Goal: Task Accomplishment & Management: Complete application form

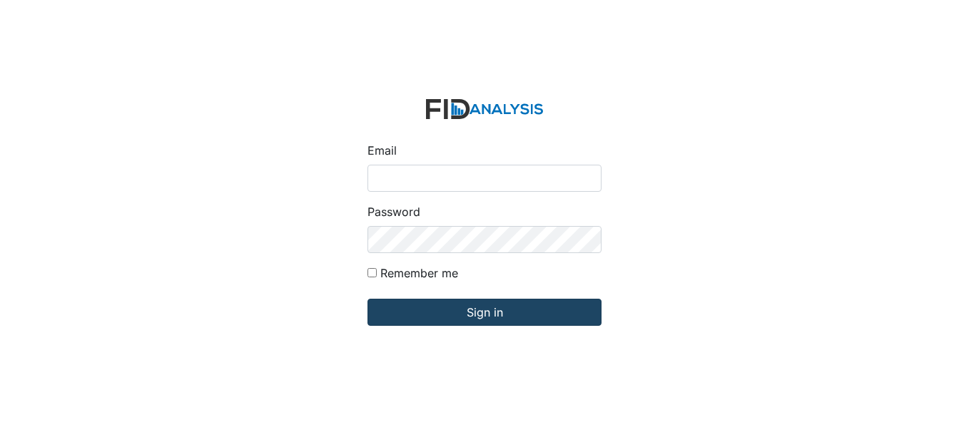
type input "[EMAIL_ADDRESS][DOMAIN_NAME]"
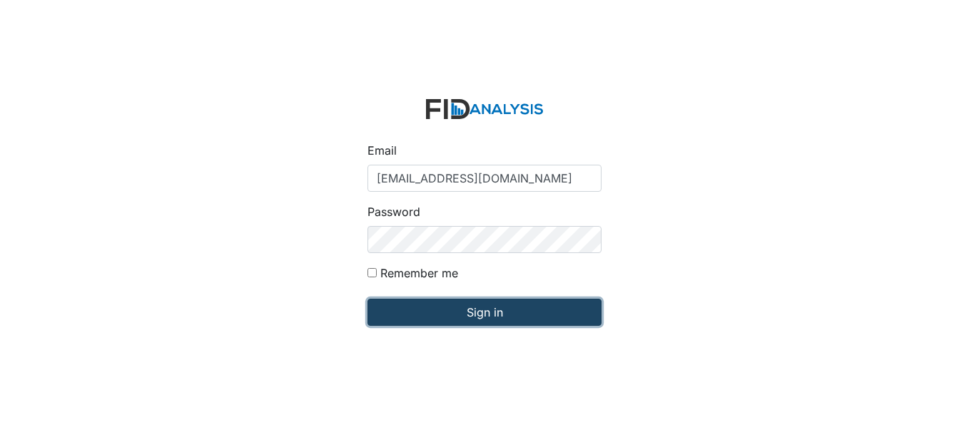
click at [459, 308] on input "Sign in" at bounding box center [485, 312] width 234 height 27
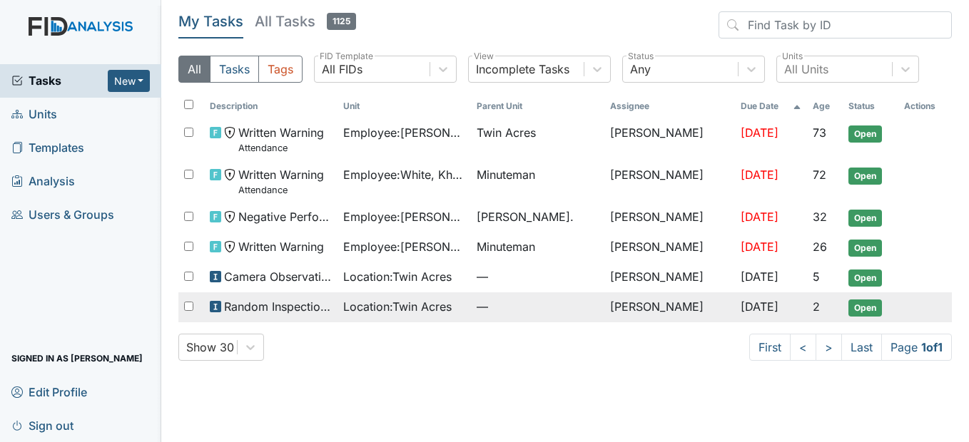
click at [440, 310] on span "Location : Twin Acres" at bounding box center [397, 306] width 108 height 17
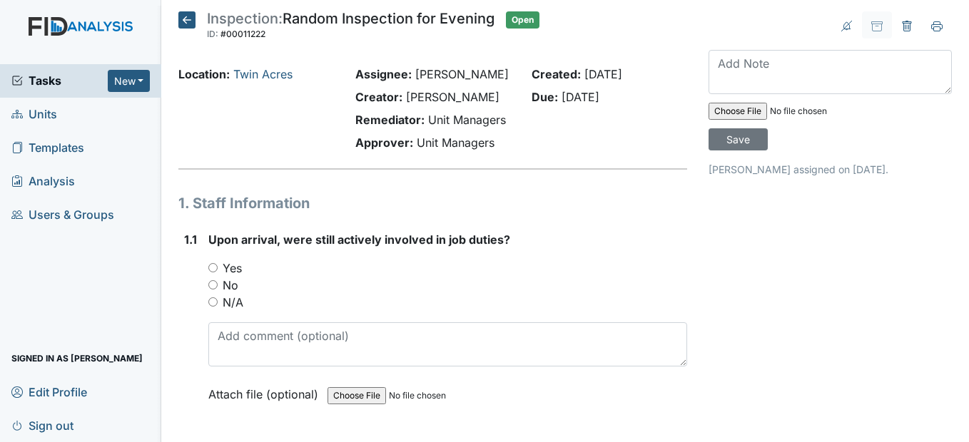
click at [214, 277] on div "Yes" at bounding box center [447, 268] width 478 height 17
click at [213, 273] on input "Yes" at bounding box center [212, 267] width 9 height 9
radio input "true"
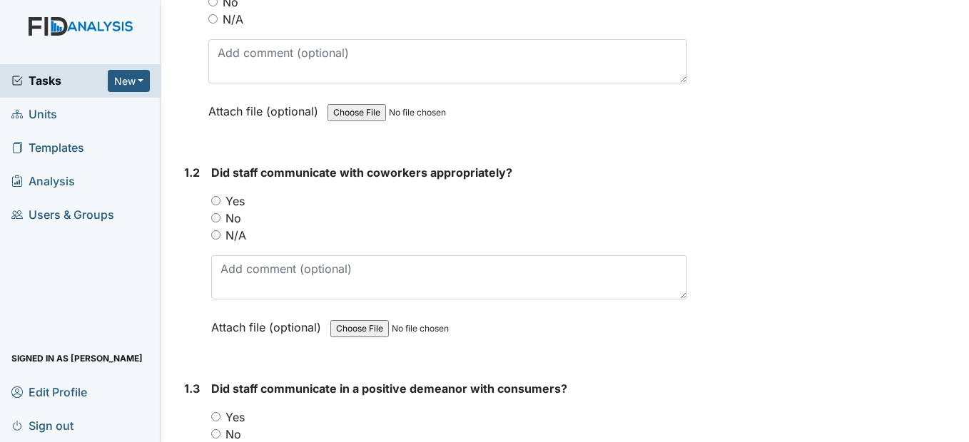
scroll to position [285, 0]
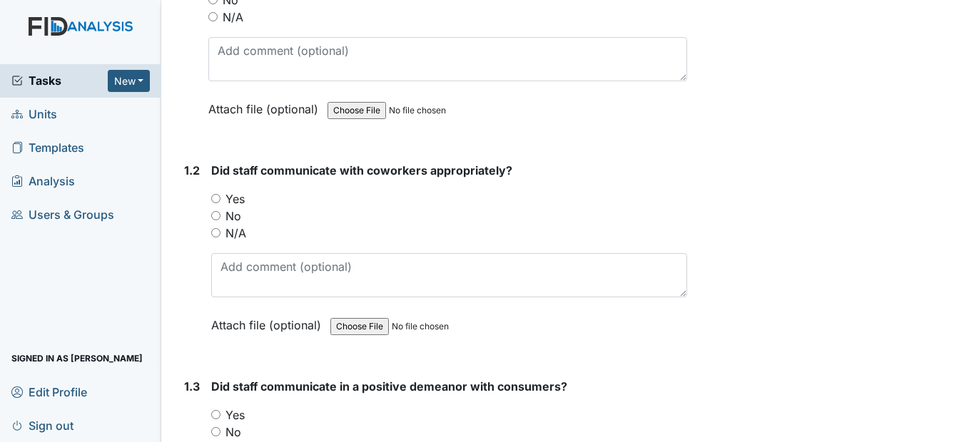
click at [217, 203] on input "Yes" at bounding box center [215, 198] width 9 height 9
radio input "true"
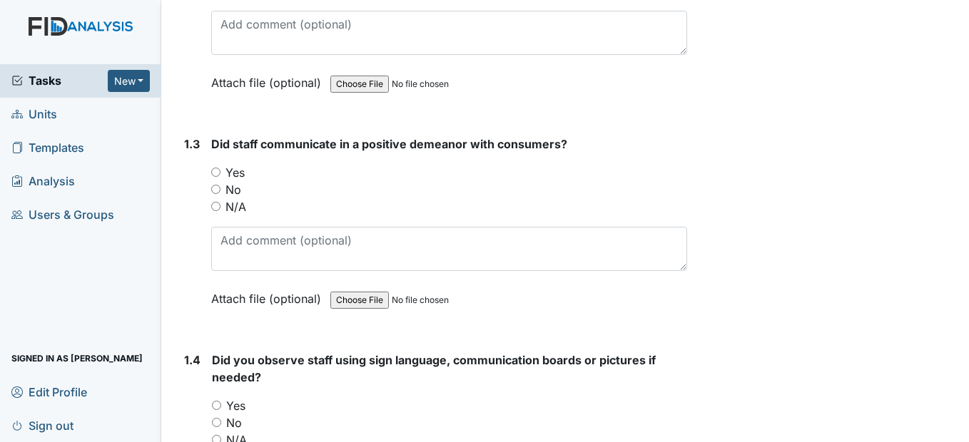
scroll to position [571, 0]
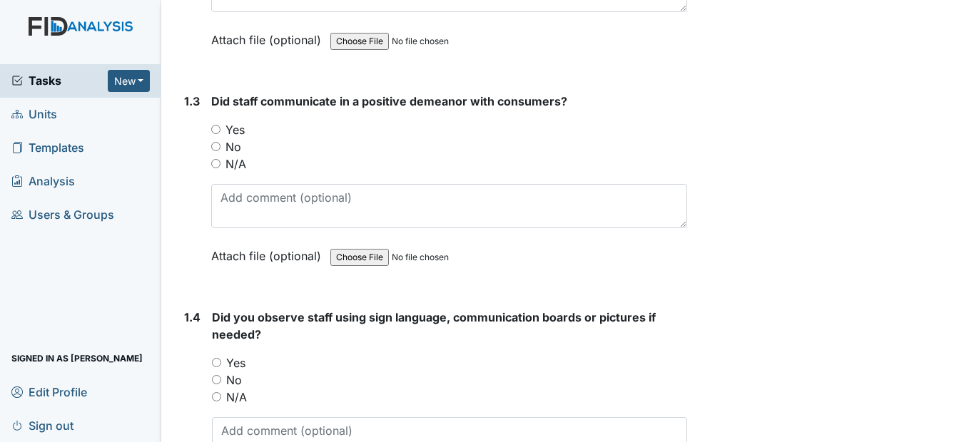
click at [216, 134] on input "Yes" at bounding box center [215, 129] width 9 height 9
radio input "true"
click at [221, 368] on input "Yes" at bounding box center [216, 362] width 9 height 9
radio input "true"
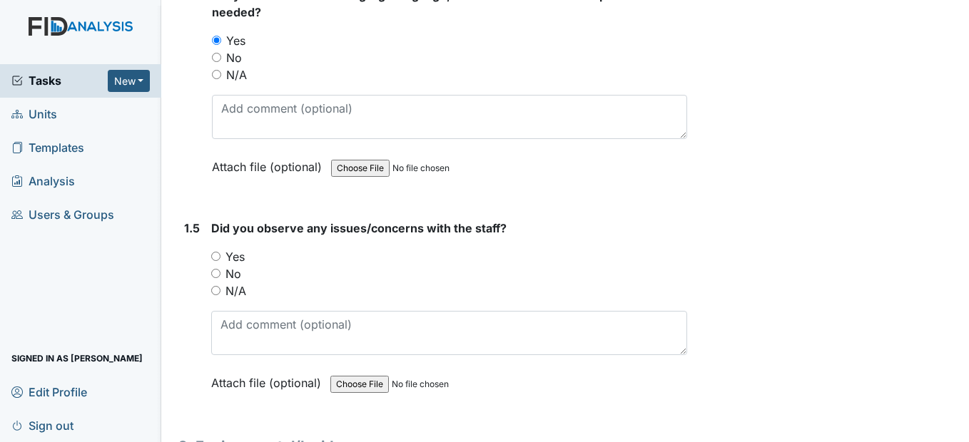
scroll to position [928, 0]
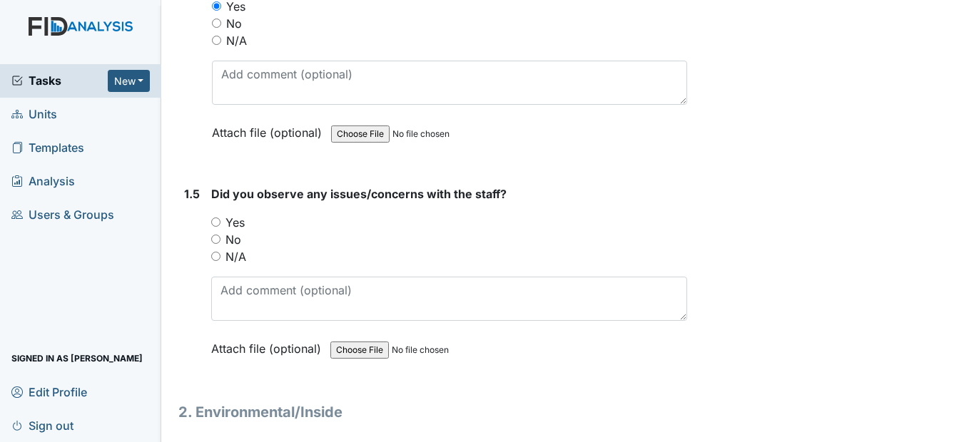
drag, startPoint x: 214, startPoint y: 270, endPoint x: 228, endPoint y: 283, distance: 18.7
click at [215, 244] on input "No" at bounding box center [215, 239] width 9 height 9
radio input "true"
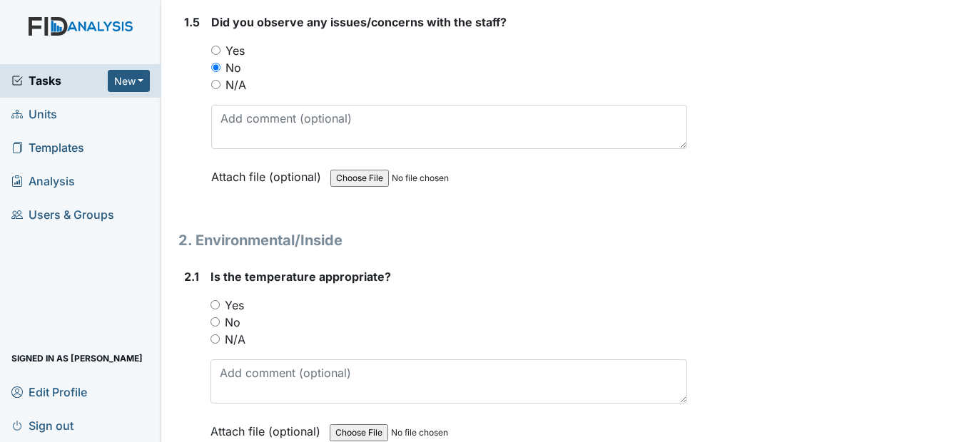
scroll to position [1142, 0]
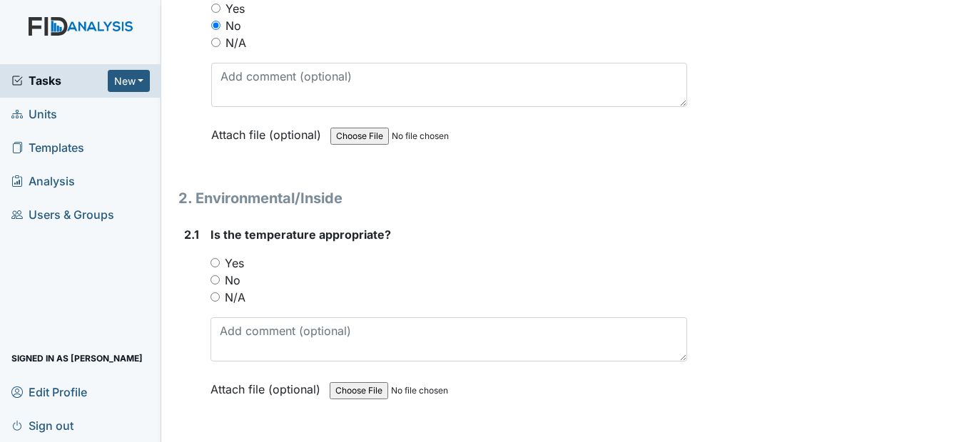
click at [215, 268] on input "Yes" at bounding box center [215, 262] width 9 height 9
radio input "true"
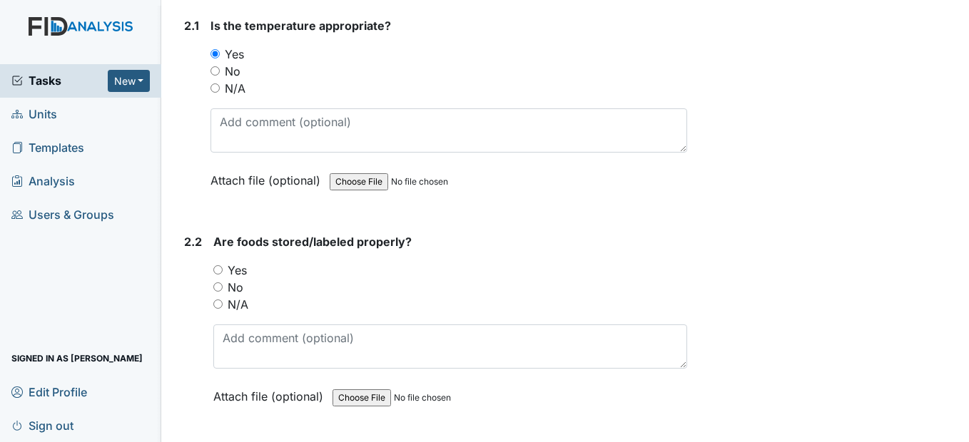
scroll to position [1356, 0]
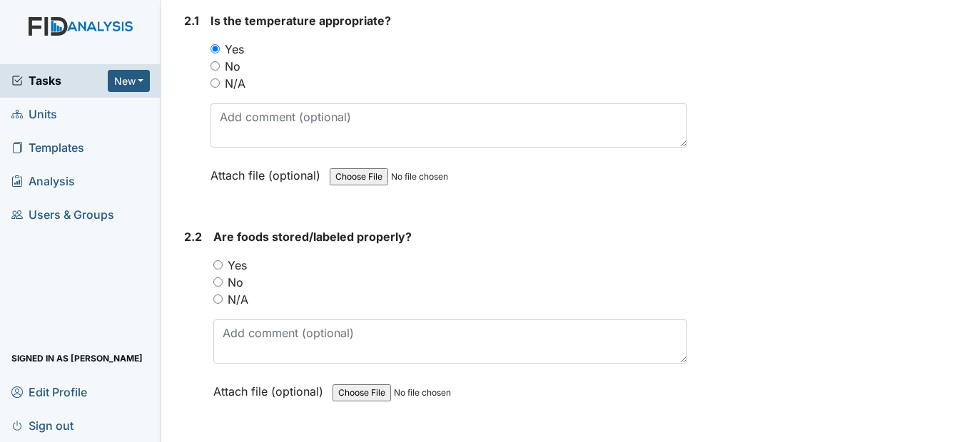
click at [218, 270] on input "Yes" at bounding box center [217, 264] width 9 height 9
radio input "true"
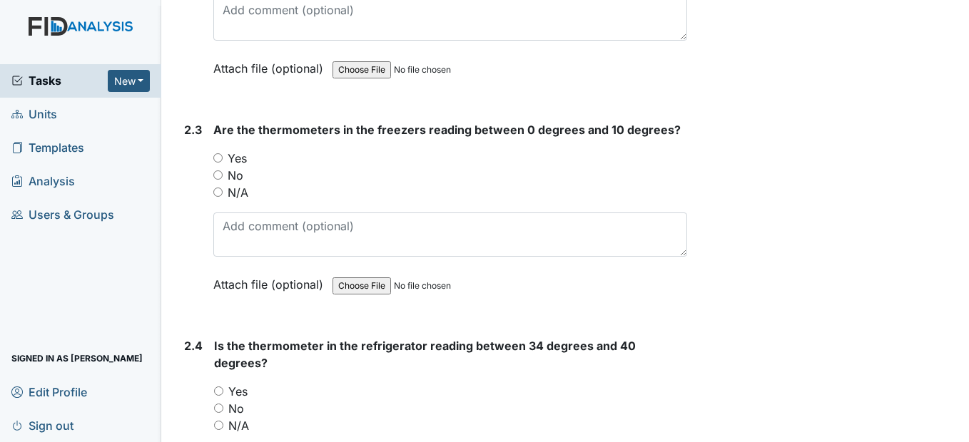
scroll to position [1784, 0]
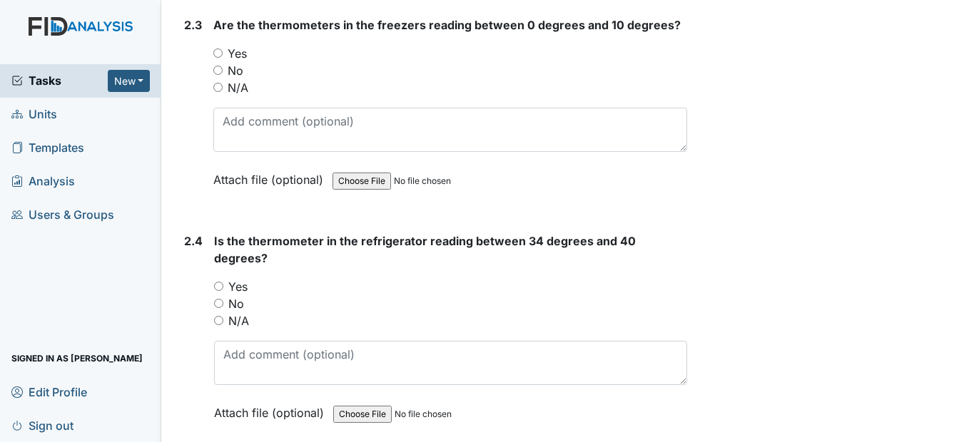
click at [221, 58] on input "Yes" at bounding box center [217, 53] width 9 height 9
radio input "true"
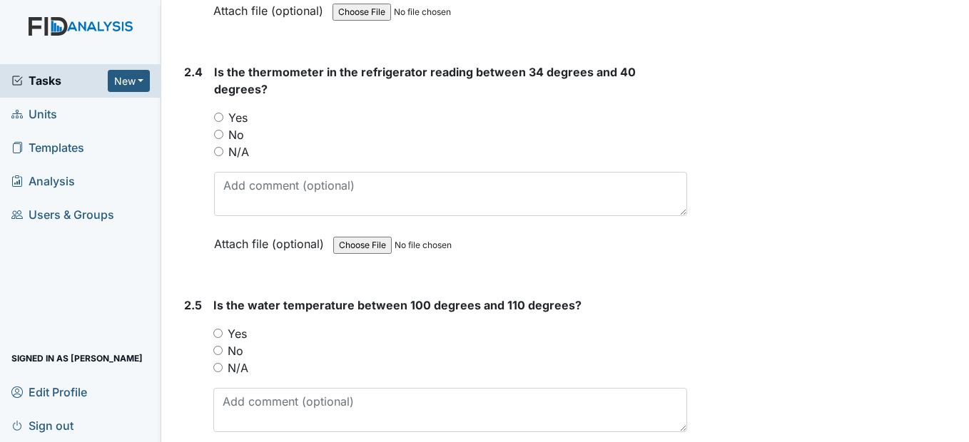
scroll to position [1998, 0]
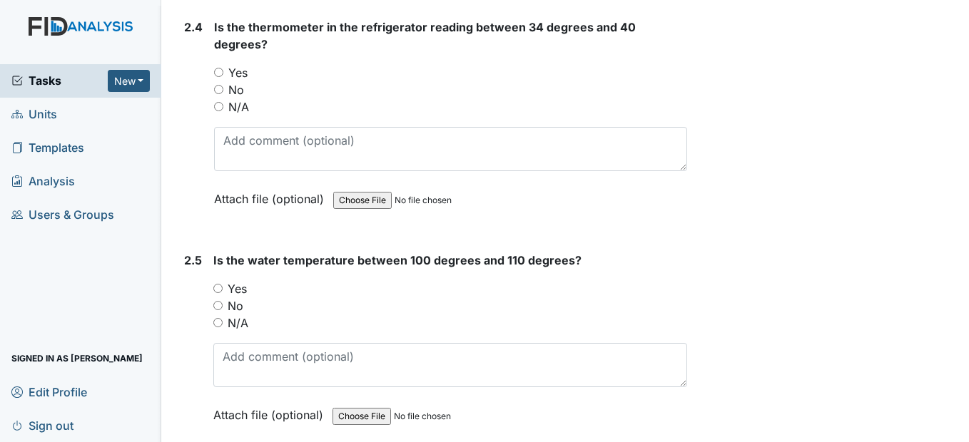
click at [218, 77] on input "Yes" at bounding box center [218, 72] width 9 height 9
radio input "true"
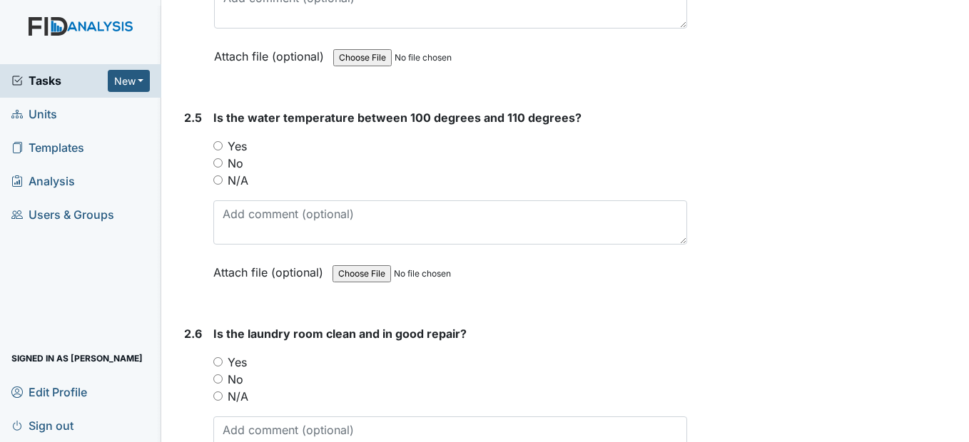
click at [218, 151] on input "Yes" at bounding box center [217, 145] width 9 height 9
radio input "true"
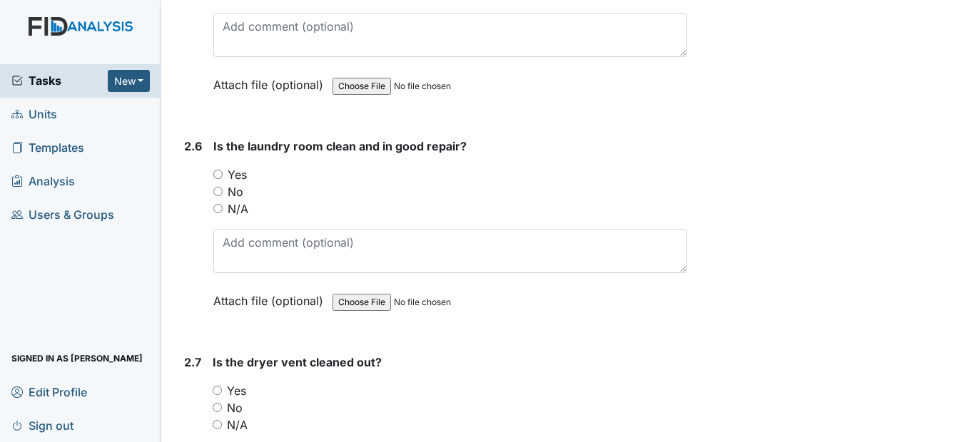
scroll to position [2355, 0]
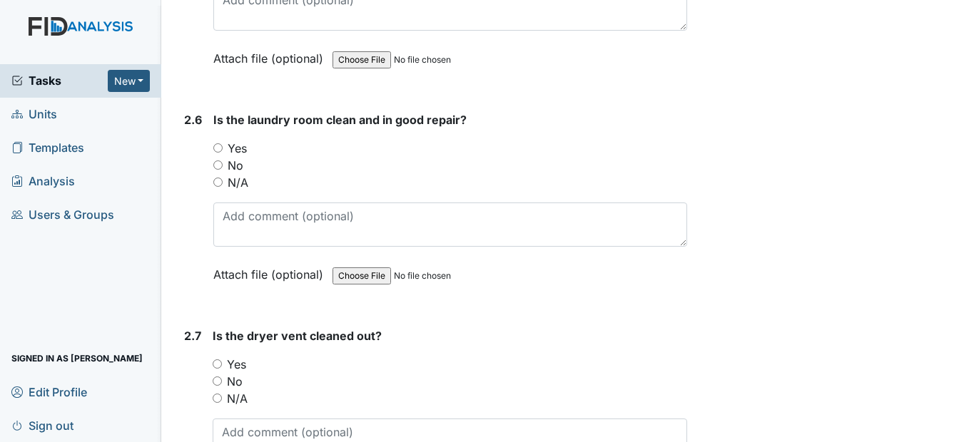
click at [217, 153] on input "Yes" at bounding box center [217, 147] width 9 height 9
radio input "true"
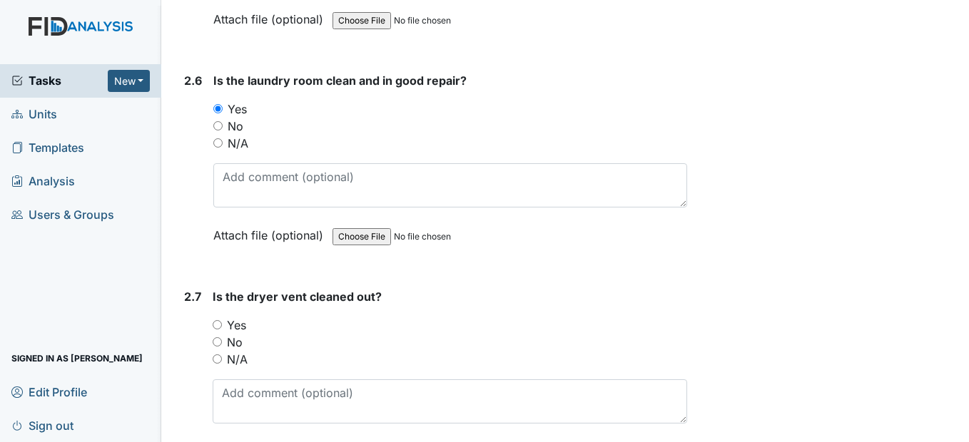
scroll to position [2498, 0]
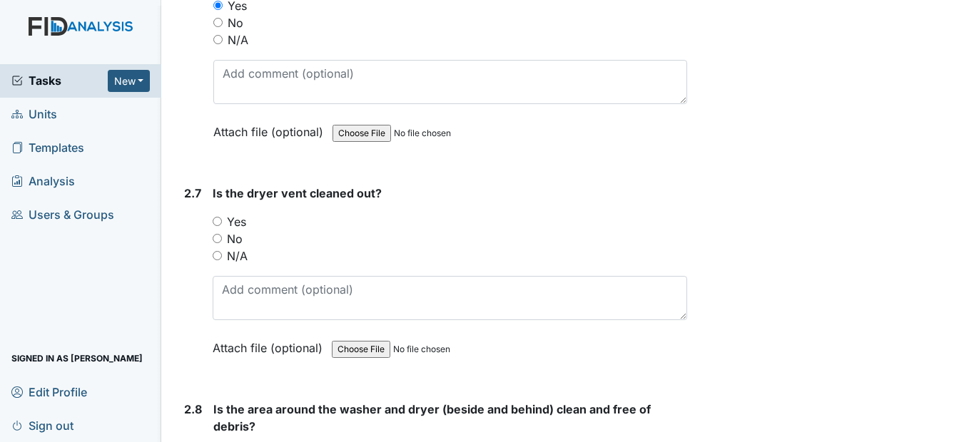
click at [219, 226] on input "Yes" at bounding box center [217, 221] width 9 height 9
radio input "true"
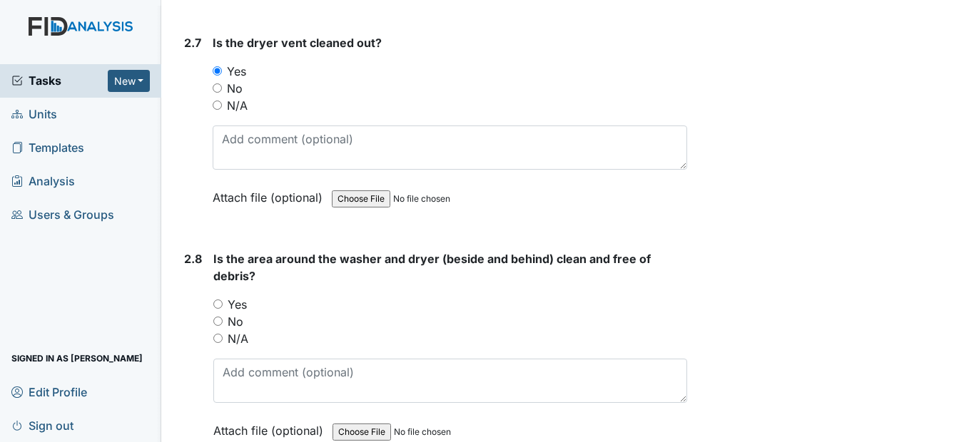
scroll to position [2712, 0]
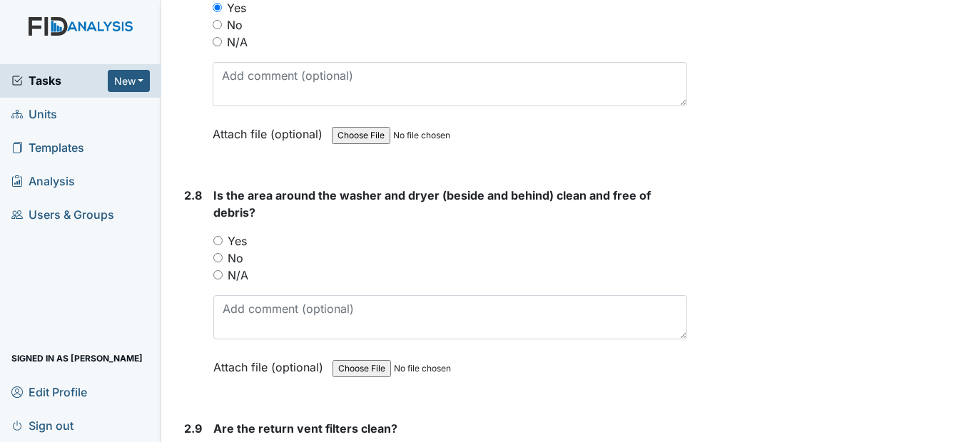
click at [226, 250] on div "Yes" at bounding box center [449, 241] width 473 height 17
click at [217, 250] on div "Yes" at bounding box center [449, 241] width 473 height 17
click at [224, 250] on div "Yes" at bounding box center [449, 241] width 473 height 17
click at [218, 246] on input "Yes" at bounding box center [217, 240] width 9 height 9
radio input "true"
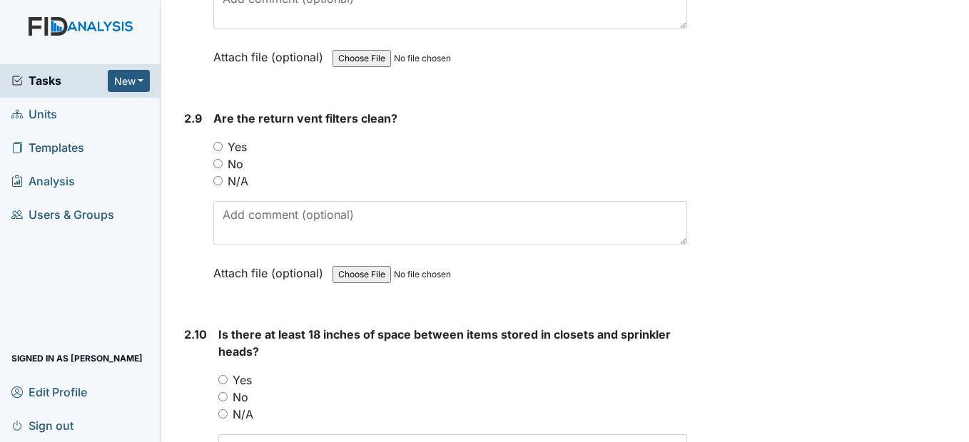
scroll to position [3069, 0]
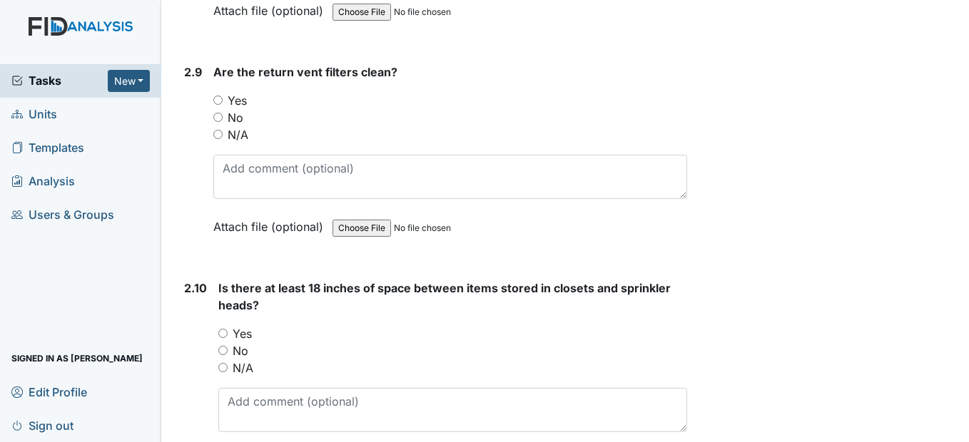
click at [217, 105] on input "Yes" at bounding box center [217, 100] width 9 height 9
radio input "true"
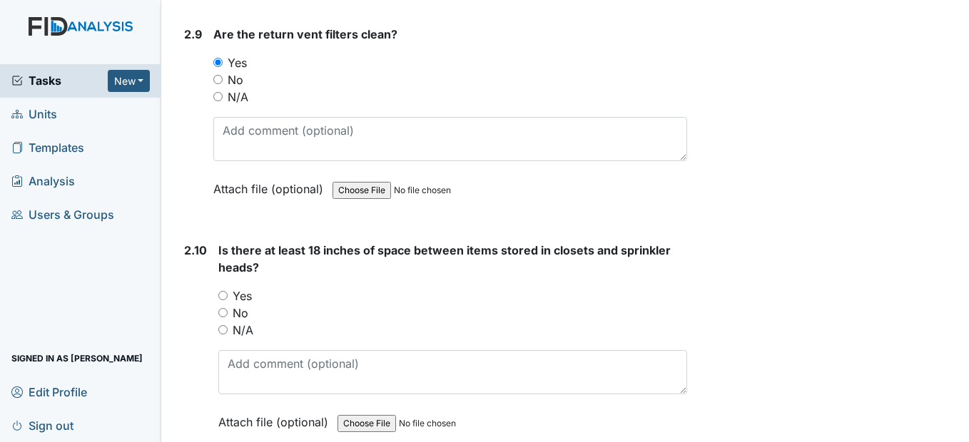
scroll to position [3212, 0]
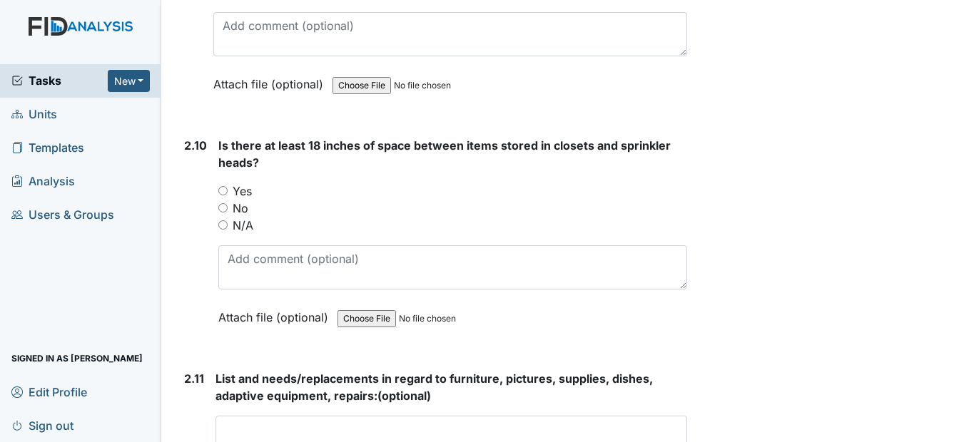
click at [227, 196] on input "Yes" at bounding box center [222, 190] width 9 height 9
radio input "true"
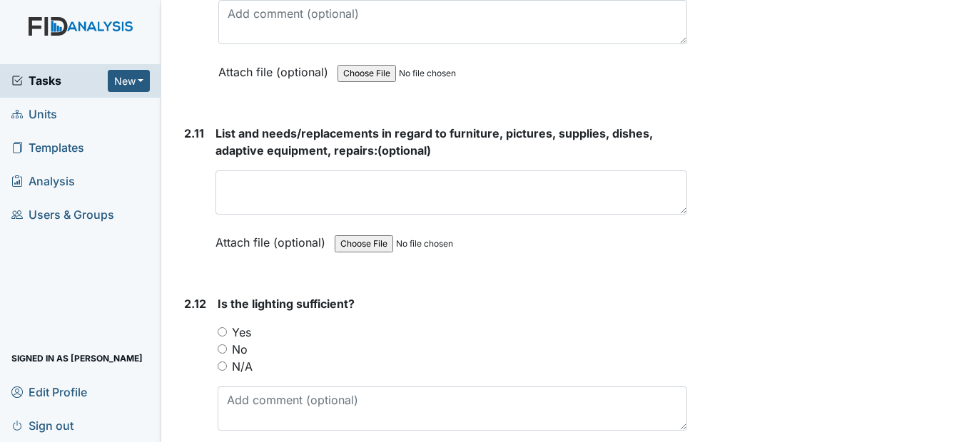
scroll to position [3497, 0]
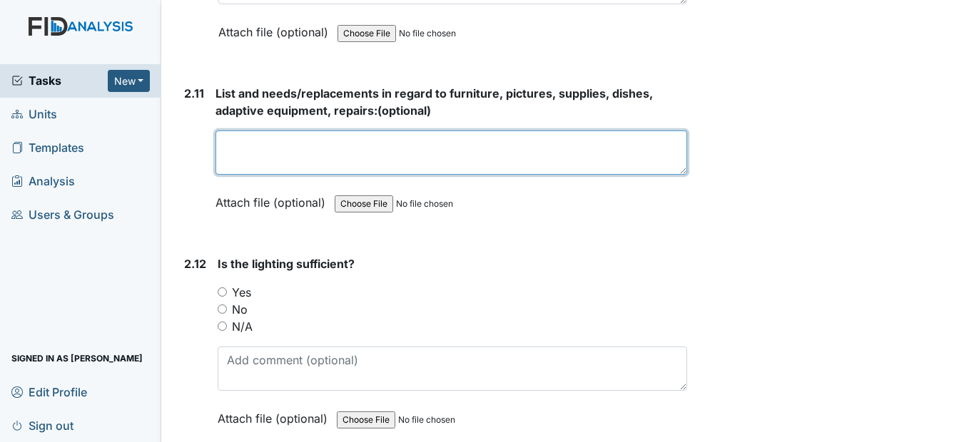
drag, startPoint x: 241, startPoint y: 198, endPoint x: 224, endPoint y: 184, distance: 22.3
click at [241, 175] on textarea at bounding box center [451, 153] width 471 height 44
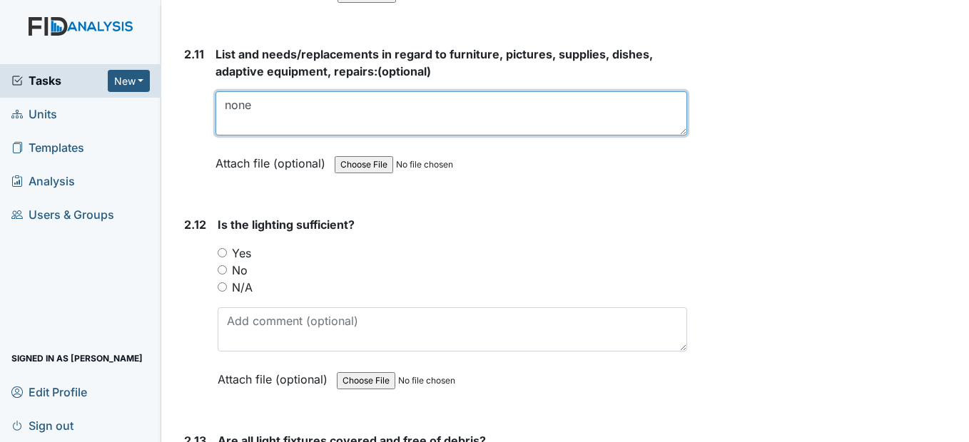
scroll to position [3568, 0]
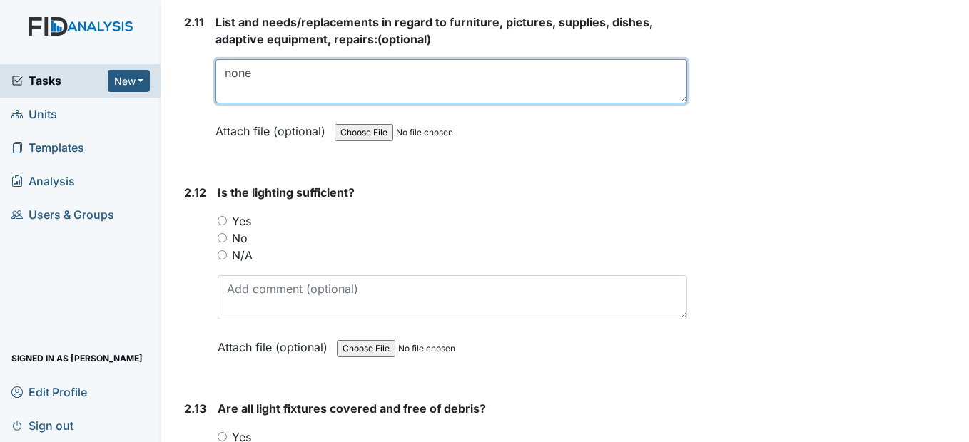
type textarea "none"
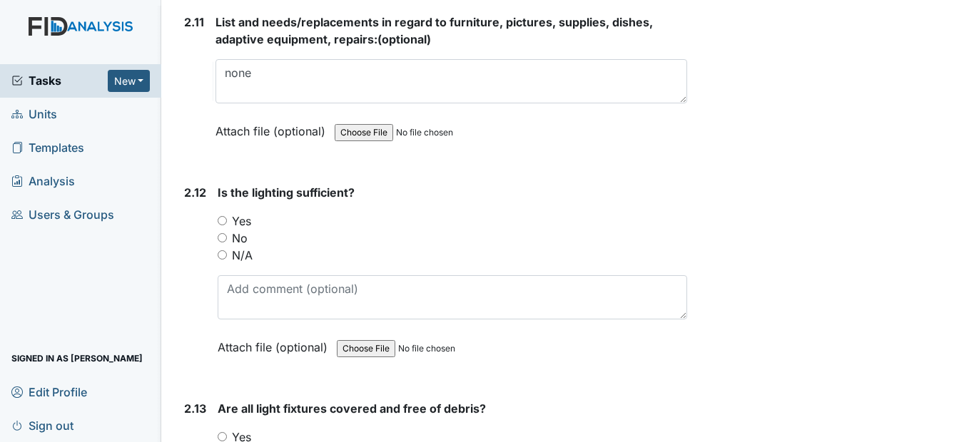
click at [223, 226] on input "Yes" at bounding box center [222, 220] width 9 height 9
radio input "true"
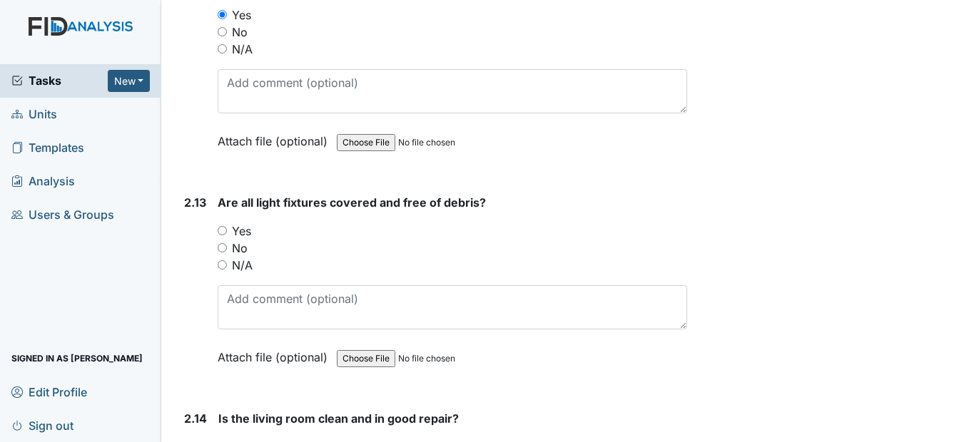
scroll to position [3782, 0]
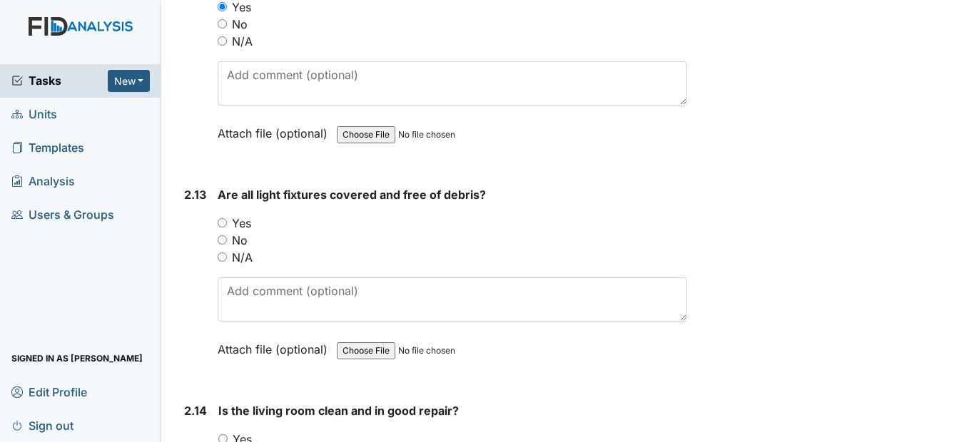
click at [223, 228] on input "Yes" at bounding box center [222, 222] width 9 height 9
radio input "true"
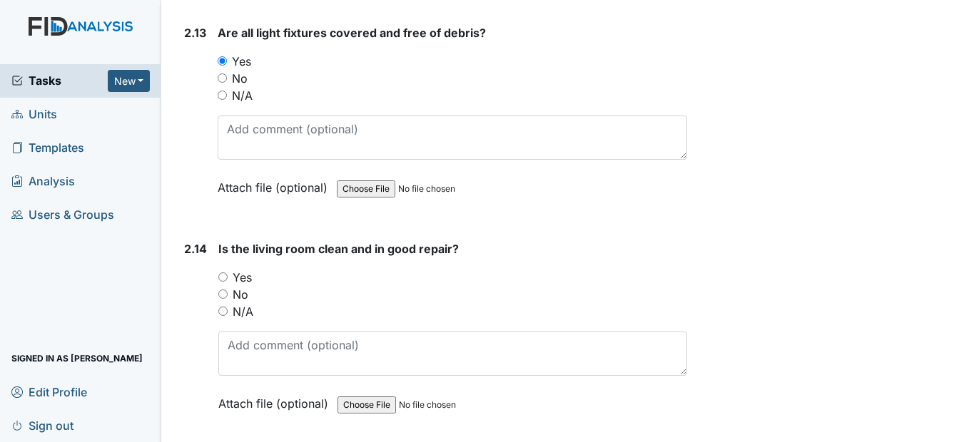
scroll to position [3997, 0]
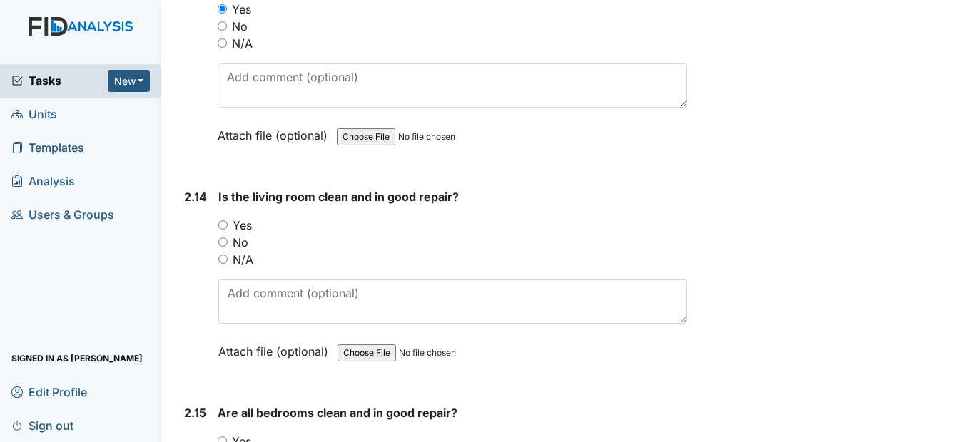
click at [228, 230] on input "Yes" at bounding box center [222, 225] width 9 height 9
radio input "true"
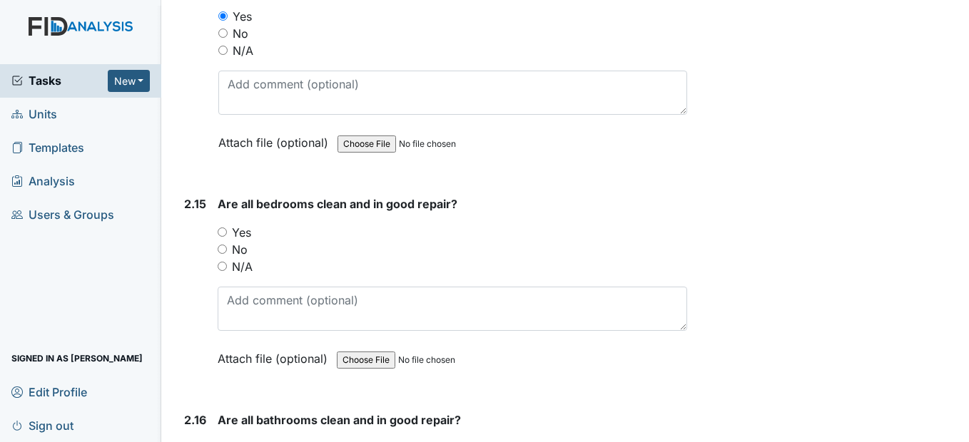
scroll to position [4211, 0]
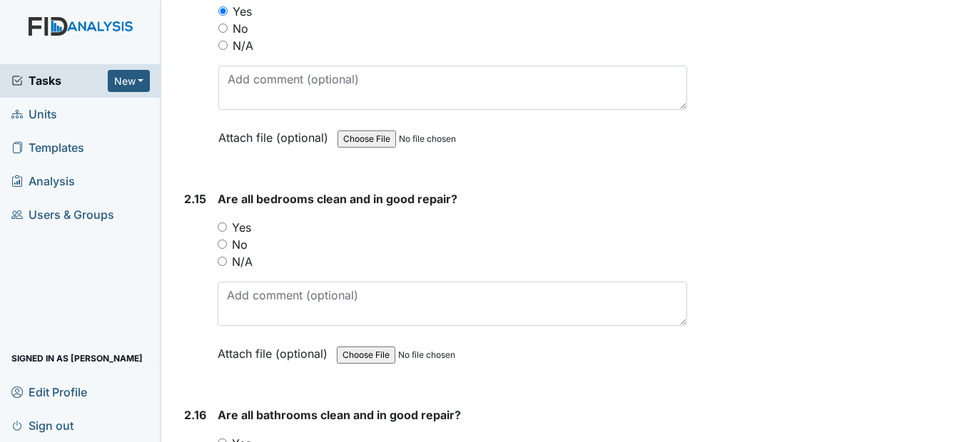
click at [226, 232] on input "Yes" at bounding box center [222, 227] width 9 height 9
radio input "true"
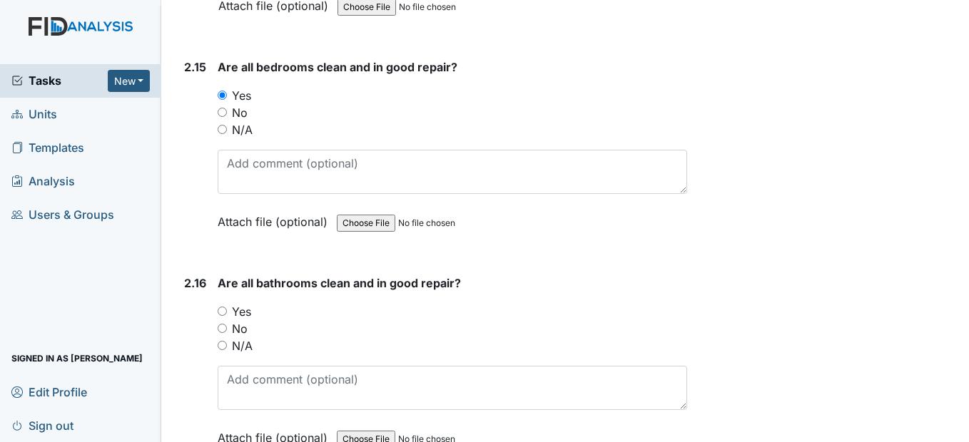
scroll to position [4353, 0]
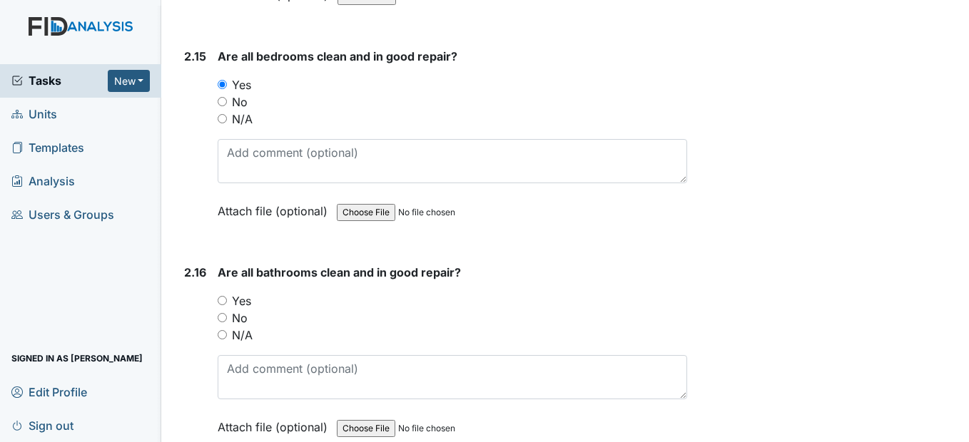
click at [224, 305] on input "Yes" at bounding box center [222, 300] width 9 height 9
radio input "true"
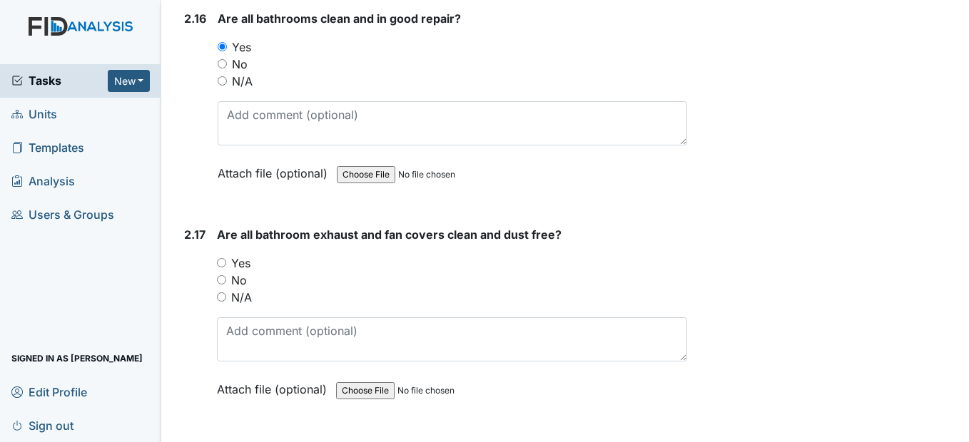
scroll to position [4639, 0]
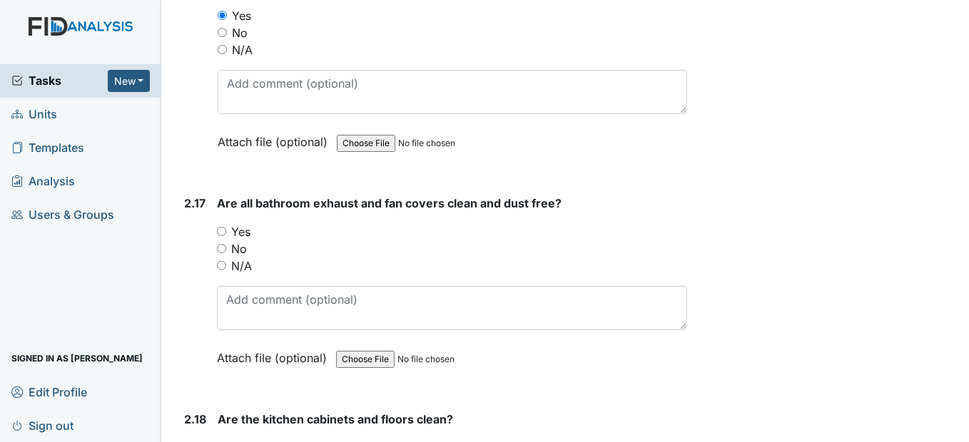
drag, startPoint x: 221, startPoint y: 262, endPoint x: 228, endPoint y: 265, distance: 8.6
click at [222, 236] on input "Yes" at bounding box center [221, 231] width 9 height 9
radio input "true"
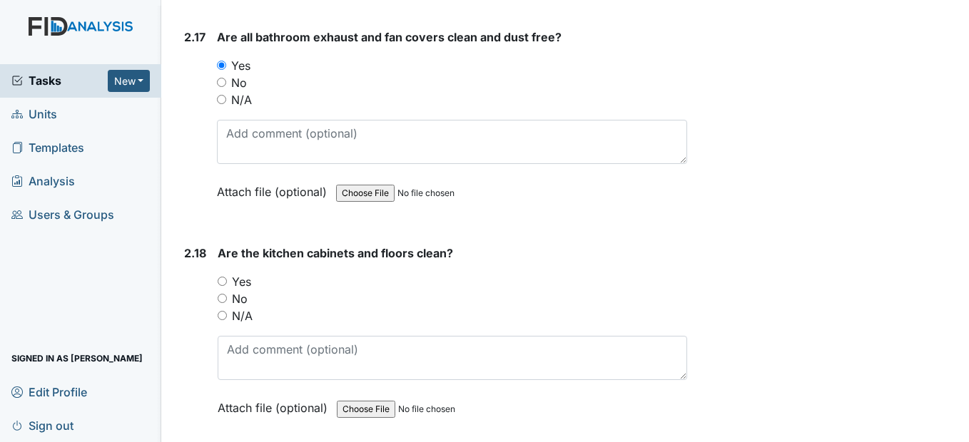
scroll to position [4853, 0]
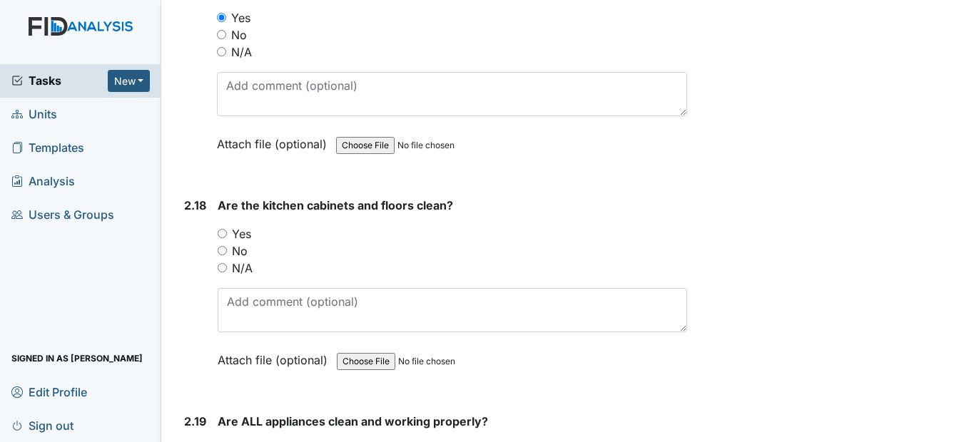
click at [223, 238] on input "Yes" at bounding box center [222, 233] width 9 height 9
radio input "true"
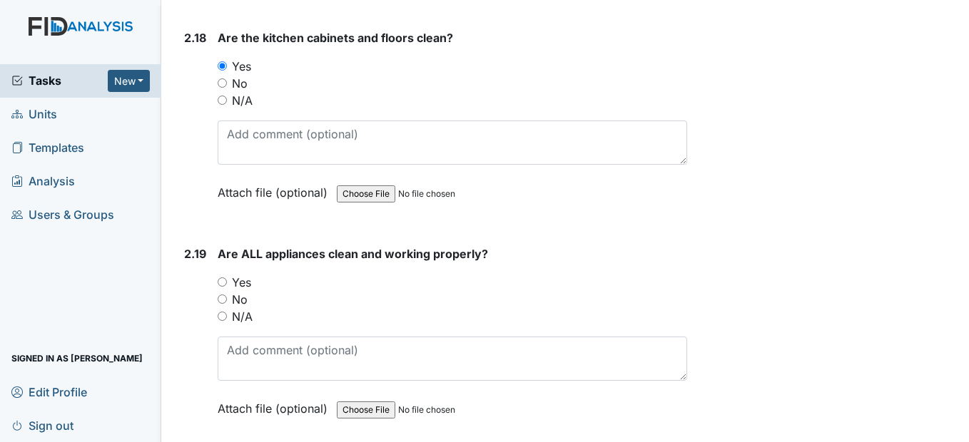
scroll to position [5067, 0]
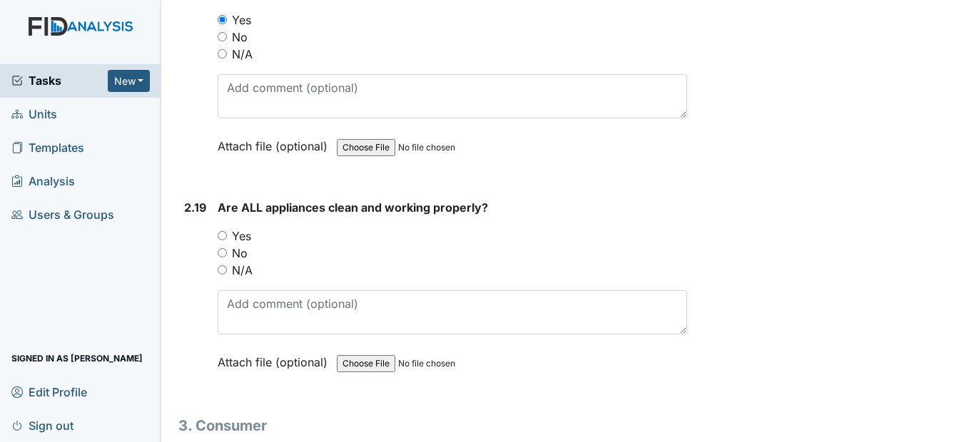
click at [221, 241] on input "Yes" at bounding box center [222, 235] width 9 height 9
radio input "true"
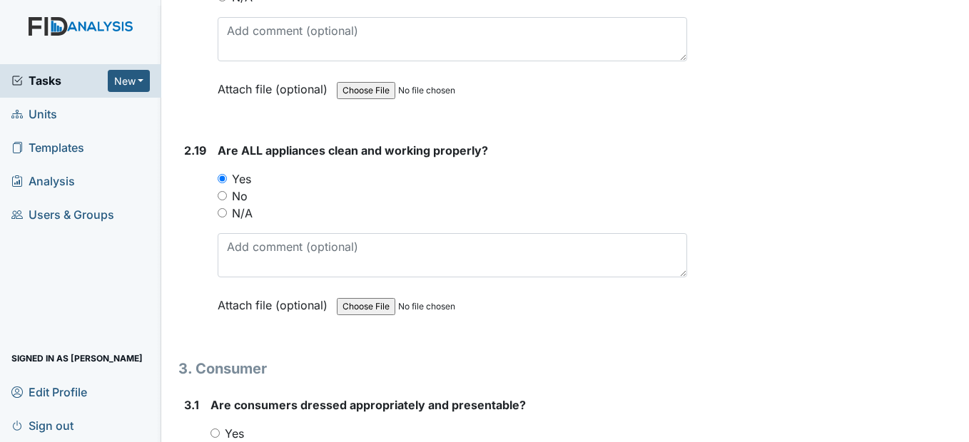
scroll to position [5353, 0]
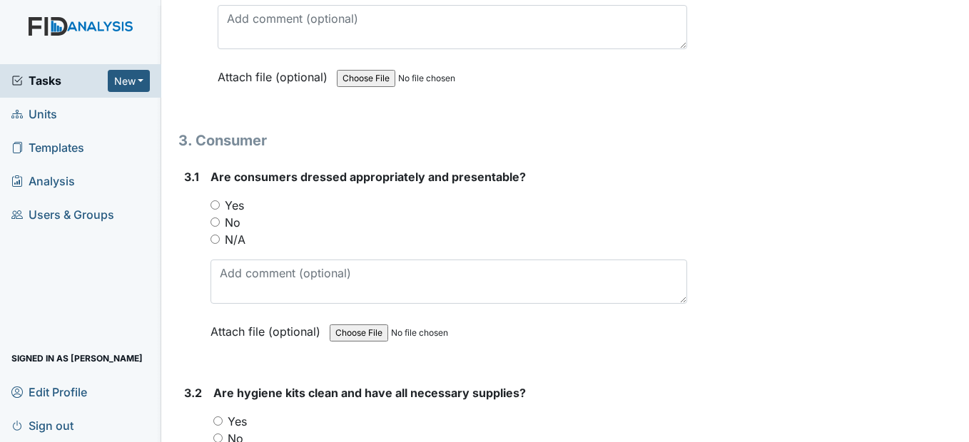
click at [211, 210] on input "Yes" at bounding box center [215, 205] width 9 height 9
radio input "true"
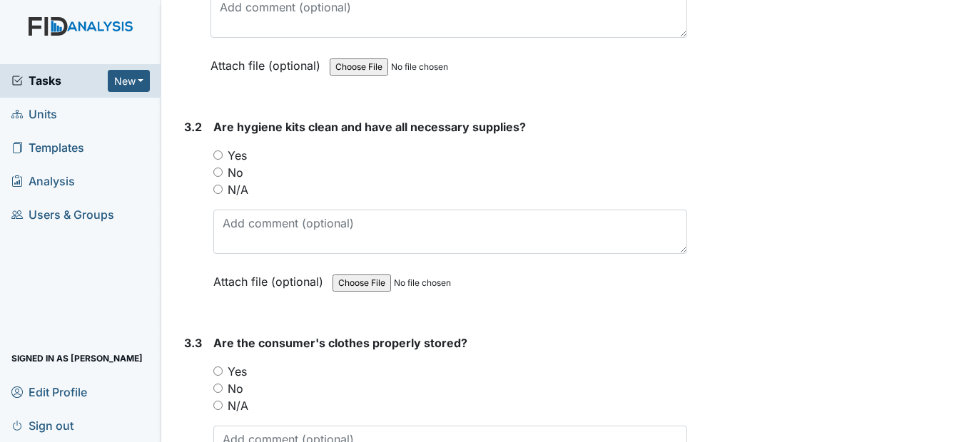
scroll to position [5638, 0]
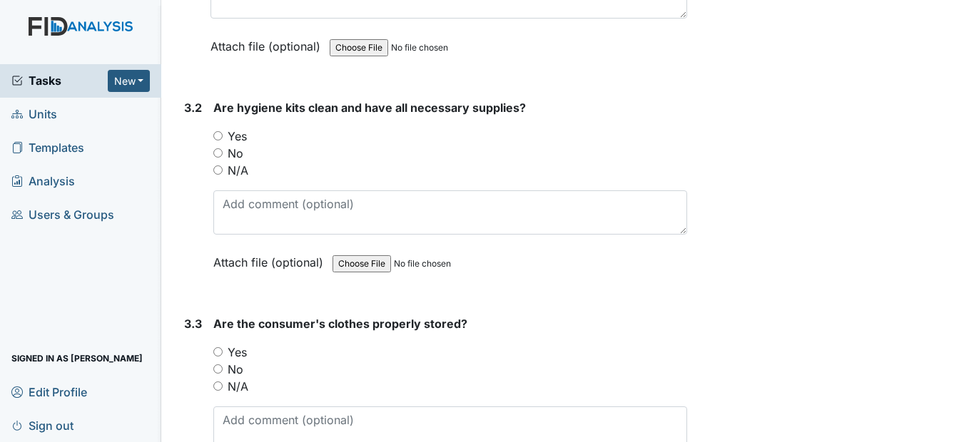
click at [222, 141] on input "Yes" at bounding box center [217, 135] width 9 height 9
radio input "true"
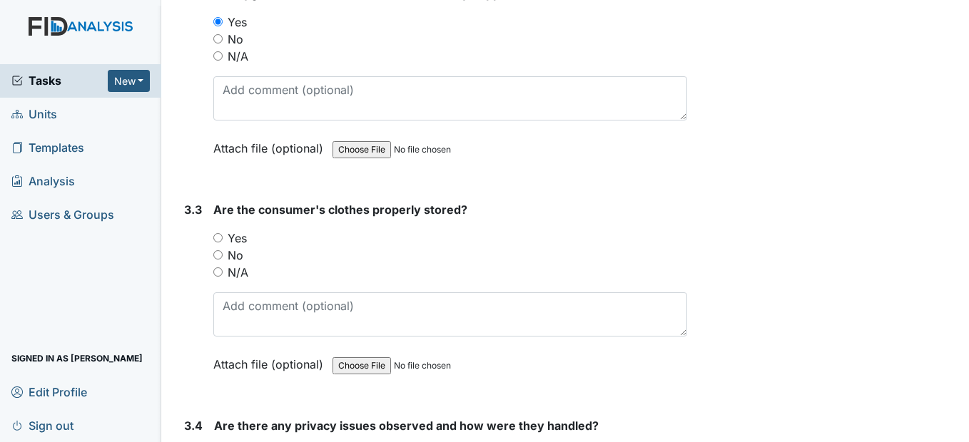
scroll to position [5781, 0]
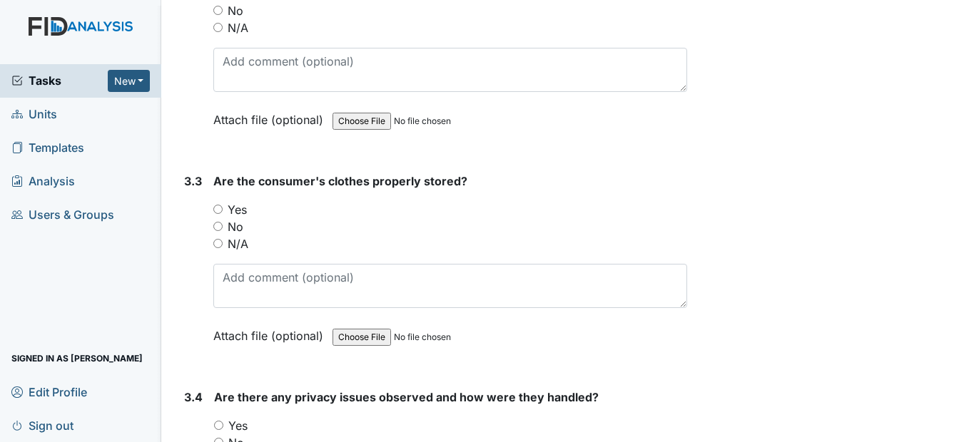
click at [220, 214] on input "Yes" at bounding box center [217, 209] width 9 height 9
radio input "true"
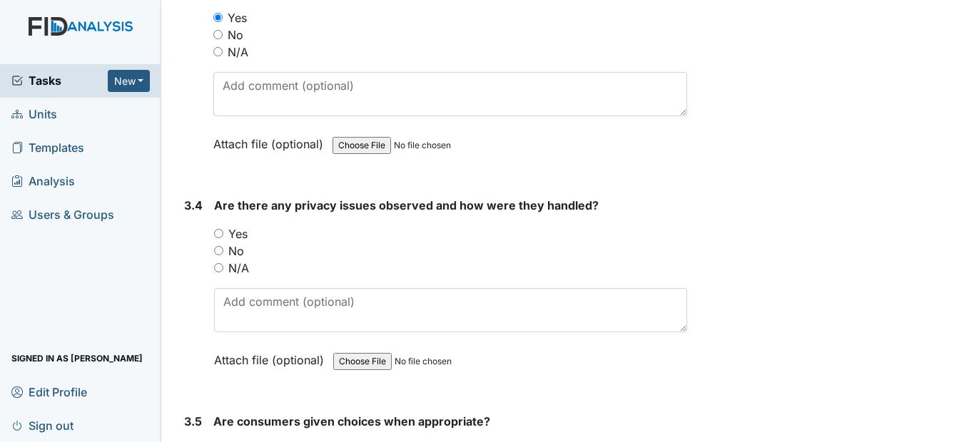
scroll to position [5995, 0]
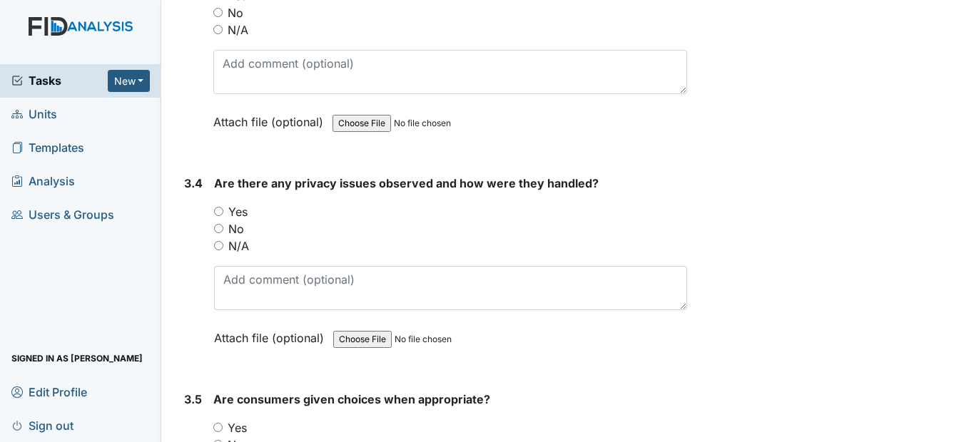
click at [222, 233] on input "No" at bounding box center [218, 228] width 9 height 9
radio input "true"
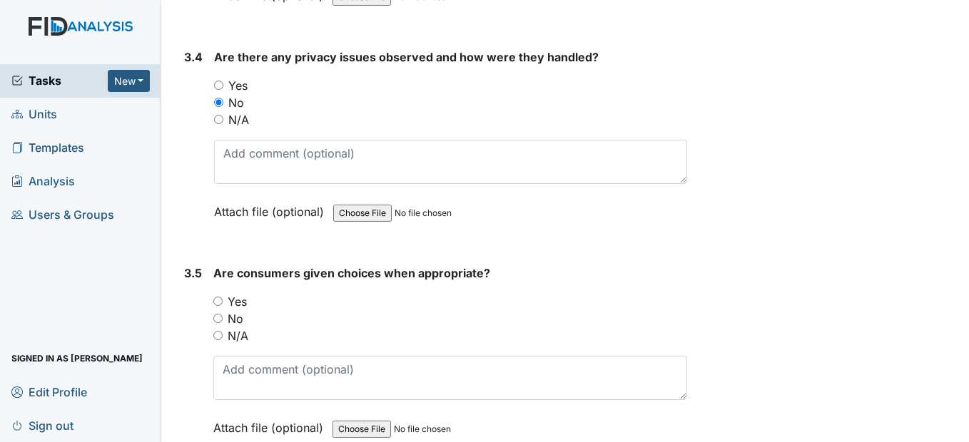
scroll to position [6209, 0]
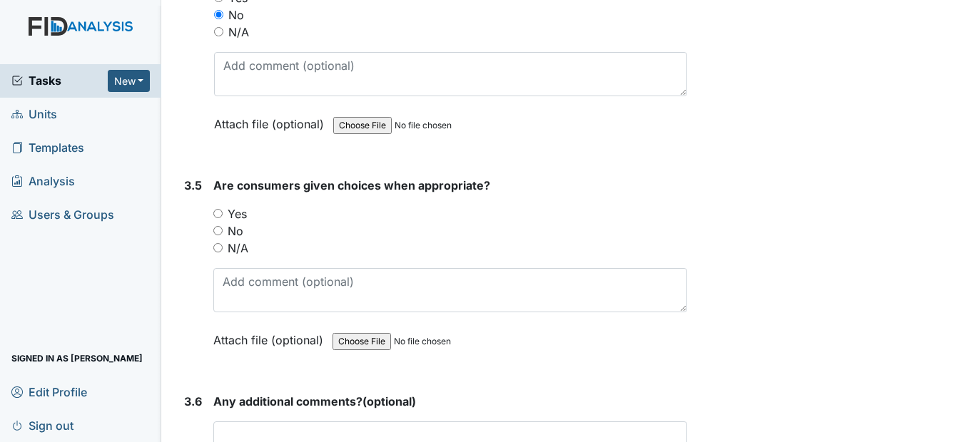
click at [223, 218] on input "Yes" at bounding box center [217, 213] width 9 height 9
radio input "true"
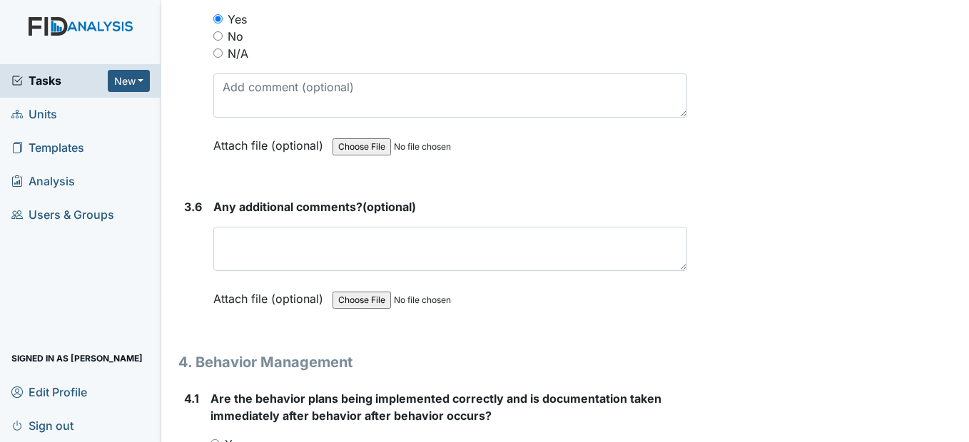
scroll to position [6423, 0]
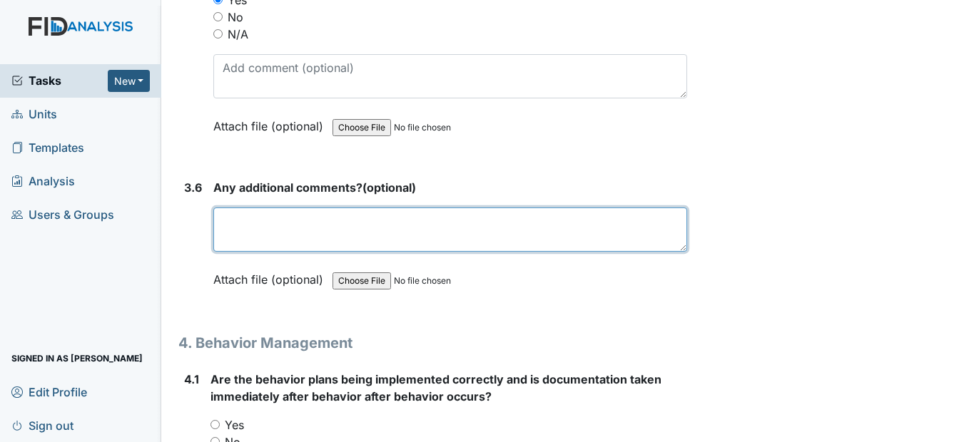
click at [241, 252] on textarea at bounding box center [449, 230] width 473 height 44
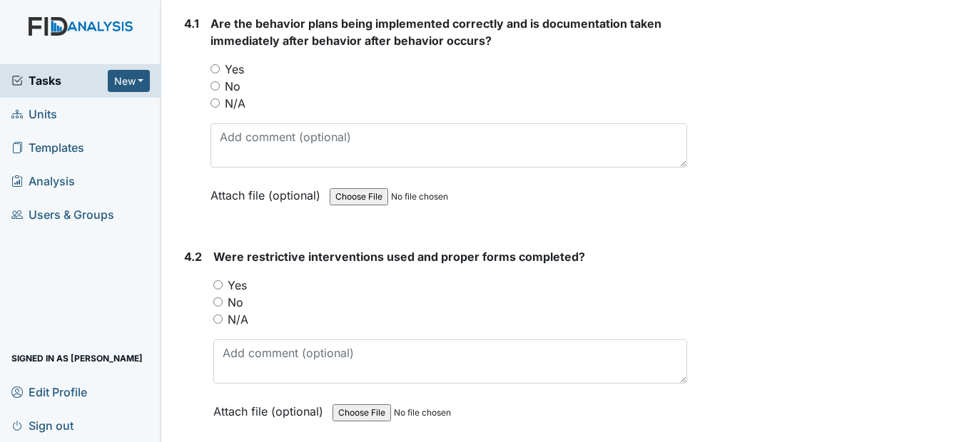
scroll to position [6780, 0]
type textarea "none"
click at [217, 73] on input "Yes" at bounding box center [215, 68] width 9 height 9
radio input "true"
click at [220, 323] on input "N/A" at bounding box center [217, 318] width 9 height 9
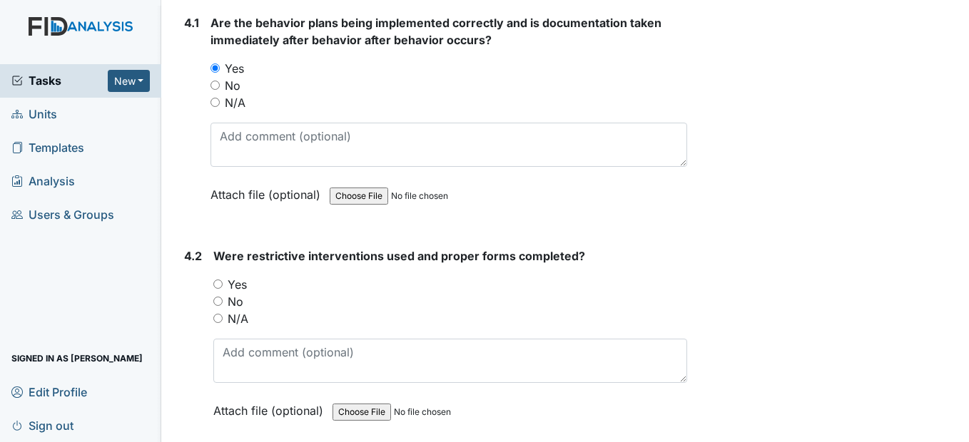
radio input "true"
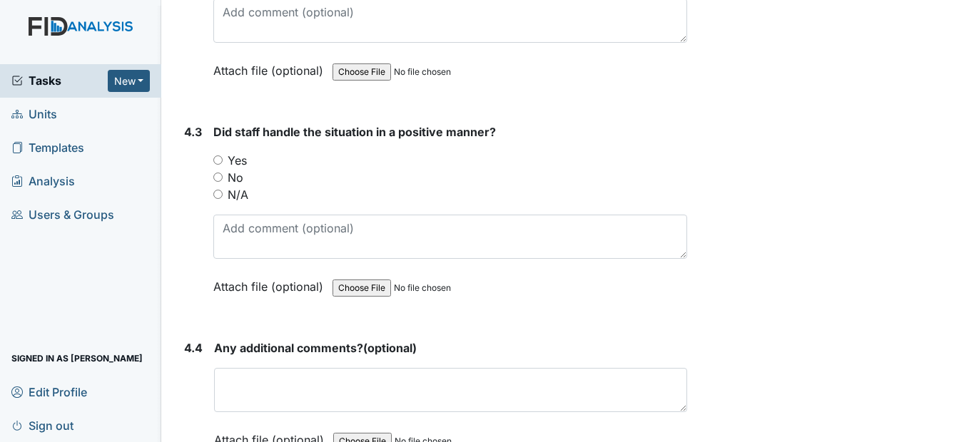
scroll to position [7137, 0]
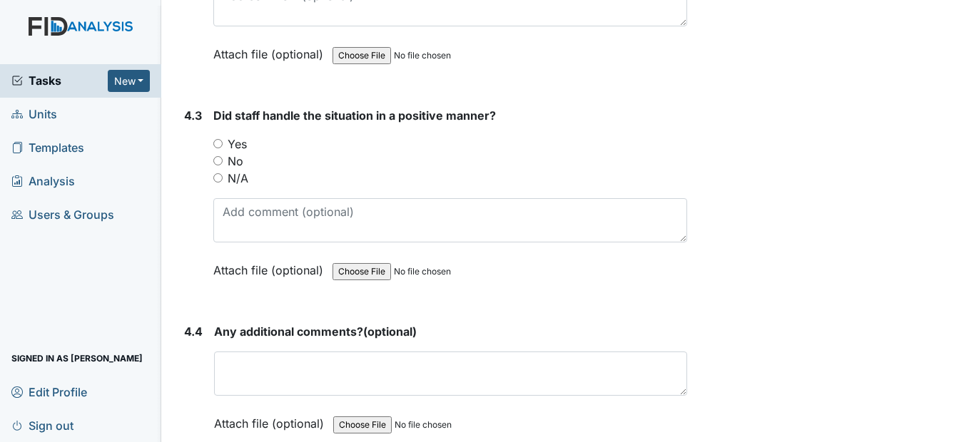
click at [216, 148] on input "Yes" at bounding box center [217, 143] width 9 height 9
radio input "true"
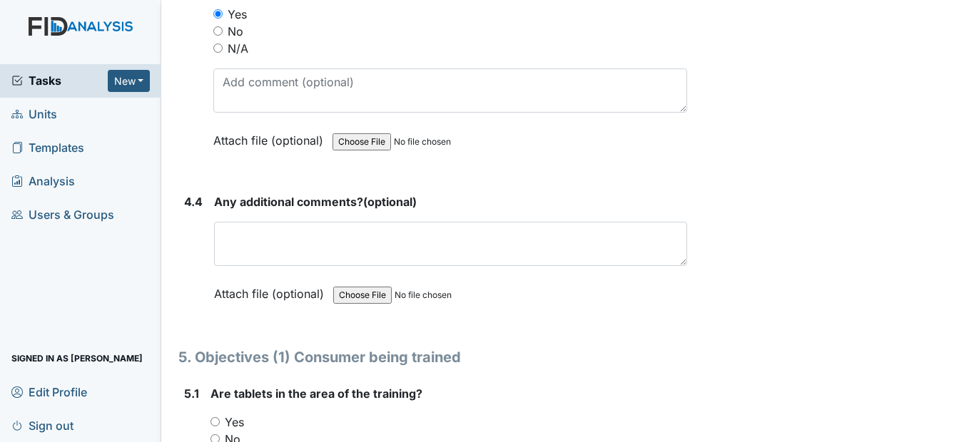
scroll to position [7279, 0]
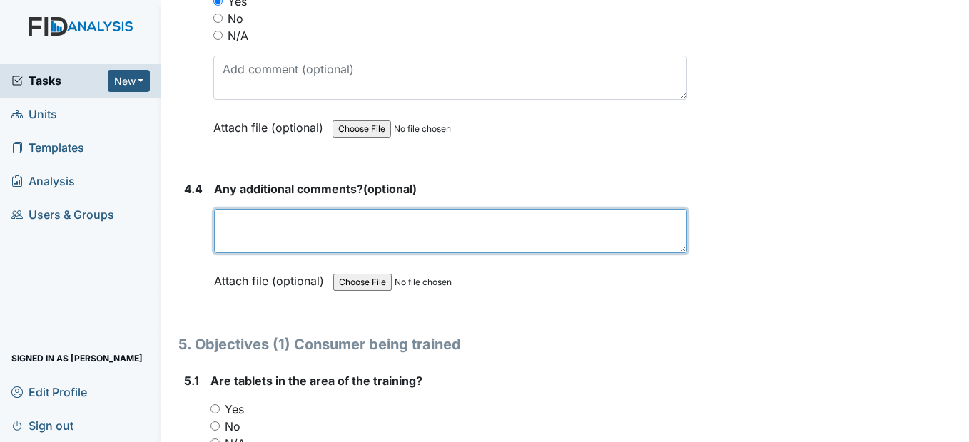
drag, startPoint x: 228, startPoint y: 278, endPoint x: 224, endPoint y: 270, distance: 8.0
click at [228, 253] on textarea at bounding box center [450, 231] width 472 height 44
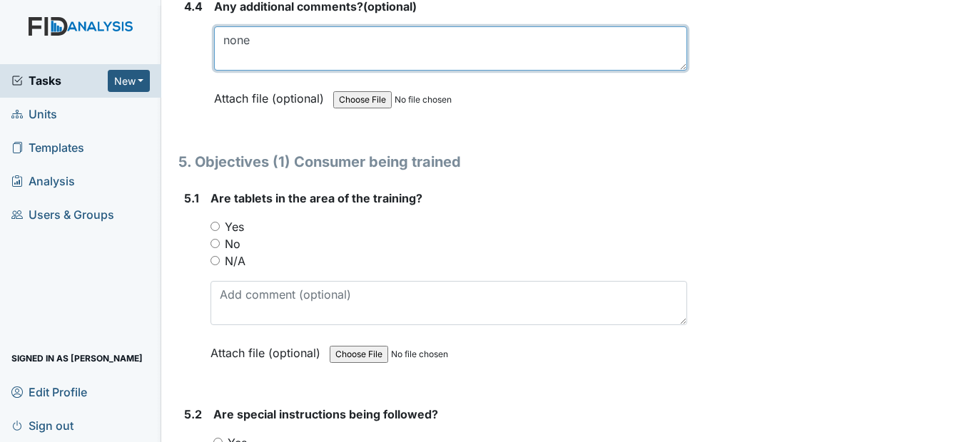
scroll to position [7494, 0]
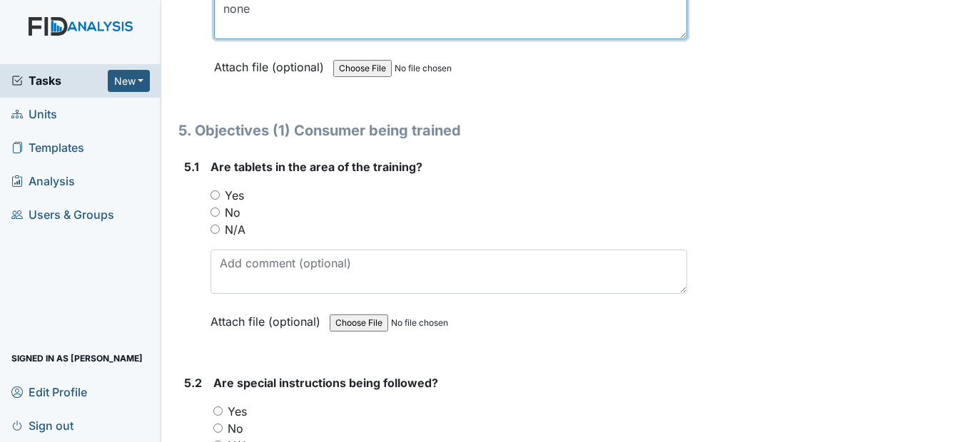
type textarea "none"
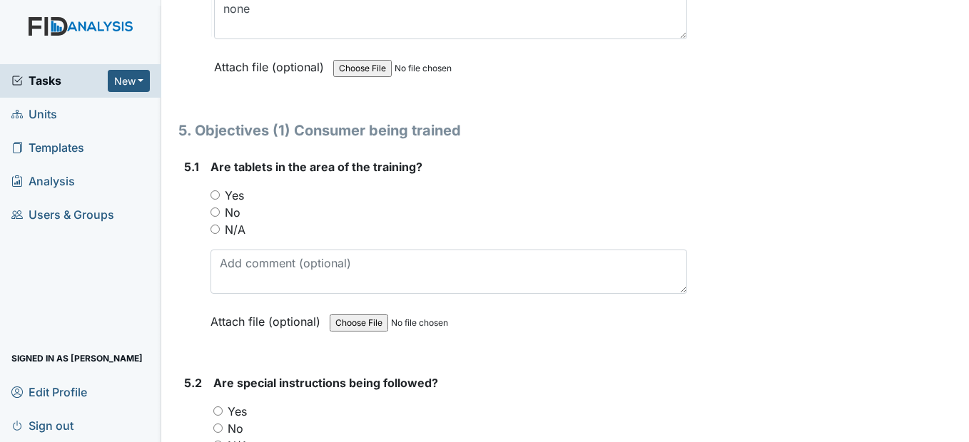
click at [214, 200] on input "Yes" at bounding box center [215, 195] width 9 height 9
radio input "true"
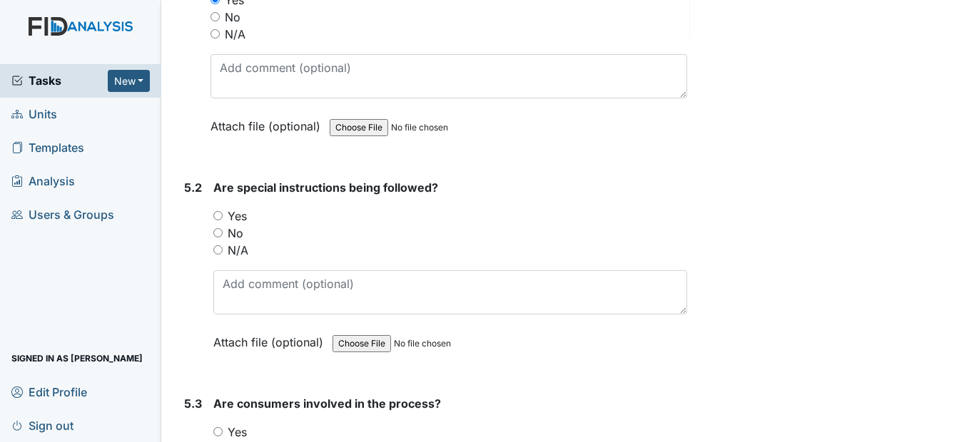
scroll to position [7708, 0]
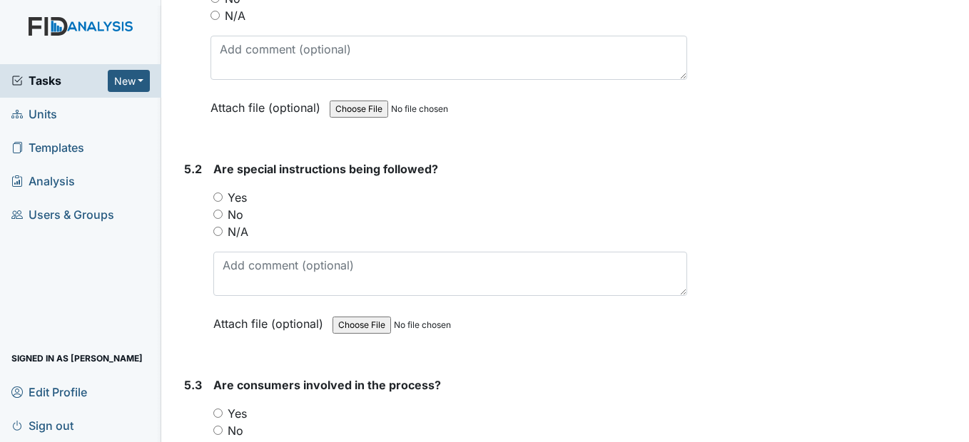
click at [220, 202] on input "Yes" at bounding box center [217, 197] width 9 height 9
radio input "true"
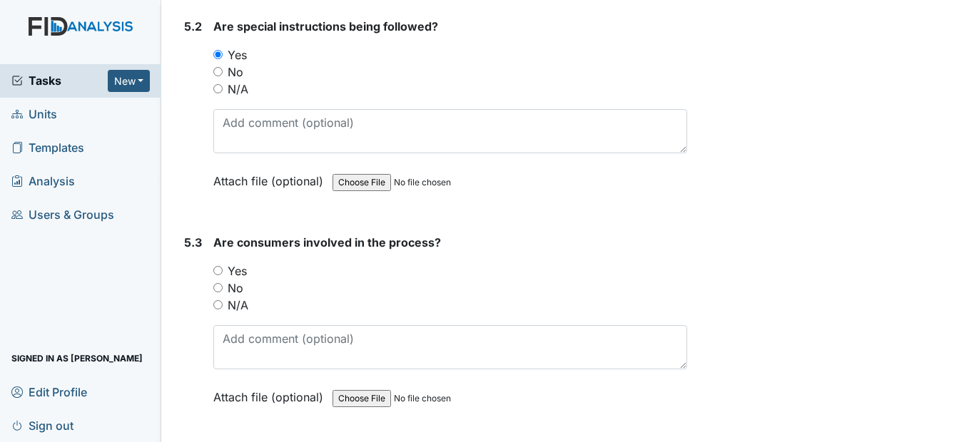
scroll to position [7922, 0]
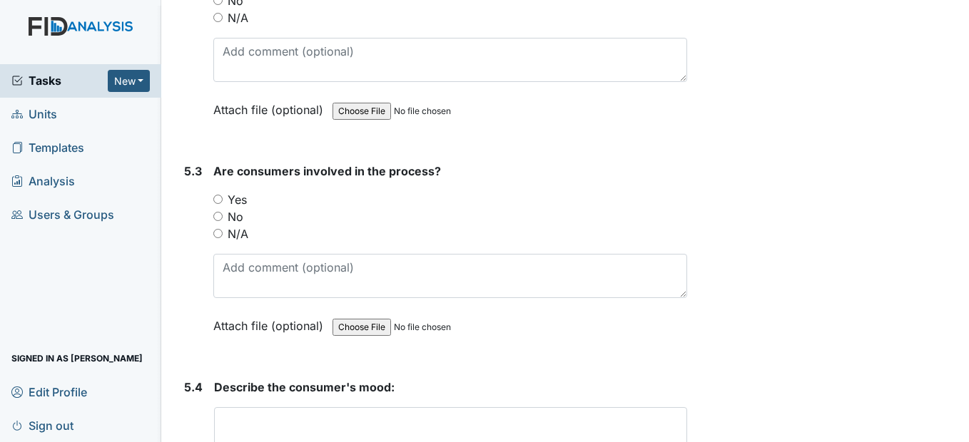
click at [216, 204] on input "Yes" at bounding box center [217, 199] width 9 height 9
radio input "true"
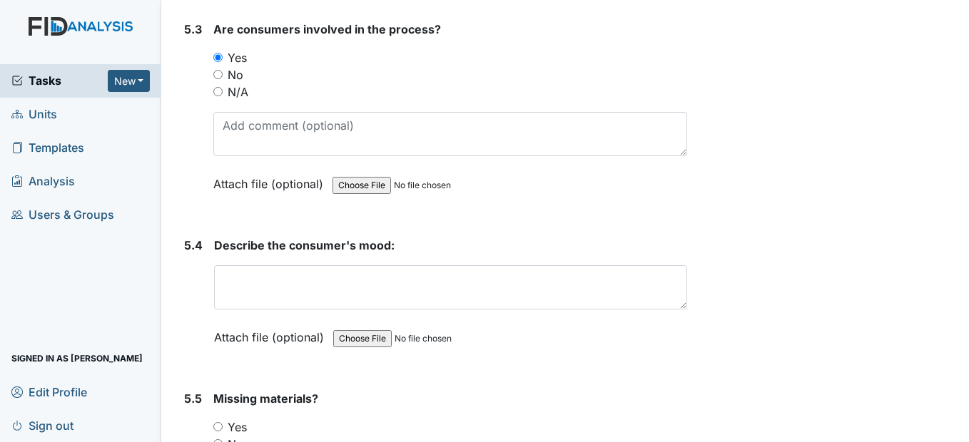
scroll to position [8065, 0]
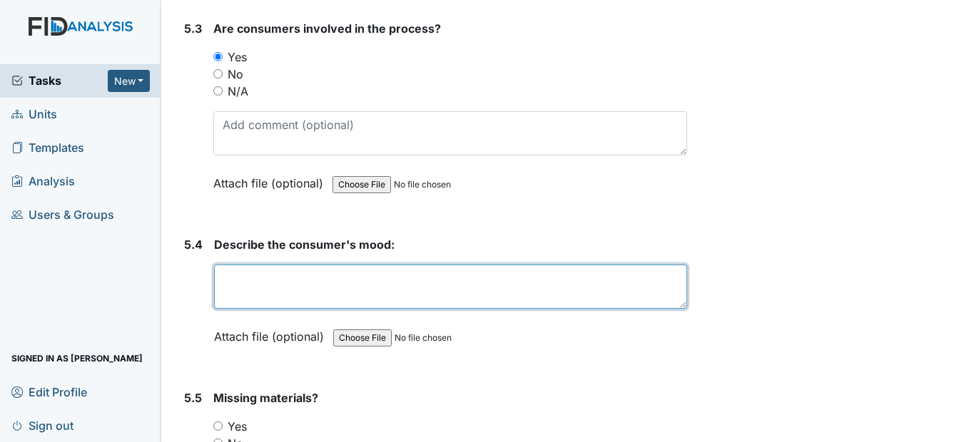
click at [268, 309] on textarea at bounding box center [450, 287] width 472 height 44
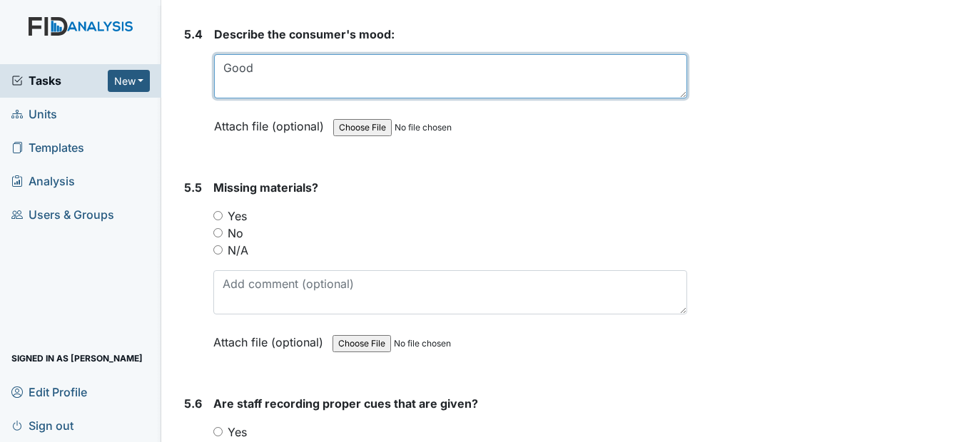
scroll to position [8279, 0]
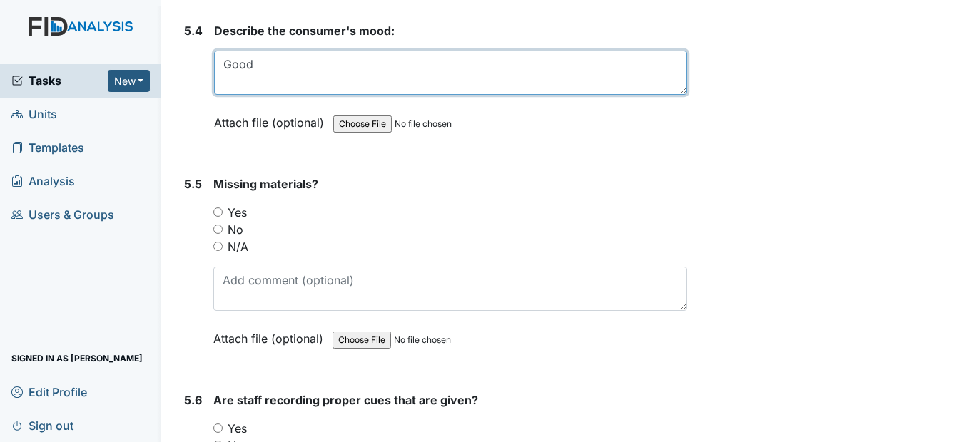
type textarea "Good"
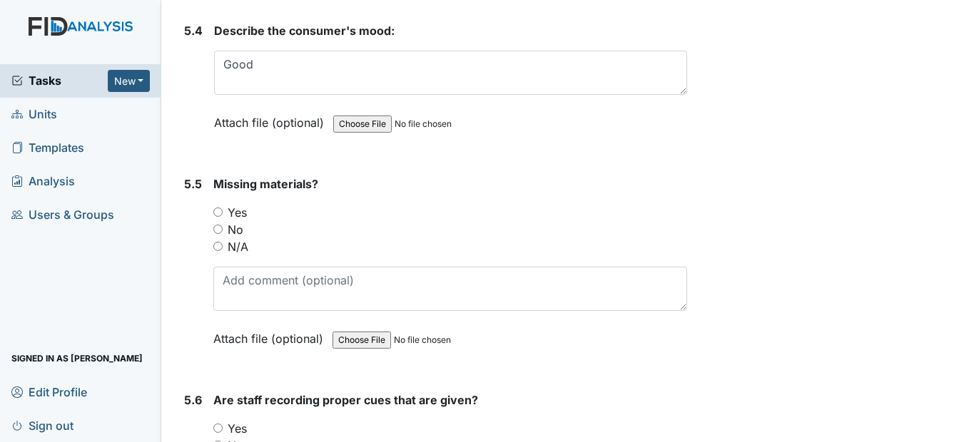
click at [217, 234] on input "No" at bounding box center [217, 229] width 9 height 9
radio input "true"
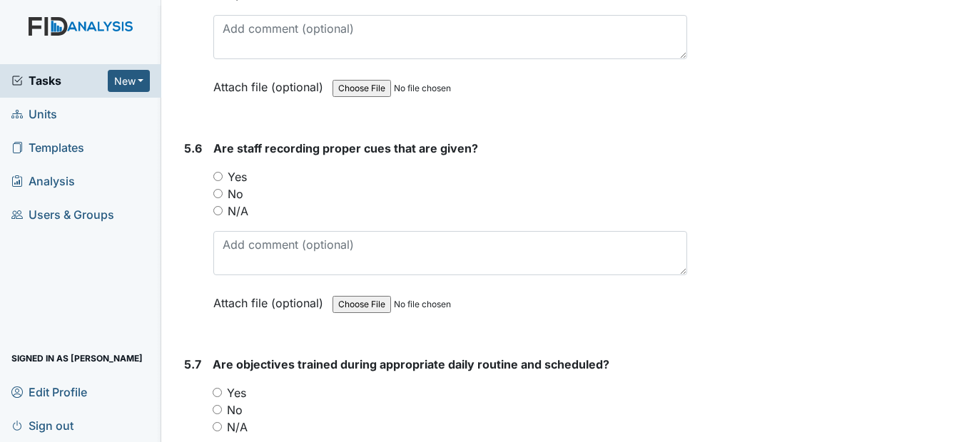
scroll to position [8564, 0]
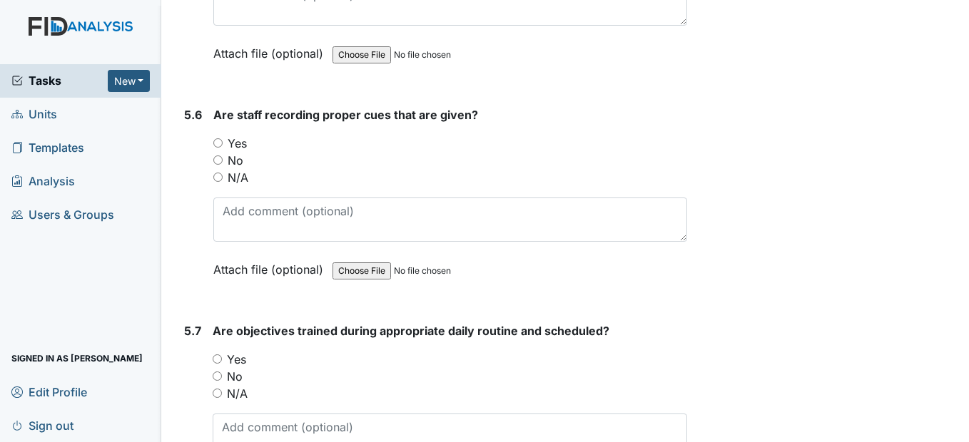
click at [217, 148] on input "Yes" at bounding box center [217, 142] width 9 height 9
radio input "true"
click at [214, 364] on input "Yes" at bounding box center [217, 359] width 9 height 9
radio input "true"
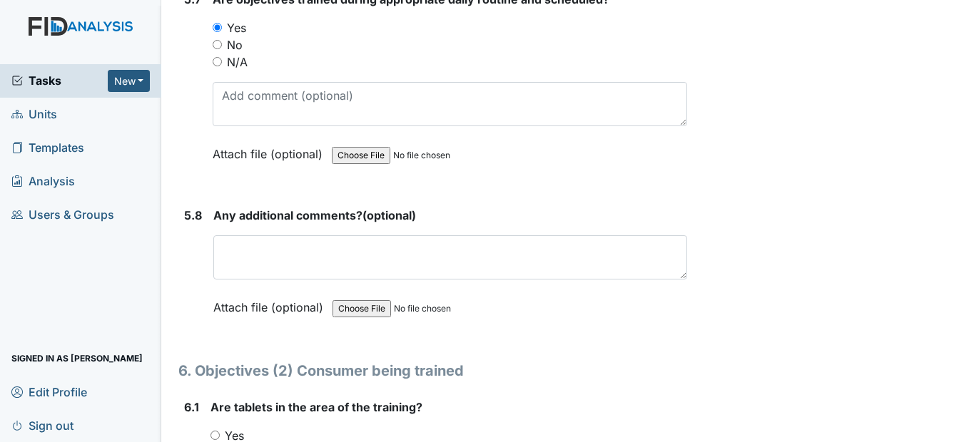
scroll to position [8921, 0]
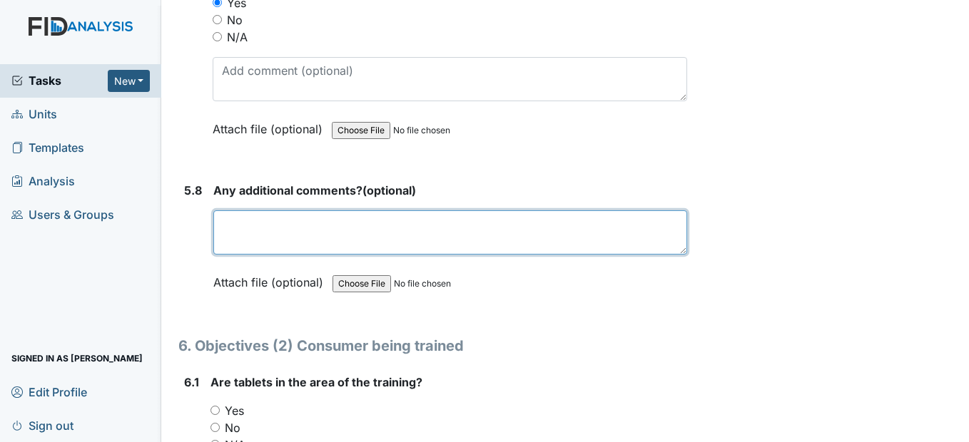
click at [270, 255] on textarea at bounding box center [449, 233] width 473 height 44
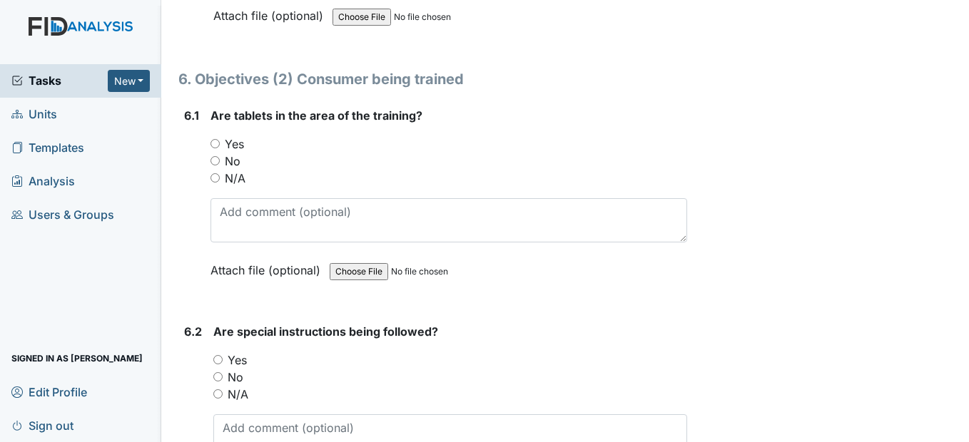
scroll to position [9206, 0]
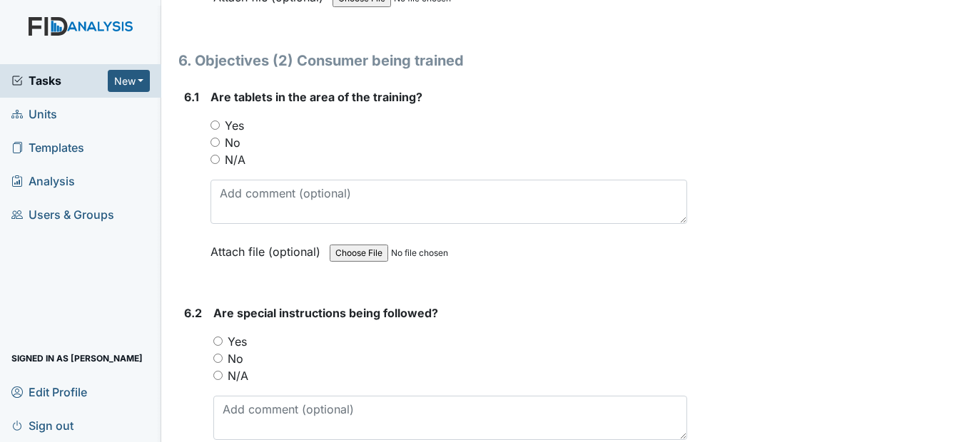
type textarea "none"
click at [216, 130] on input "Yes" at bounding box center [215, 125] width 9 height 9
radio input "true"
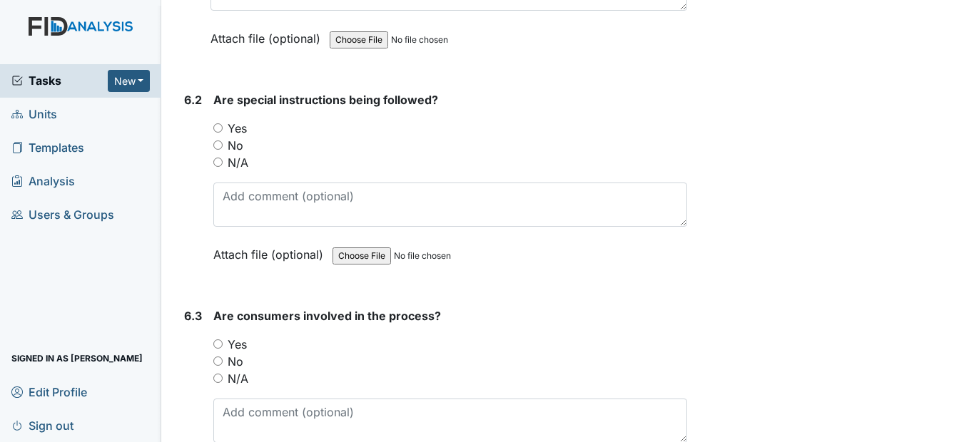
scroll to position [9420, 0]
click at [220, 136] on div "Yes" at bounding box center [449, 127] width 473 height 17
click at [220, 132] on input "Yes" at bounding box center [217, 127] width 9 height 9
radio input "true"
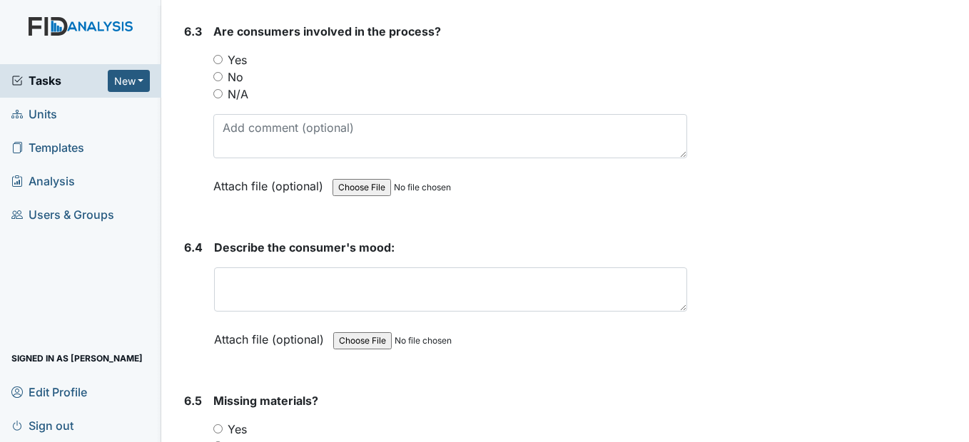
scroll to position [9706, 0]
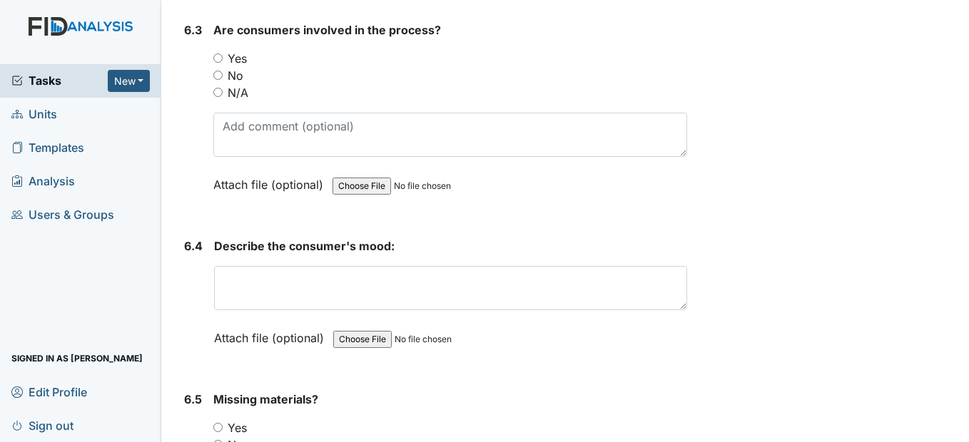
click at [220, 63] on input "Yes" at bounding box center [217, 58] width 9 height 9
radio input "true"
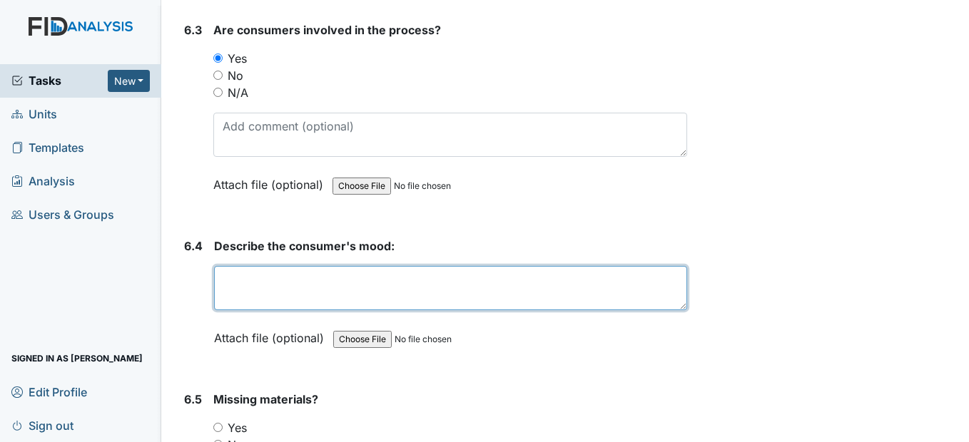
click at [286, 310] on textarea at bounding box center [450, 288] width 472 height 44
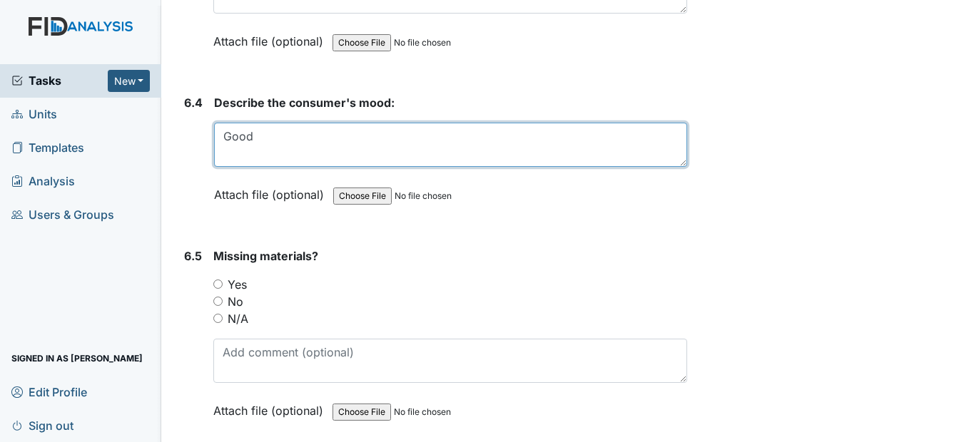
scroll to position [9920, 0]
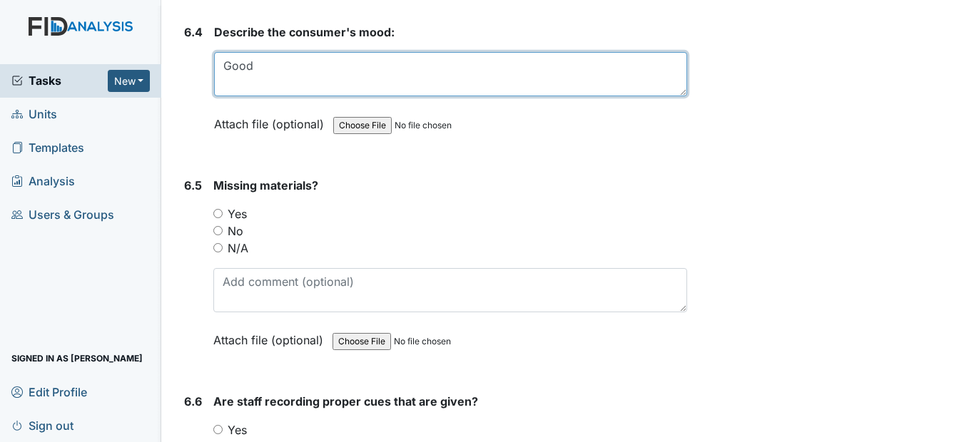
type textarea "Good"
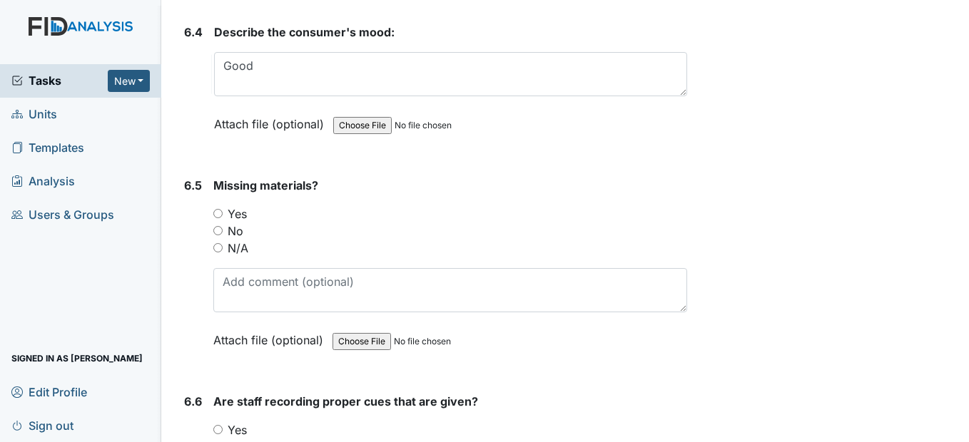
click at [222, 236] on input "No" at bounding box center [217, 230] width 9 height 9
radio input "true"
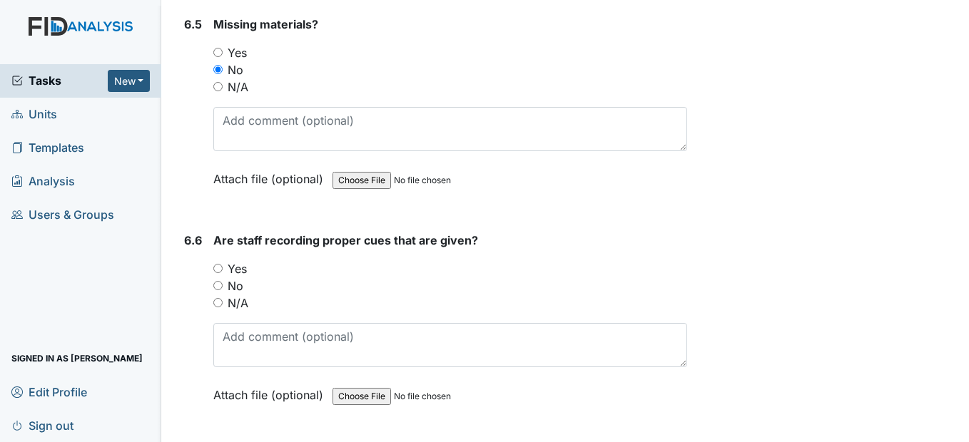
scroll to position [10134, 0]
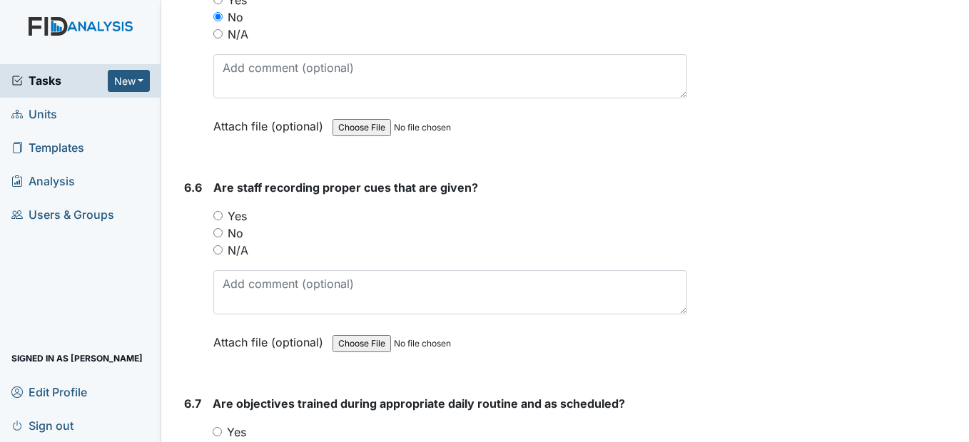
click at [221, 221] on input "Yes" at bounding box center [217, 215] width 9 height 9
radio input "true"
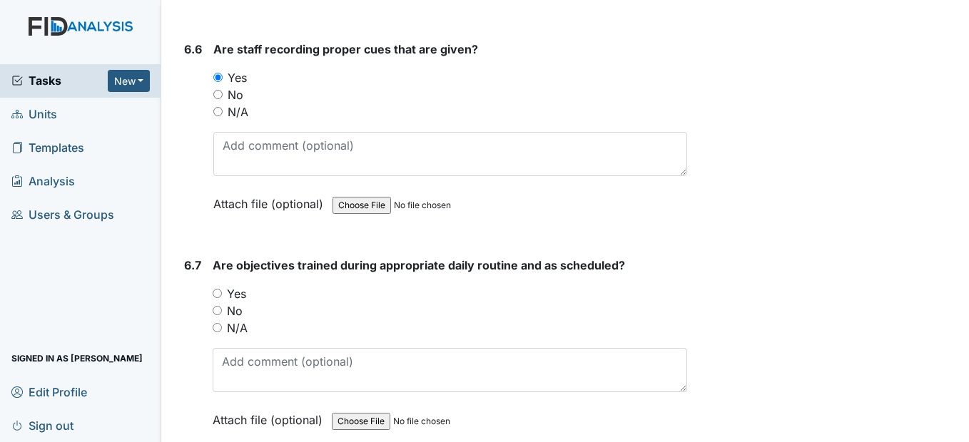
scroll to position [10277, 0]
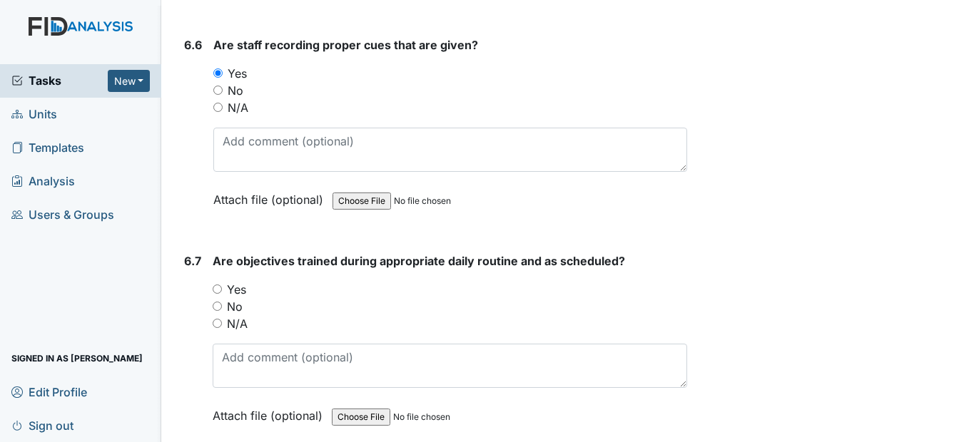
click at [216, 294] on input "Yes" at bounding box center [217, 289] width 9 height 9
radio input "true"
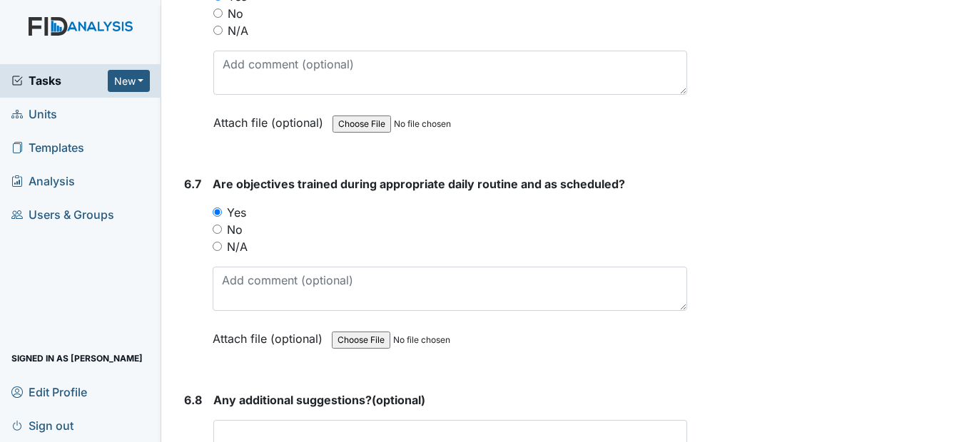
scroll to position [10562, 0]
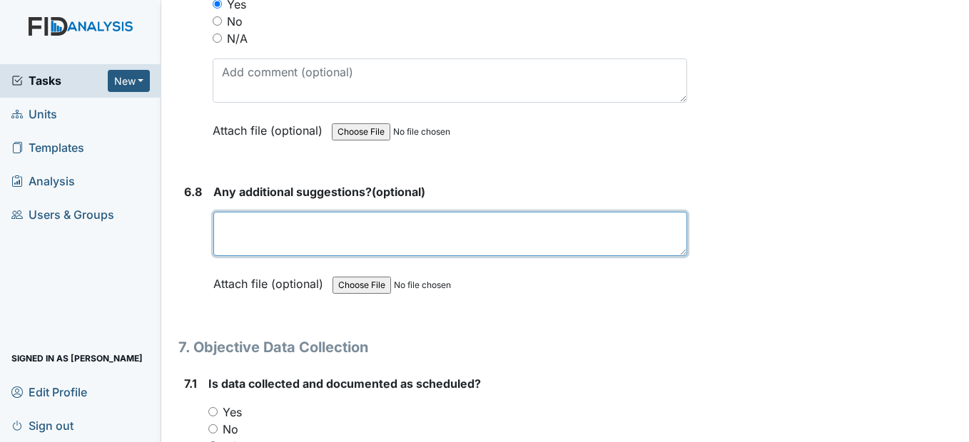
click at [238, 256] on textarea at bounding box center [449, 234] width 473 height 44
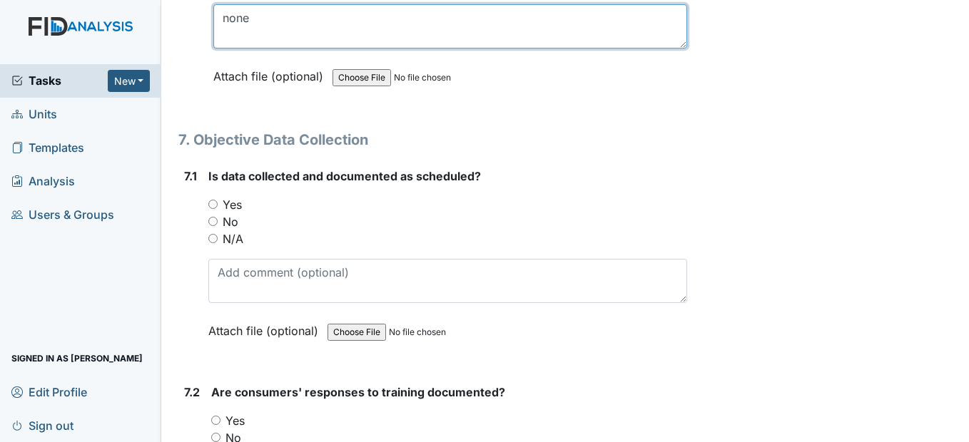
scroll to position [10776, 0]
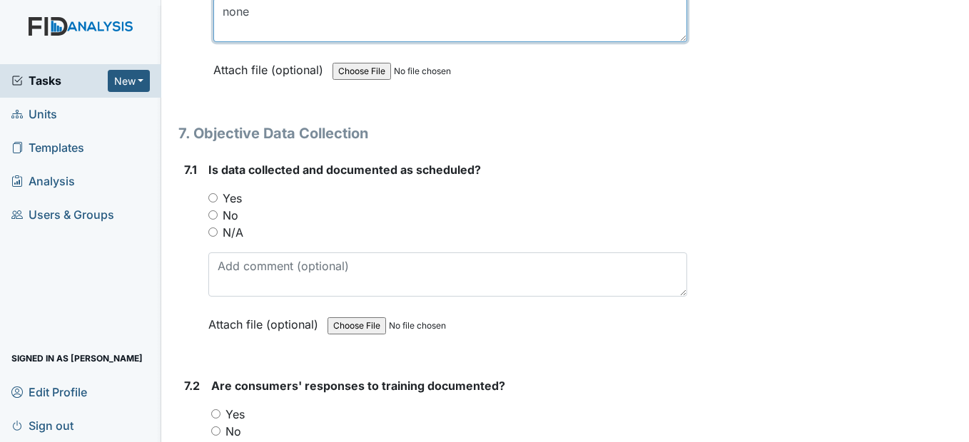
type textarea "none"
click at [215, 203] on input "Yes" at bounding box center [212, 197] width 9 height 9
radio input "true"
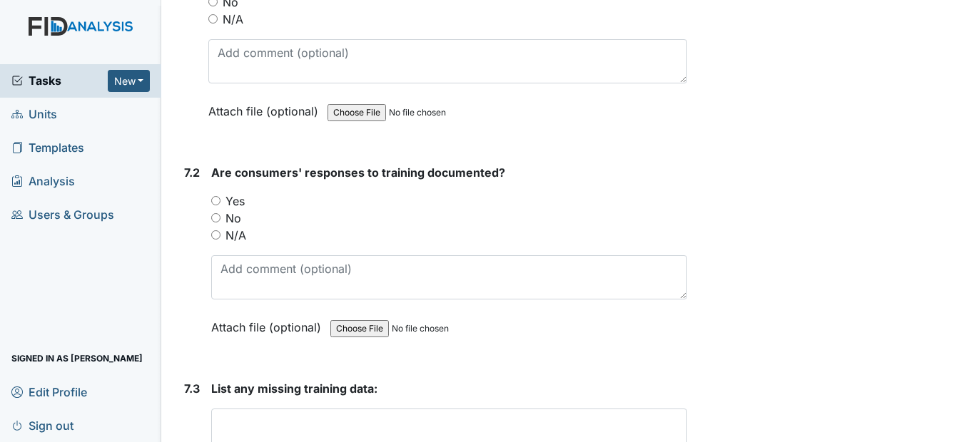
scroll to position [10991, 0]
click at [218, 205] on input "Yes" at bounding box center [215, 200] width 9 height 9
radio input "true"
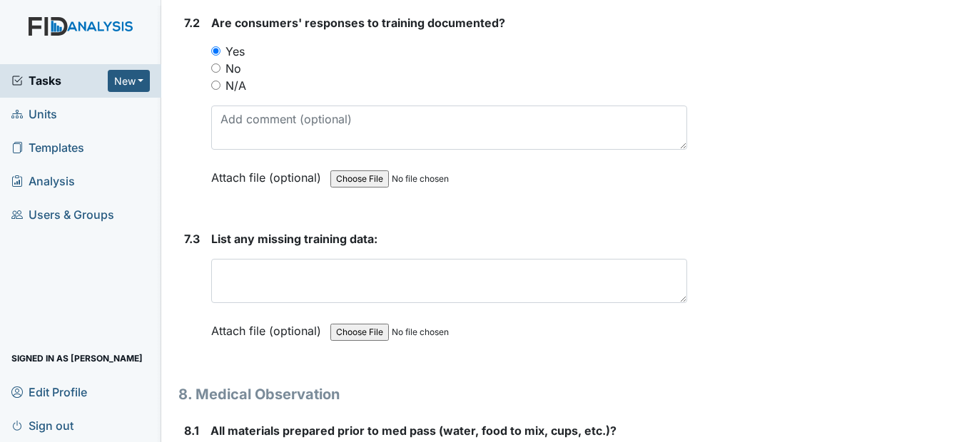
scroll to position [11205, 0]
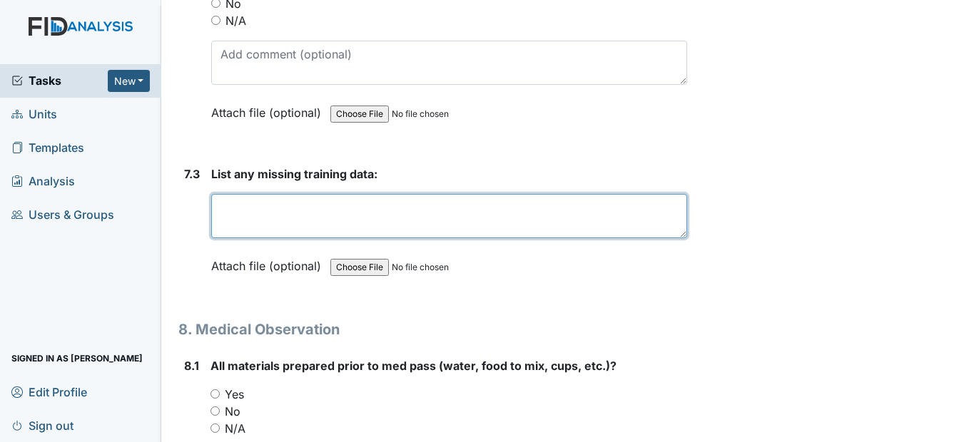
drag, startPoint x: 265, startPoint y: 244, endPoint x: 249, endPoint y: 234, distance: 18.6
click at [265, 238] on textarea at bounding box center [448, 216] width 475 height 44
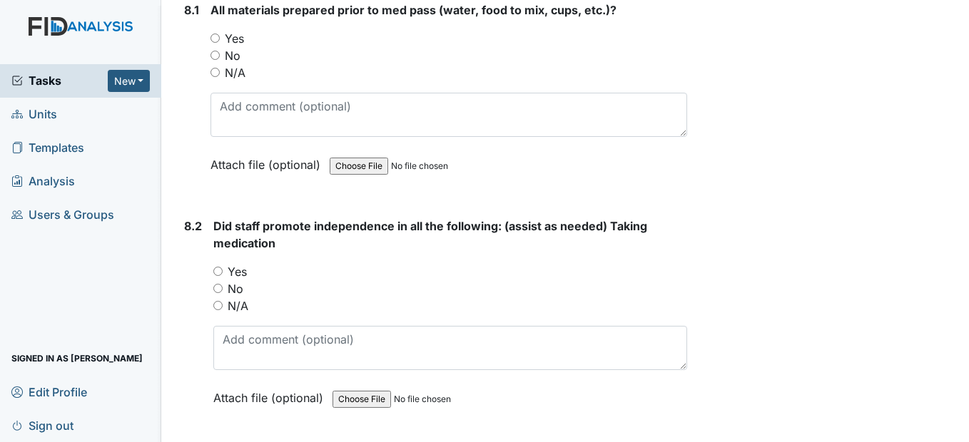
scroll to position [11562, 0]
type textarea "none"
click at [218, 42] on input "Yes" at bounding box center [215, 37] width 9 height 9
radio input "true"
click at [221, 275] on input "Yes" at bounding box center [217, 270] width 9 height 9
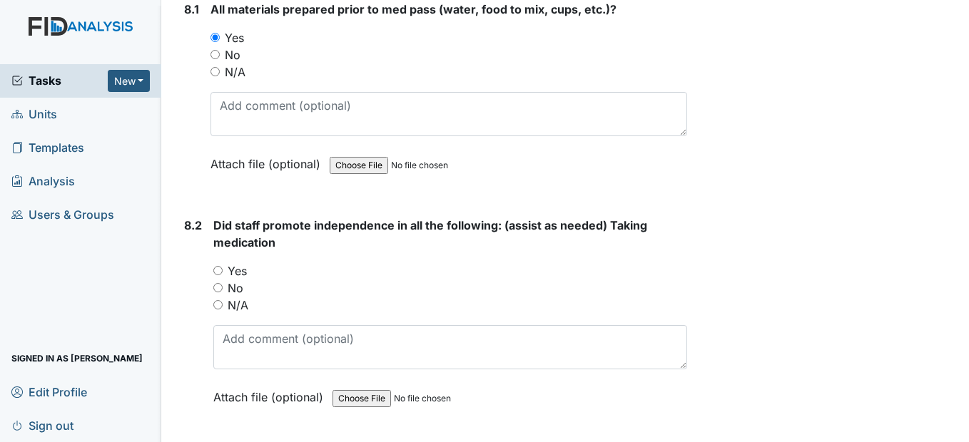
radio input "true"
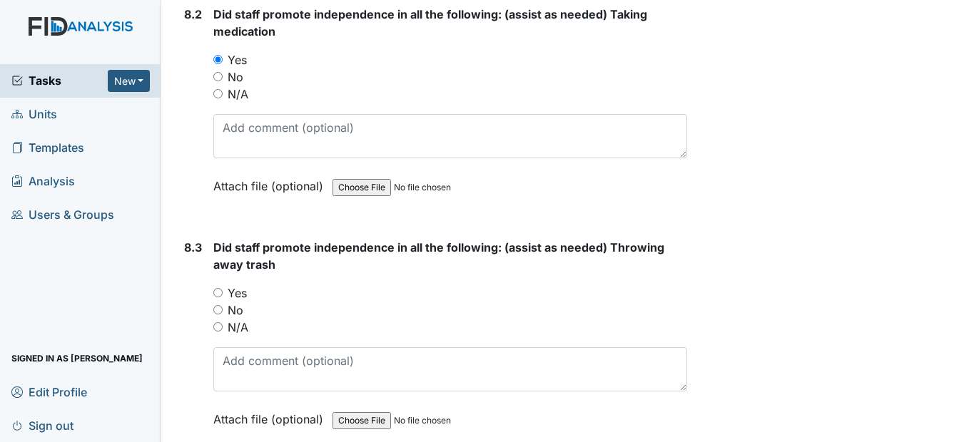
scroll to position [11847, 0]
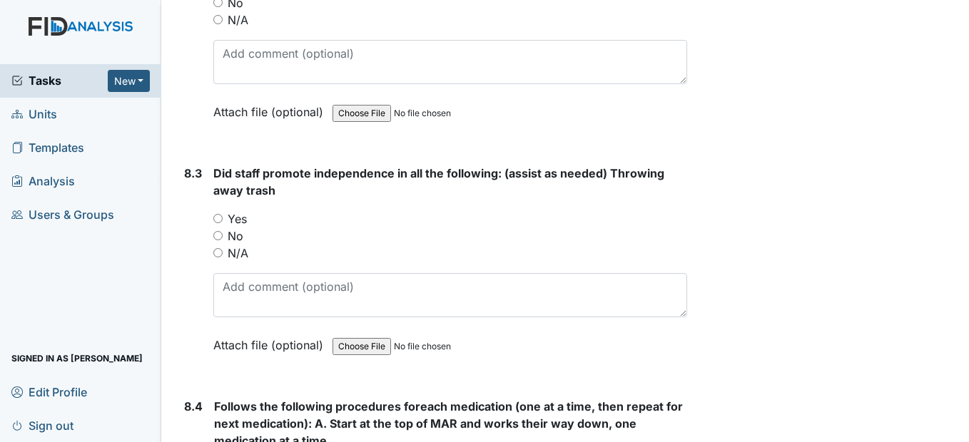
click at [219, 223] on input "Yes" at bounding box center [217, 218] width 9 height 9
radio input "true"
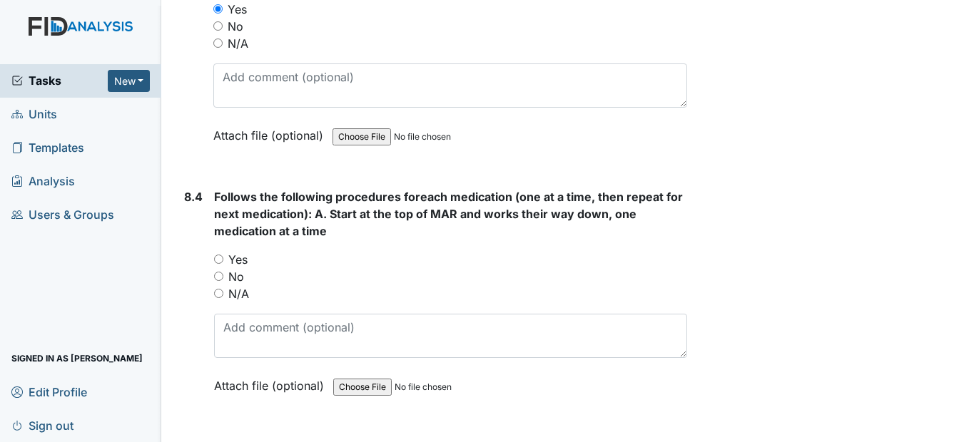
scroll to position [12061, 0]
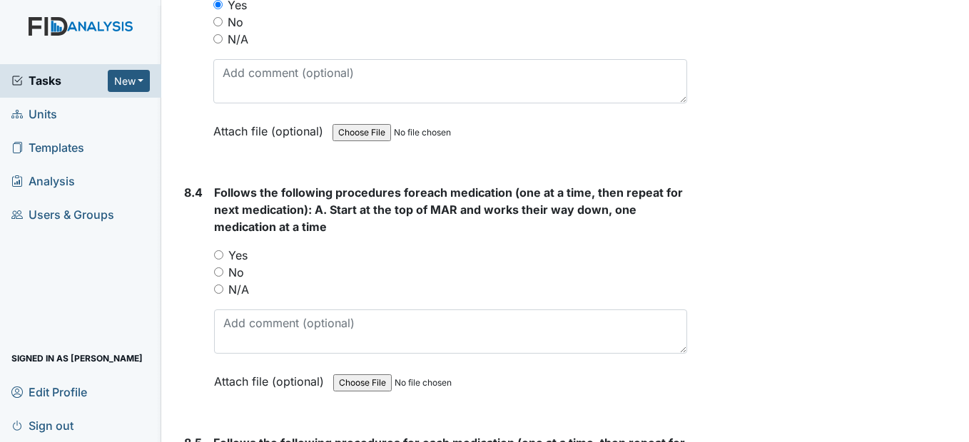
click at [221, 260] on input "Yes" at bounding box center [218, 254] width 9 height 9
radio input "true"
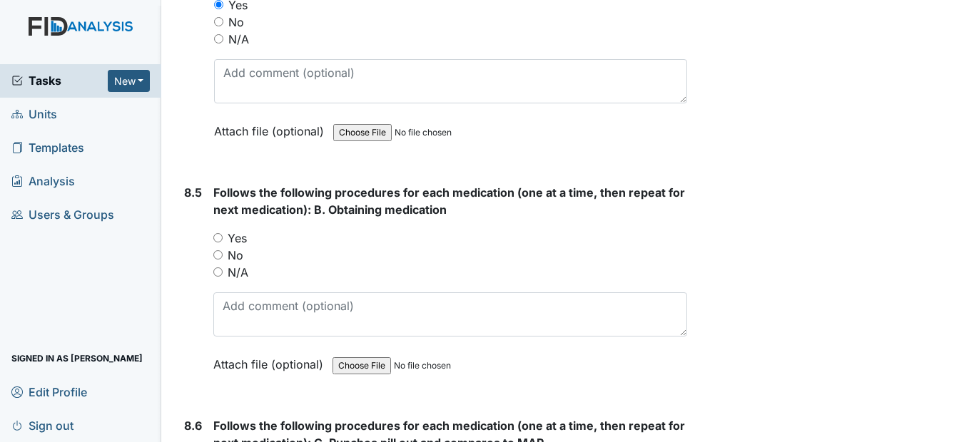
scroll to position [12347, 0]
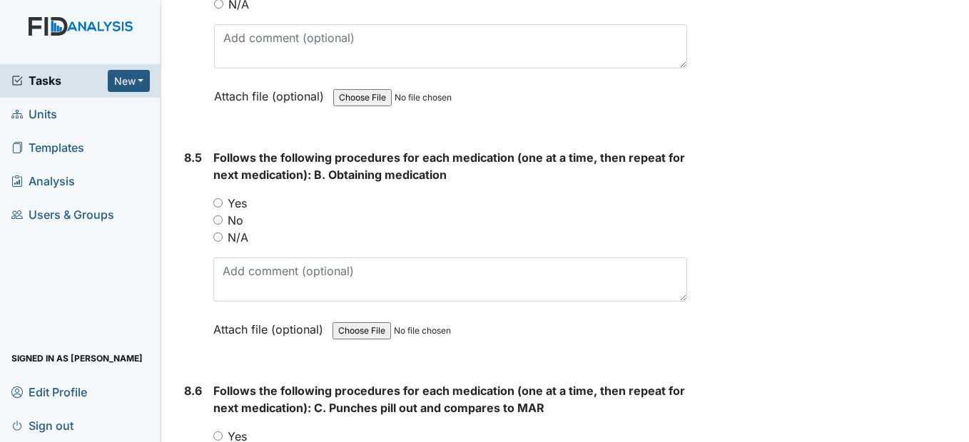
click at [220, 208] on input "Yes" at bounding box center [217, 202] width 9 height 9
radio input "true"
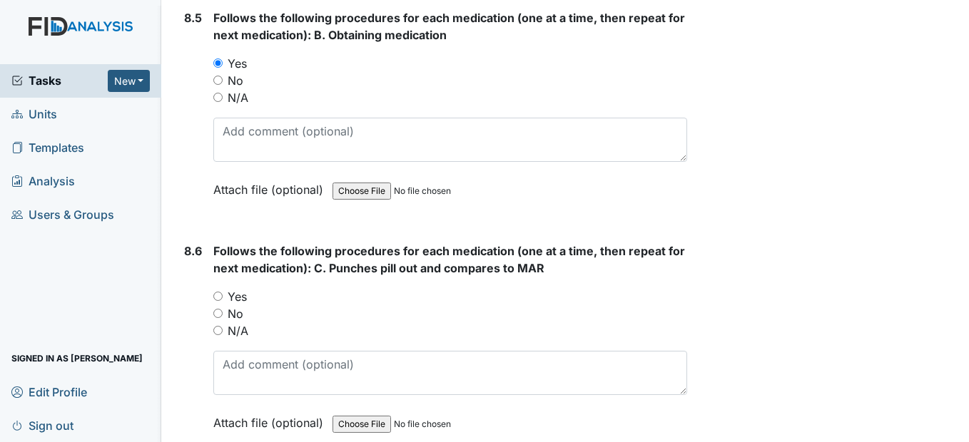
scroll to position [12489, 0]
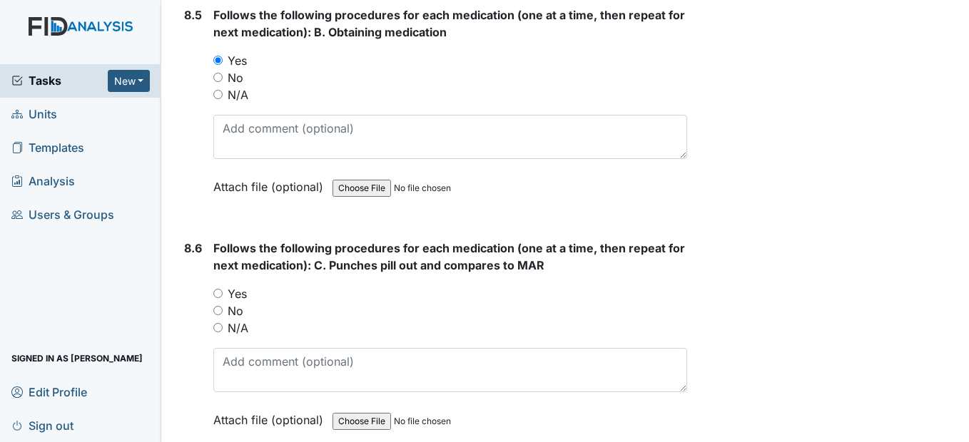
drag, startPoint x: 220, startPoint y: 325, endPoint x: 228, endPoint y: 323, distance: 8.7
click at [220, 298] on input "Yes" at bounding box center [217, 293] width 9 height 9
radio input "true"
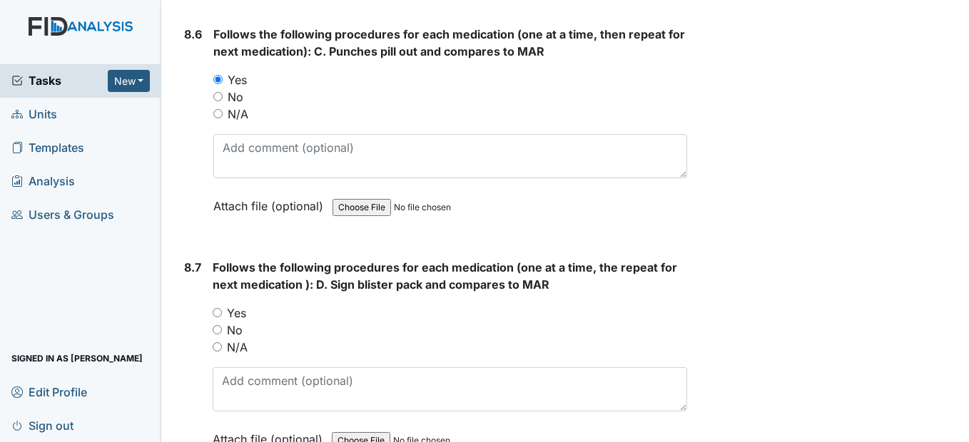
scroll to position [12775, 0]
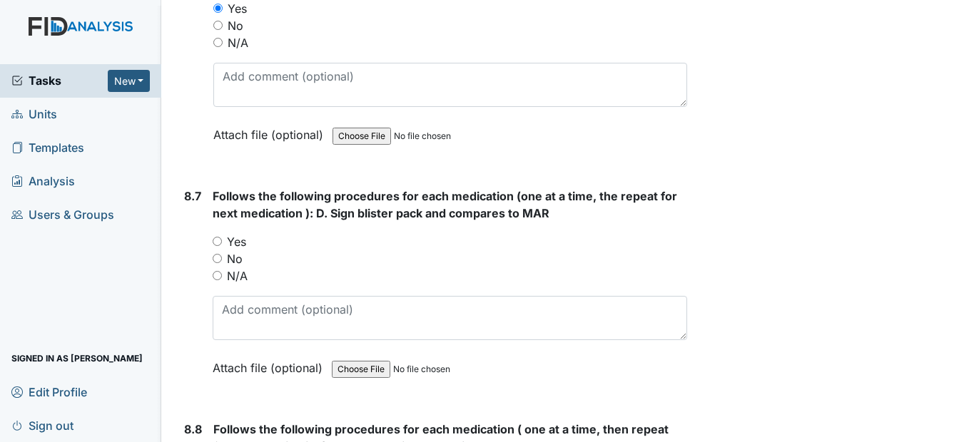
click at [222, 246] on input "Yes" at bounding box center [217, 241] width 9 height 9
radio input "true"
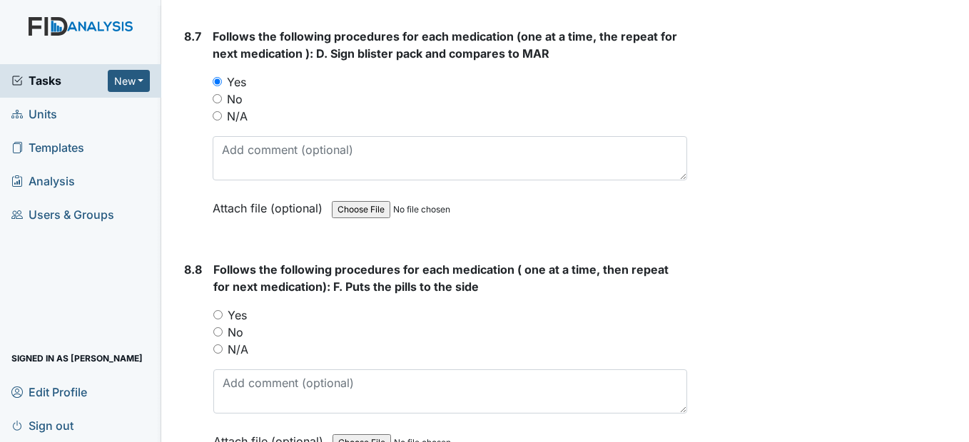
scroll to position [12989, 0]
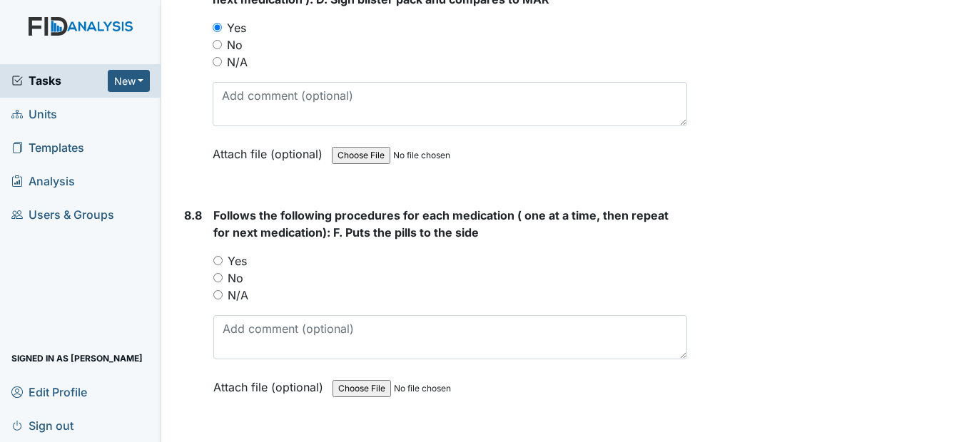
click at [221, 265] on input "Yes" at bounding box center [217, 260] width 9 height 9
radio input "true"
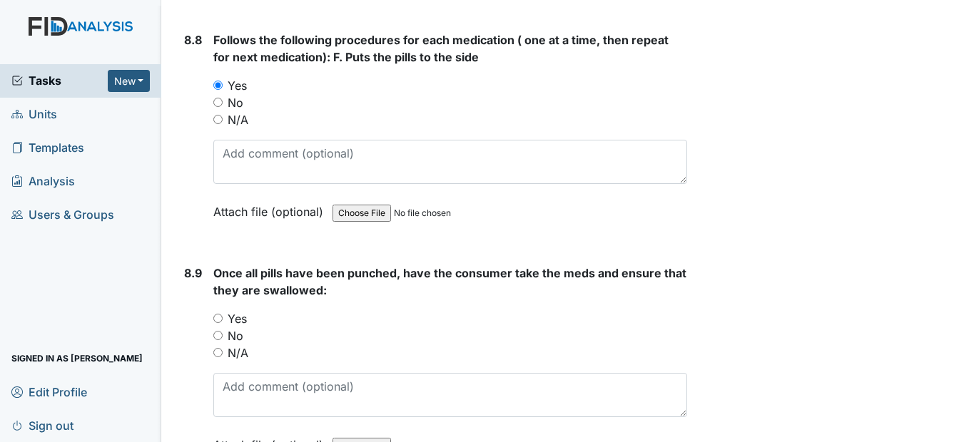
scroll to position [13203, 0]
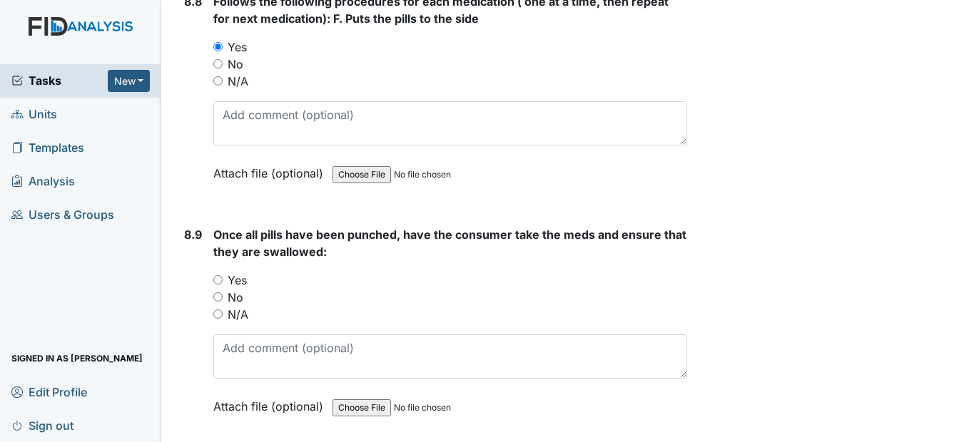
click at [219, 285] on input "Yes" at bounding box center [217, 279] width 9 height 9
radio input "true"
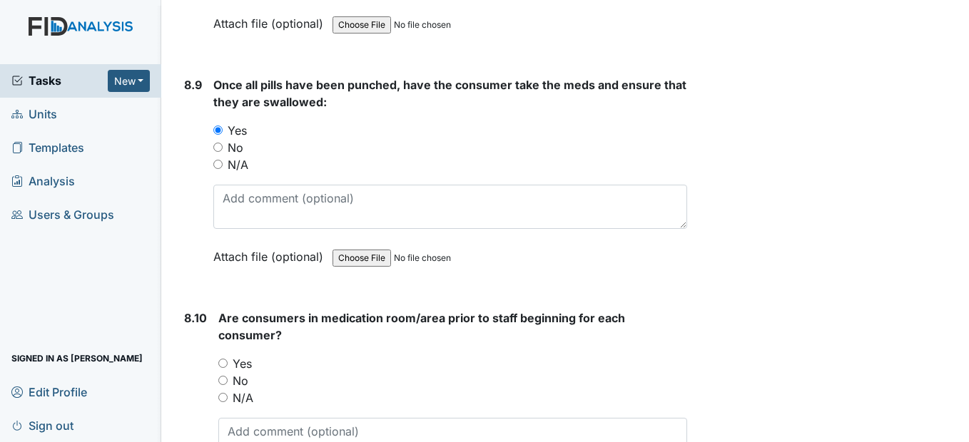
scroll to position [13417, 0]
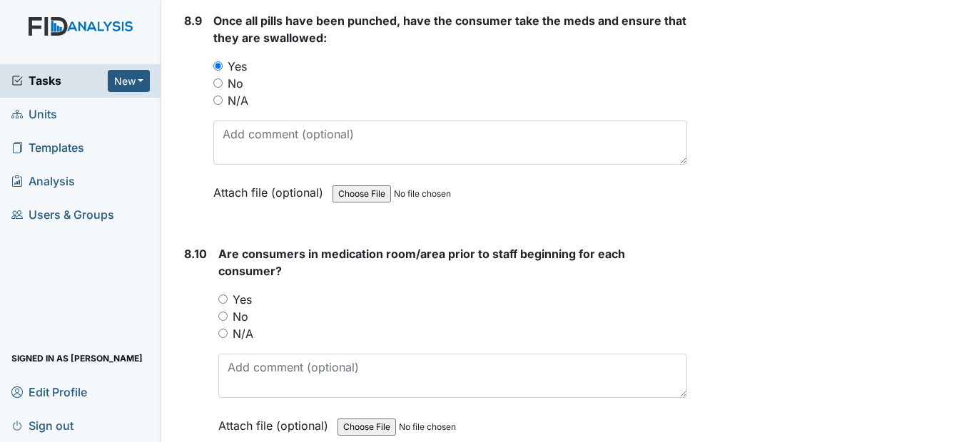
click at [224, 304] on input "Yes" at bounding box center [222, 299] width 9 height 9
radio input "true"
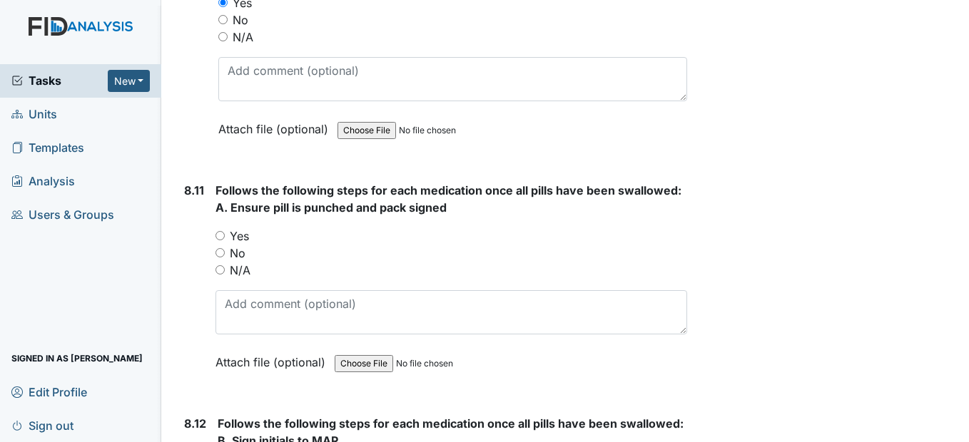
scroll to position [13774, 0]
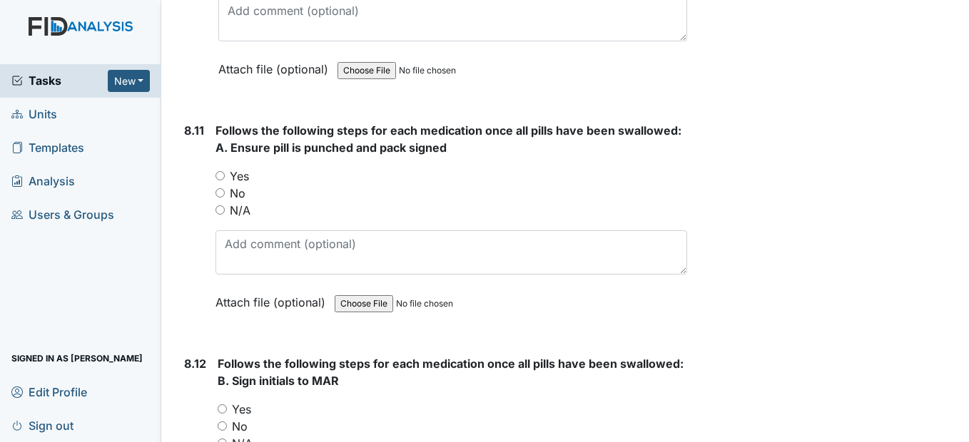
click at [221, 181] on input "Yes" at bounding box center [220, 175] width 9 height 9
radio input "true"
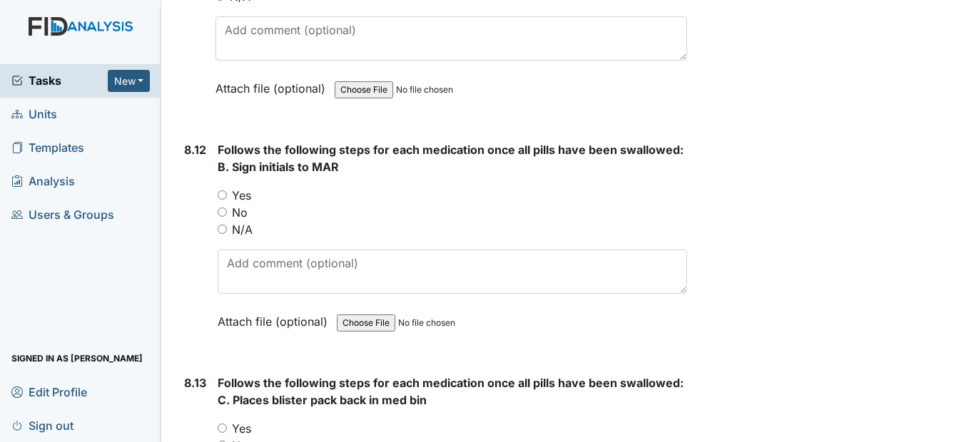
scroll to position [14059, 0]
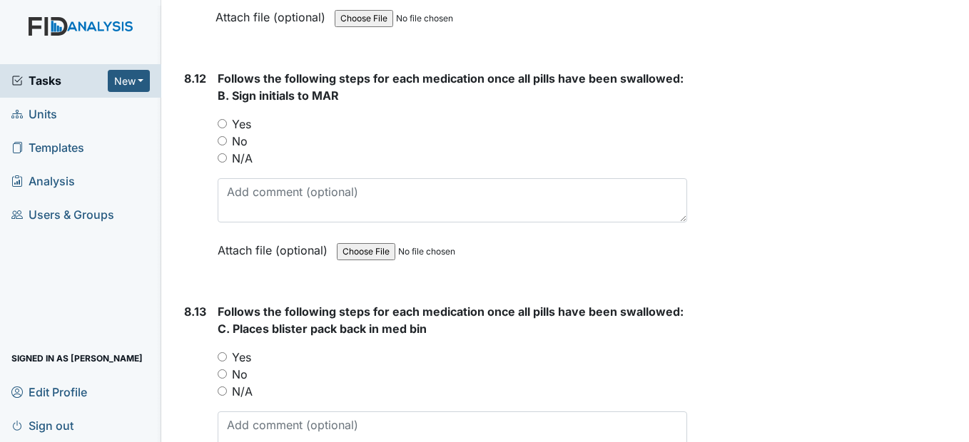
drag, startPoint x: 222, startPoint y: 156, endPoint x: 231, endPoint y: 164, distance: 11.6
click at [222, 128] on input "Yes" at bounding box center [222, 123] width 9 height 9
radio input "true"
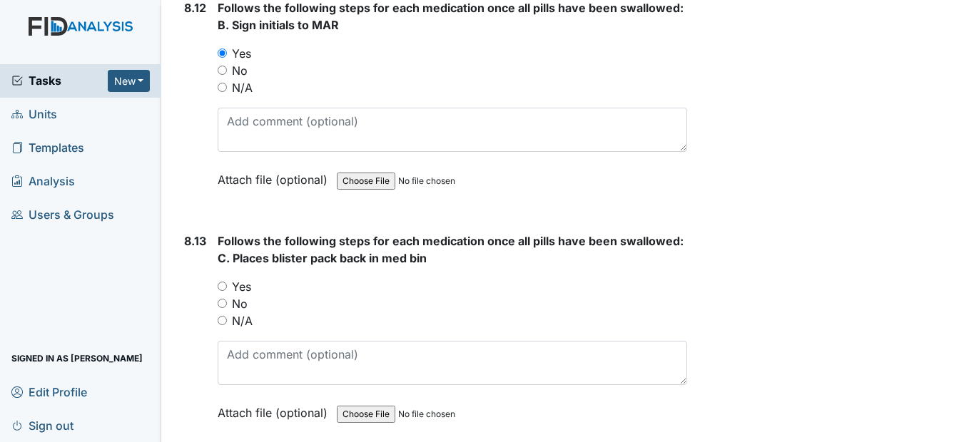
scroll to position [14131, 0]
click at [225, 290] on input "Yes" at bounding box center [222, 285] width 9 height 9
radio input "true"
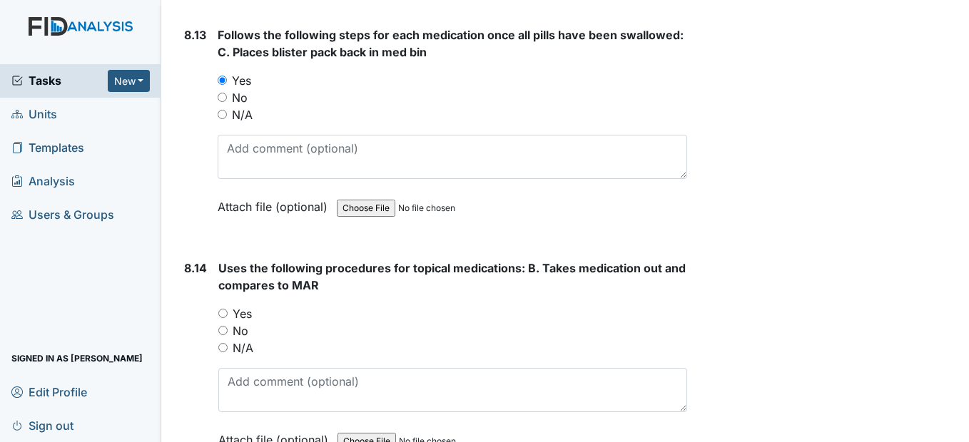
scroll to position [14345, 0]
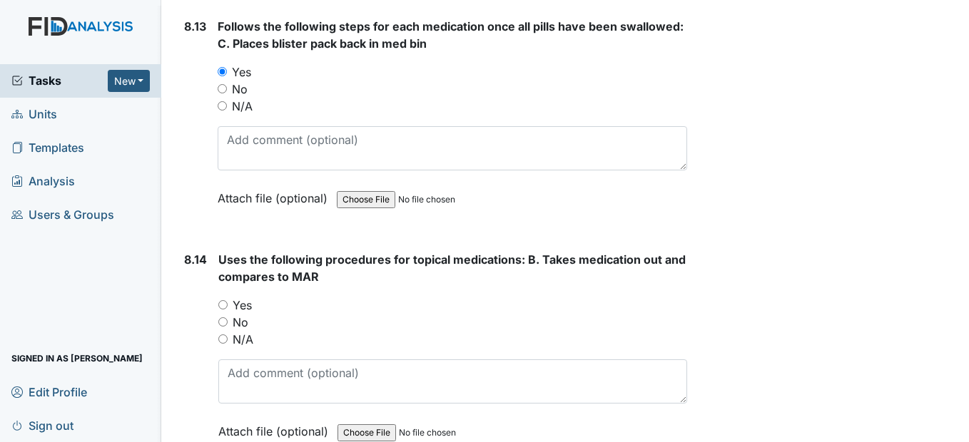
click at [218, 340] on div "8.14 Uses the following procedures for topical medications: B. Takes medication…" at bounding box center [432, 356] width 508 height 211
click at [223, 310] on input "Yes" at bounding box center [222, 304] width 9 height 9
radio input "true"
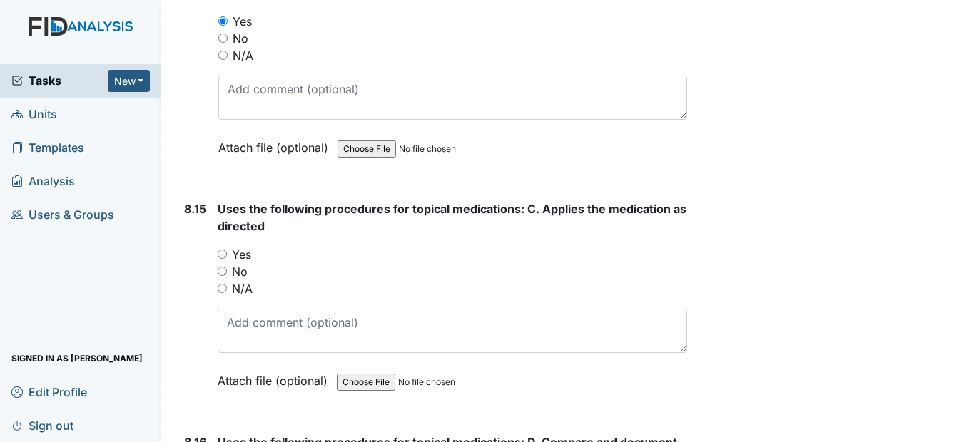
scroll to position [14630, 0]
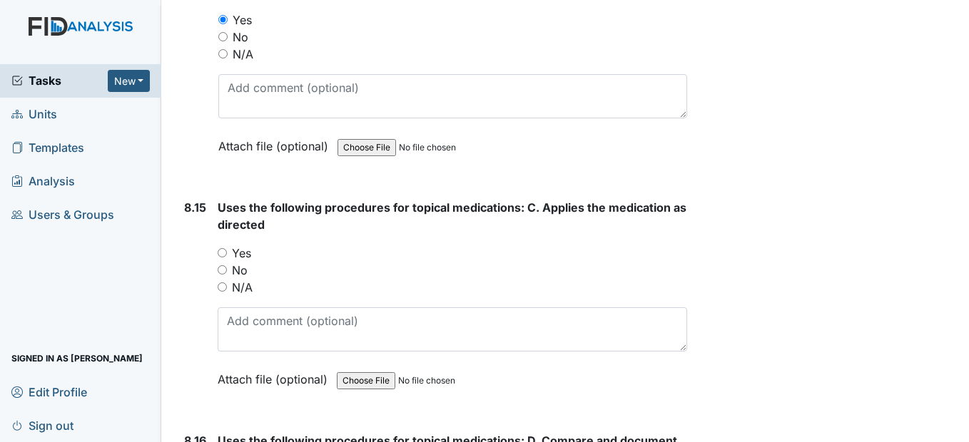
click at [224, 262] on div "Yes" at bounding box center [452, 253] width 469 height 17
click at [223, 258] on input "Yes" at bounding box center [222, 252] width 9 height 9
radio input "true"
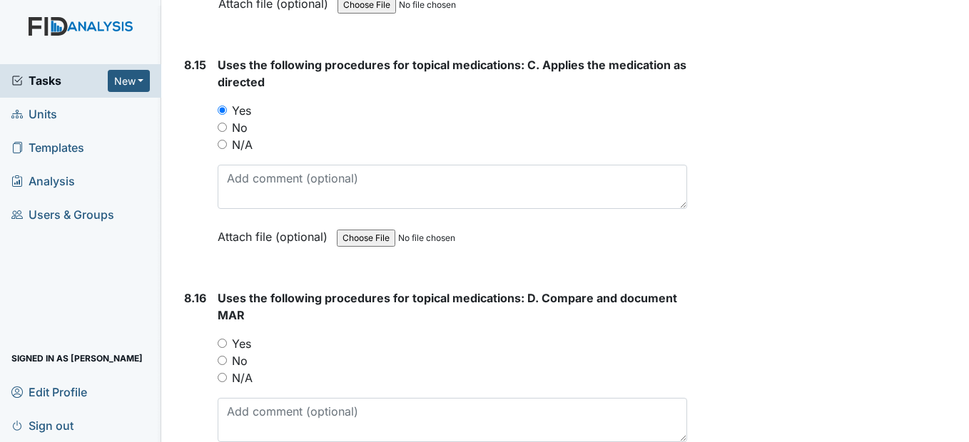
scroll to position [14844, 0]
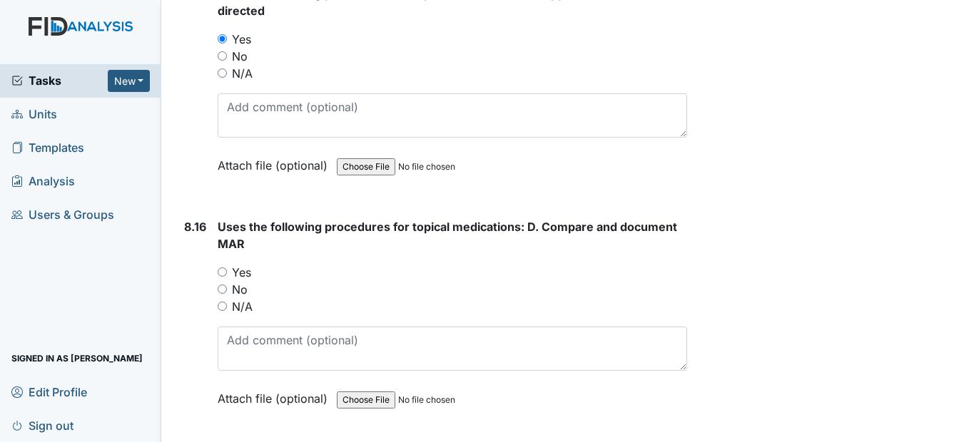
drag, startPoint x: 226, startPoint y: 313, endPoint x: 224, endPoint y: 304, distance: 8.7
click at [226, 281] on div "Yes" at bounding box center [452, 272] width 469 height 17
click at [223, 277] on input "Yes" at bounding box center [222, 272] width 9 height 9
radio input "true"
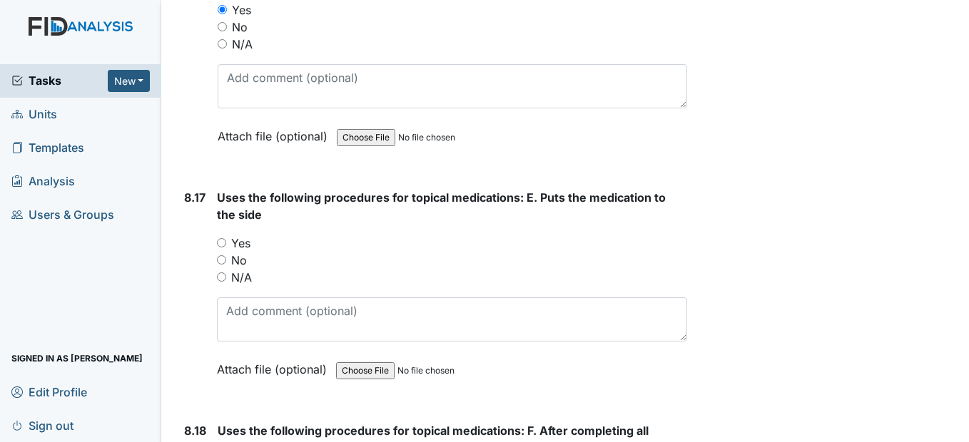
scroll to position [15130, 0]
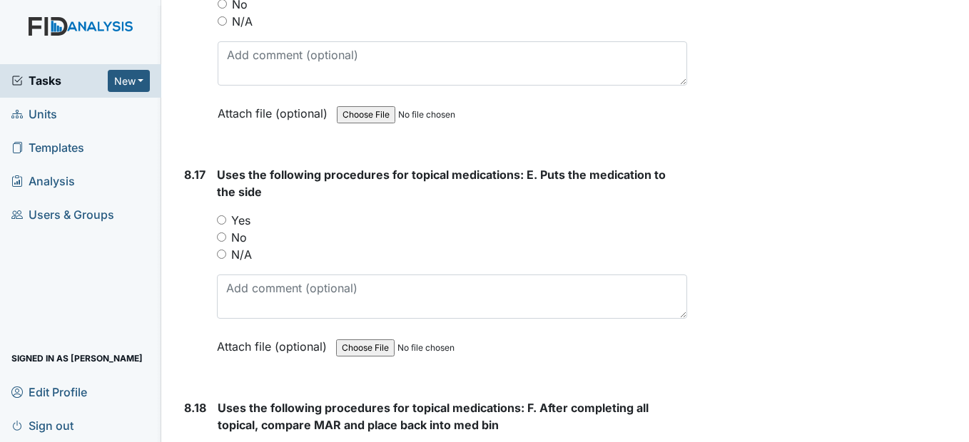
click at [226, 225] on input "Yes" at bounding box center [221, 220] width 9 height 9
radio input "true"
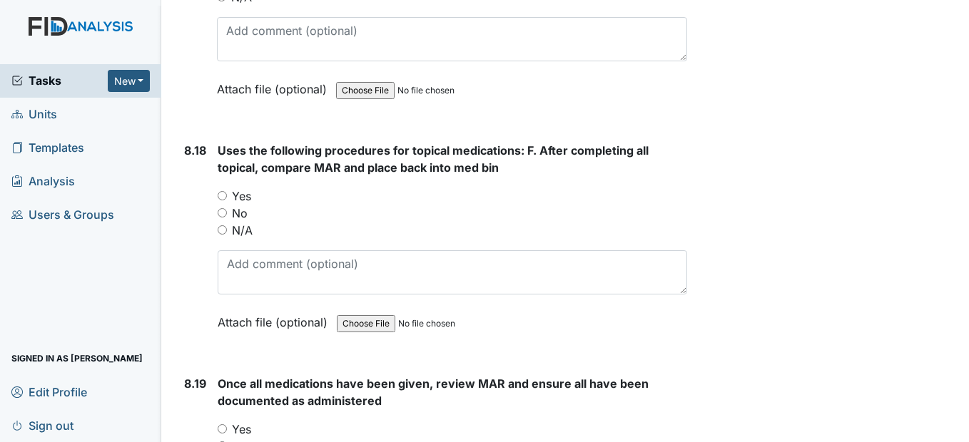
scroll to position [15415, 0]
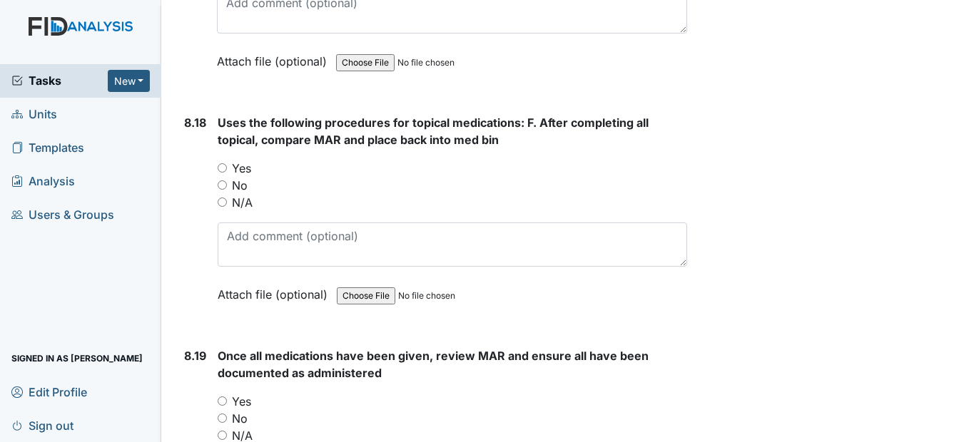
click at [221, 173] on input "Yes" at bounding box center [222, 167] width 9 height 9
radio input "true"
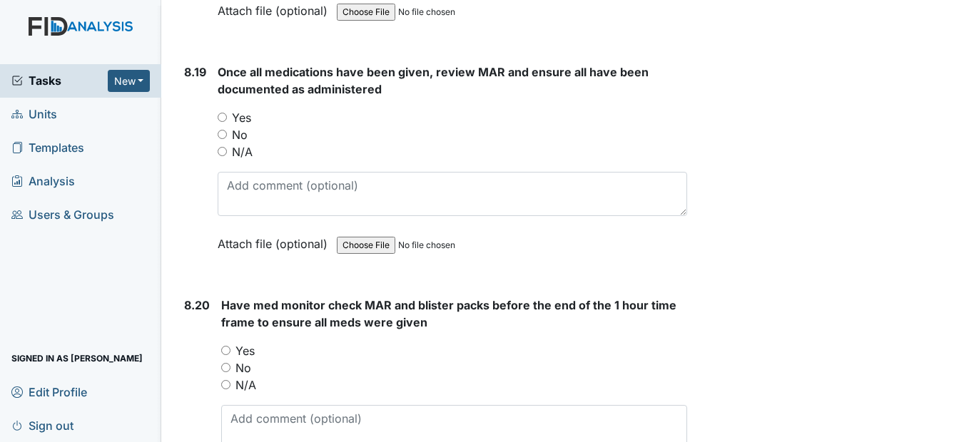
scroll to position [15701, 0]
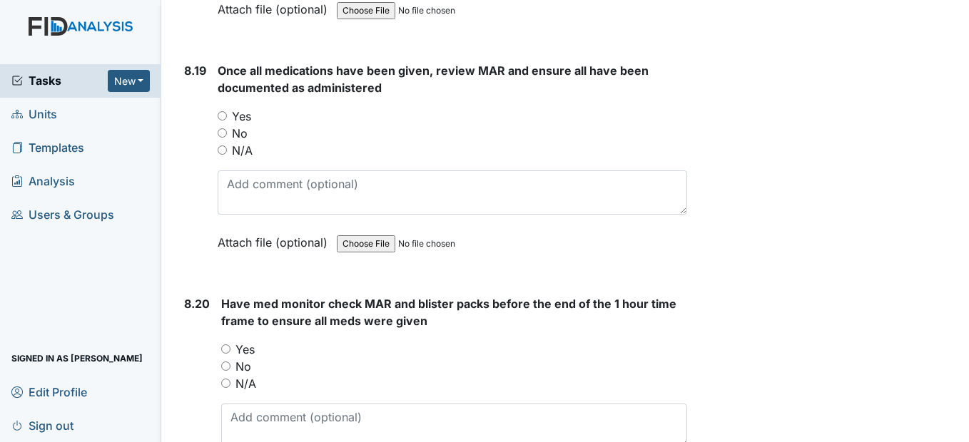
click at [226, 121] on input "Yes" at bounding box center [222, 115] width 9 height 9
radio input "true"
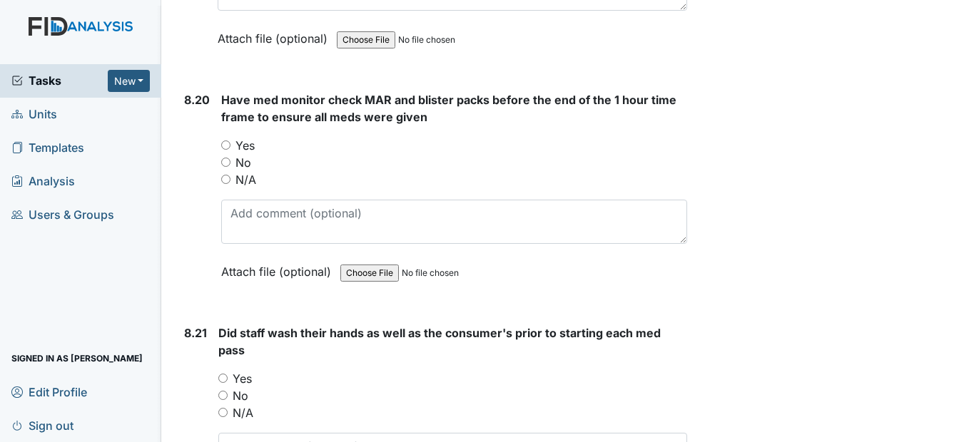
scroll to position [15915, 0]
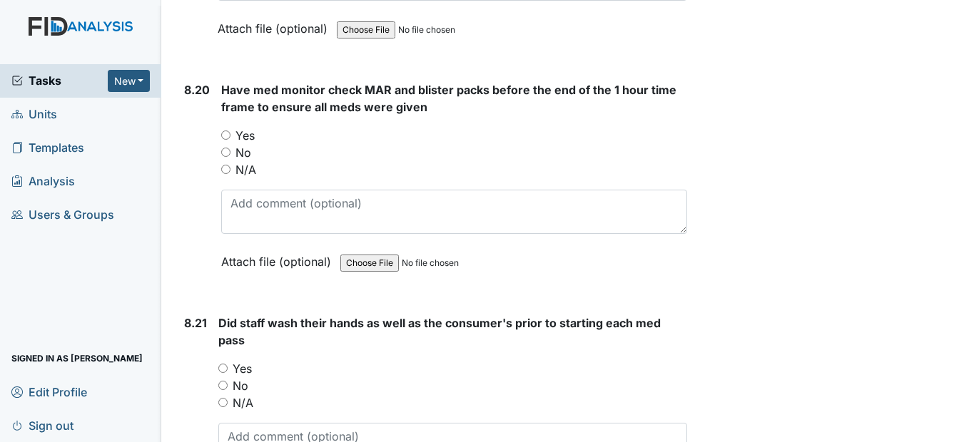
click at [225, 140] on input "Yes" at bounding box center [225, 135] width 9 height 9
radio input "true"
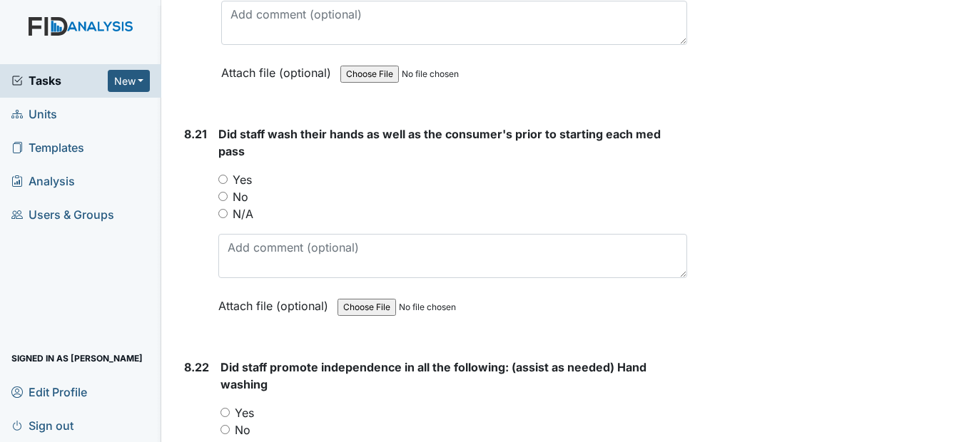
scroll to position [16129, 0]
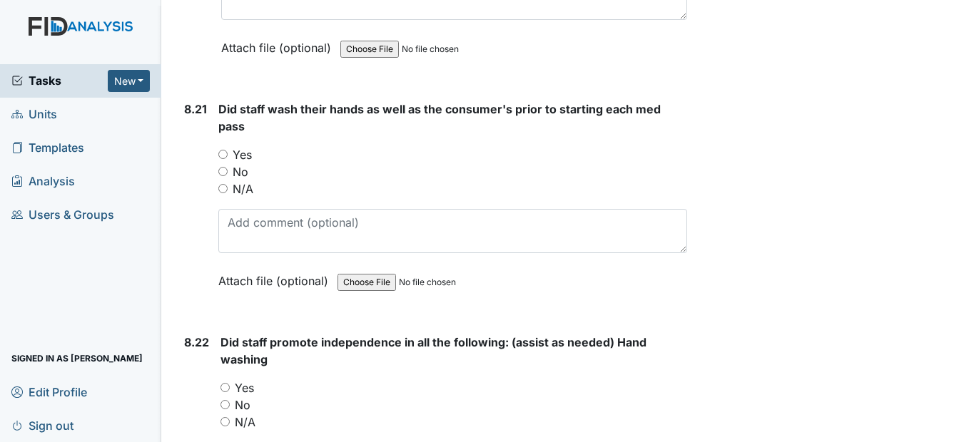
drag, startPoint x: 222, startPoint y: 186, endPoint x: 227, endPoint y: 194, distance: 9.9
click at [223, 159] on input "Yes" at bounding box center [222, 154] width 9 height 9
radio input "true"
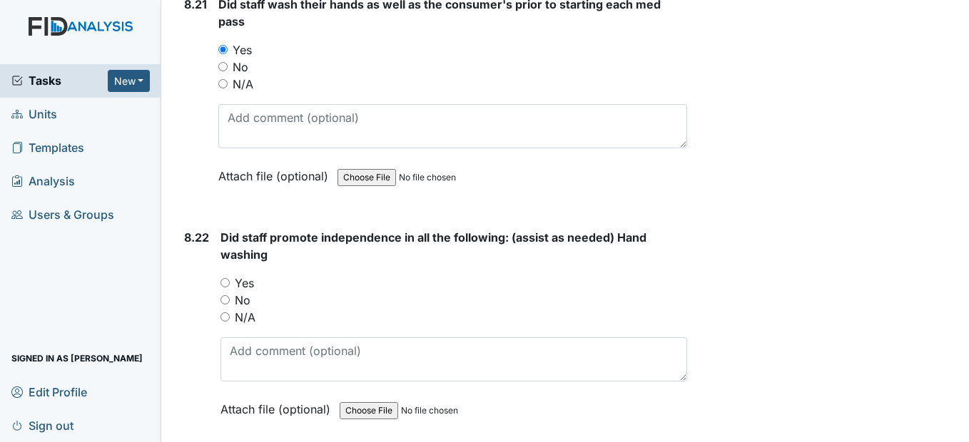
scroll to position [16272, 0]
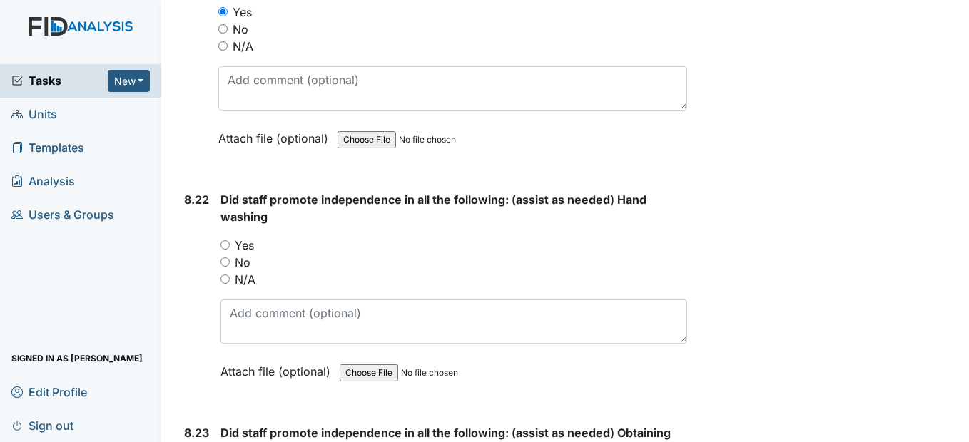
click at [228, 250] on input "Yes" at bounding box center [225, 245] width 9 height 9
radio input "true"
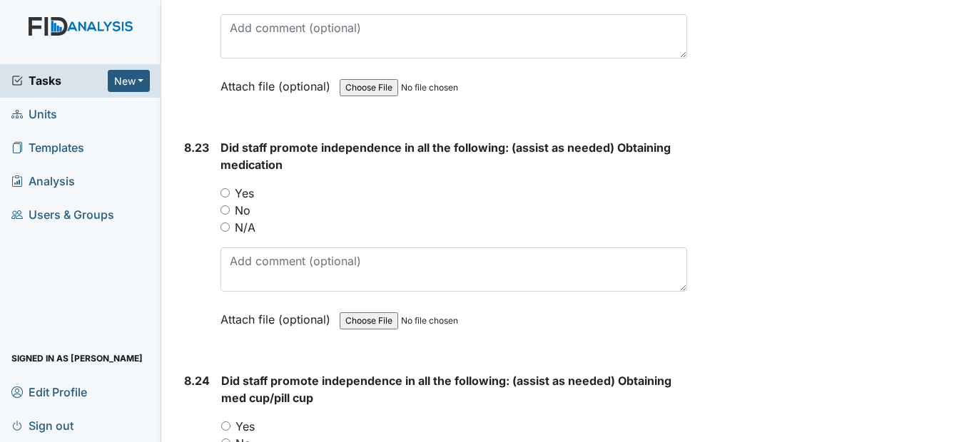
click at [232, 202] on div "Yes" at bounding box center [454, 193] width 466 height 17
click at [228, 198] on input "Yes" at bounding box center [225, 192] width 9 height 9
radio input "true"
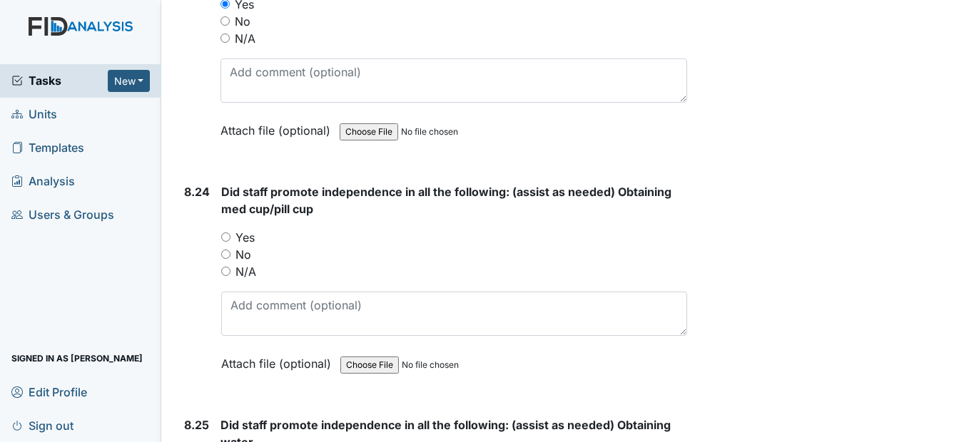
scroll to position [16771, 0]
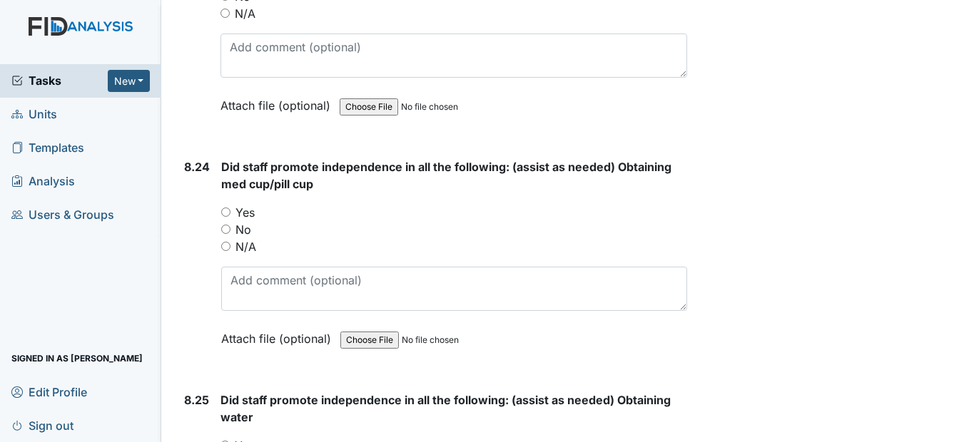
click at [227, 217] on input "Yes" at bounding box center [225, 212] width 9 height 9
radio input "true"
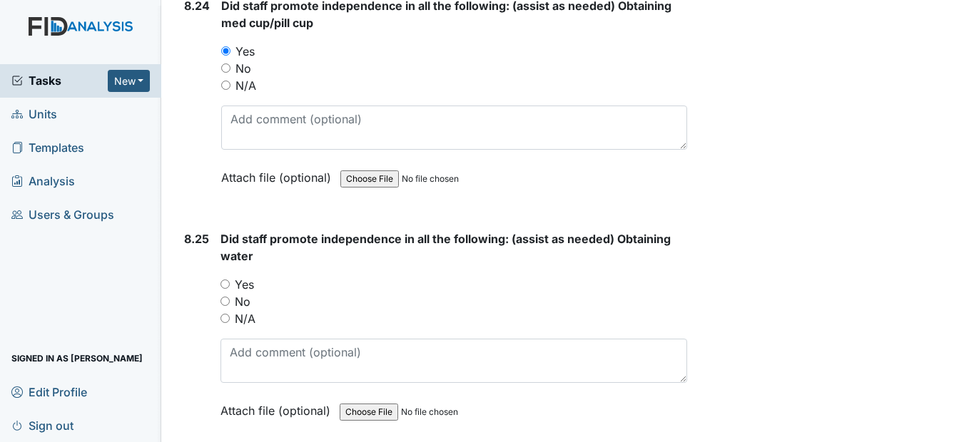
scroll to position [16985, 0]
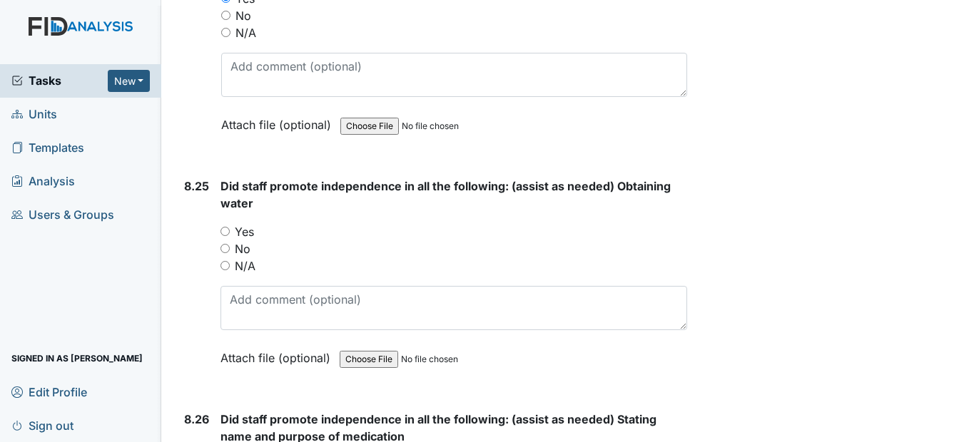
drag, startPoint x: 226, startPoint y: 265, endPoint x: 246, endPoint y: 269, distance: 20.3
click at [227, 236] on input "Yes" at bounding box center [225, 231] width 9 height 9
radio input "true"
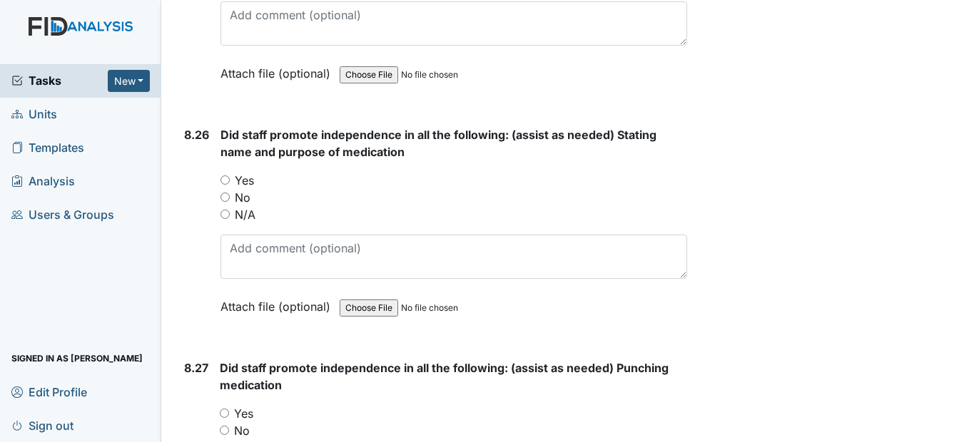
scroll to position [17271, 0]
click at [226, 184] on input "Yes" at bounding box center [225, 179] width 9 height 9
radio input "true"
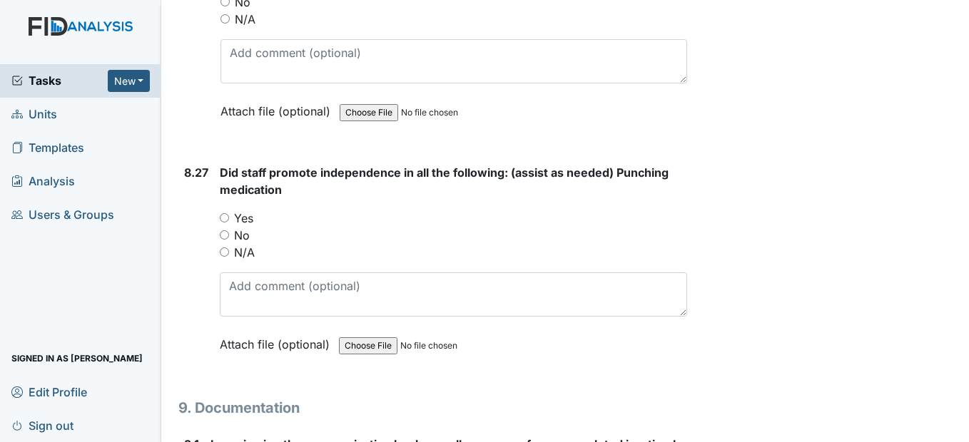
scroll to position [17485, 0]
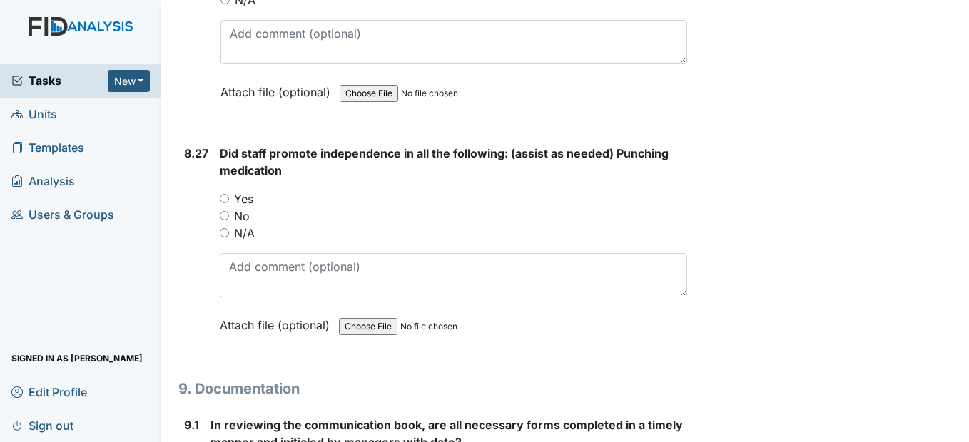
click at [231, 208] on div "Yes" at bounding box center [453, 199] width 467 height 17
click at [226, 203] on input "Yes" at bounding box center [224, 198] width 9 height 9
radio input "true"
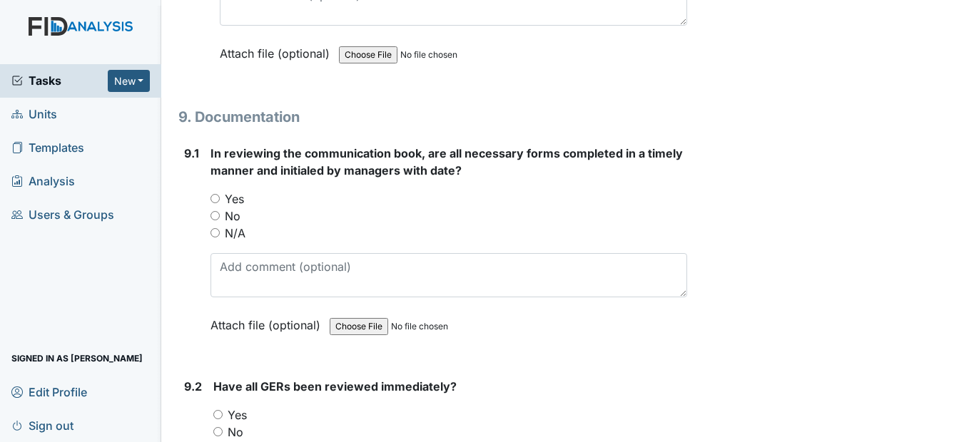
scroll to position [17770, 0]
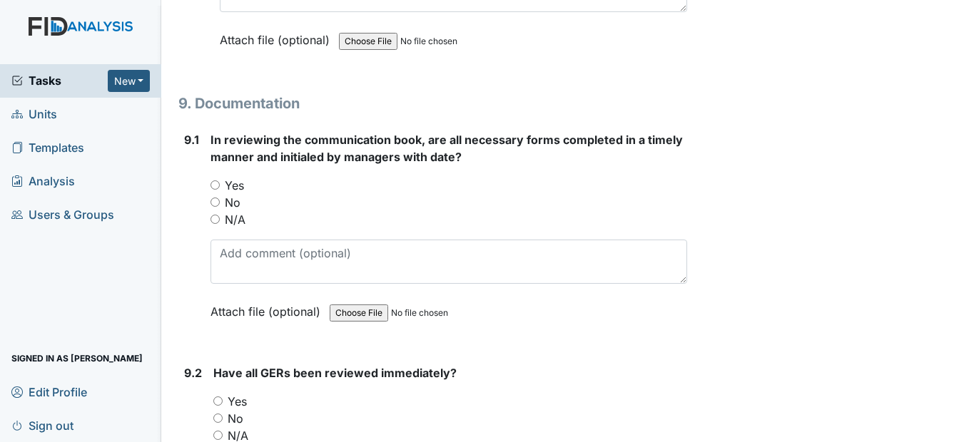
click at [218, 194] on div "Yes" at bounding box center [449, 185] width 476 height 17
drag, startPoint x: 215, startPoint y: 216, endPoint x: 216, endPoint y: 224, distance: 7.9
click at [215, 194] on div "Yes" at bounding box center [449, 185] width 476 height 17
click at [216, 194] on div "Yes" at bounding box center [449, 185] width 476 height 17
click at [215, 190] on input "Yes" at bounding box center [215, 185] width 9 height 9
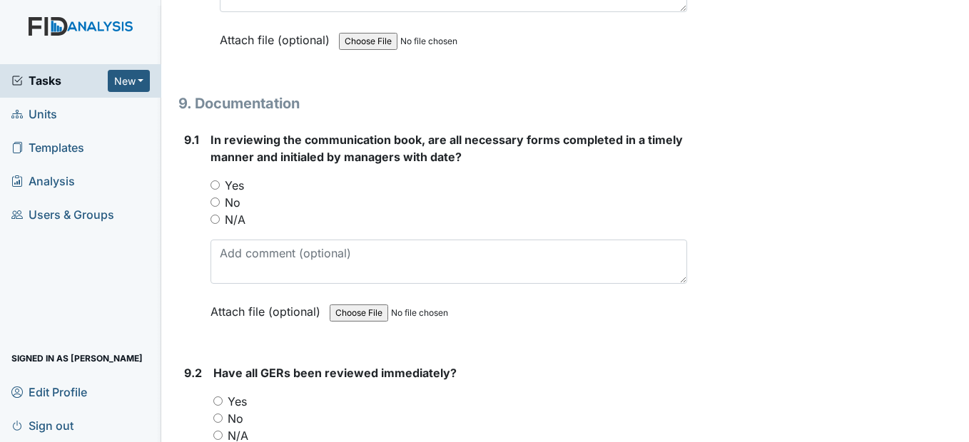
radio input "true"
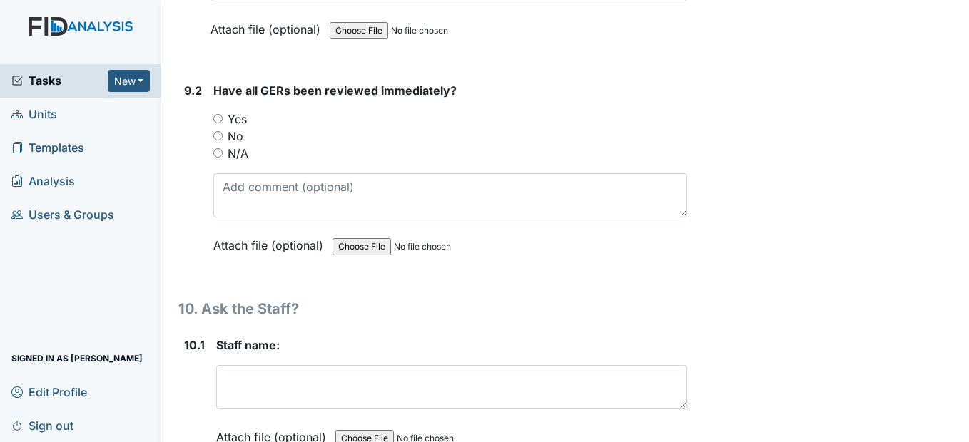
scroll to position [18056, 0]
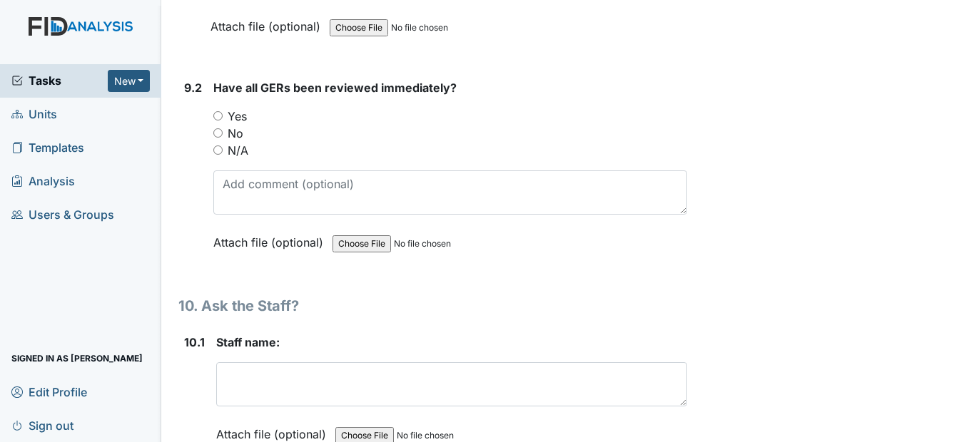
click at [218, 121] on input "Yes" at bounding box center [217, 115] width 9 height 9
radio input "true"
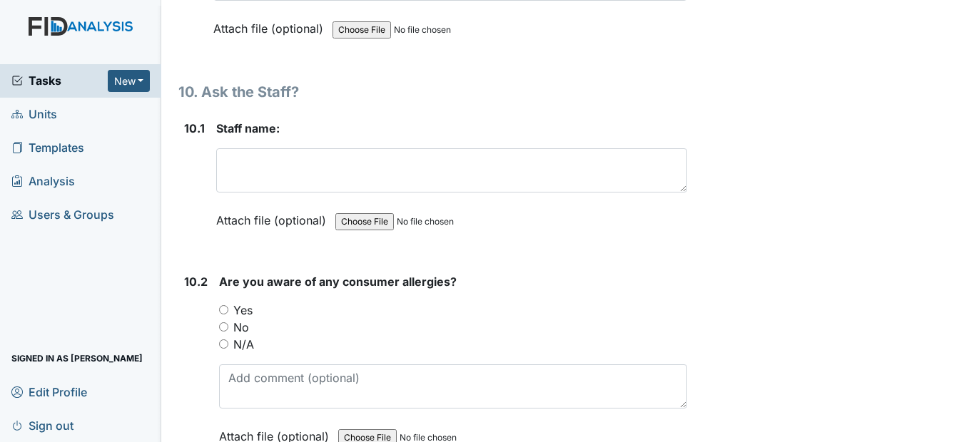
scroll to position [18341, 0]
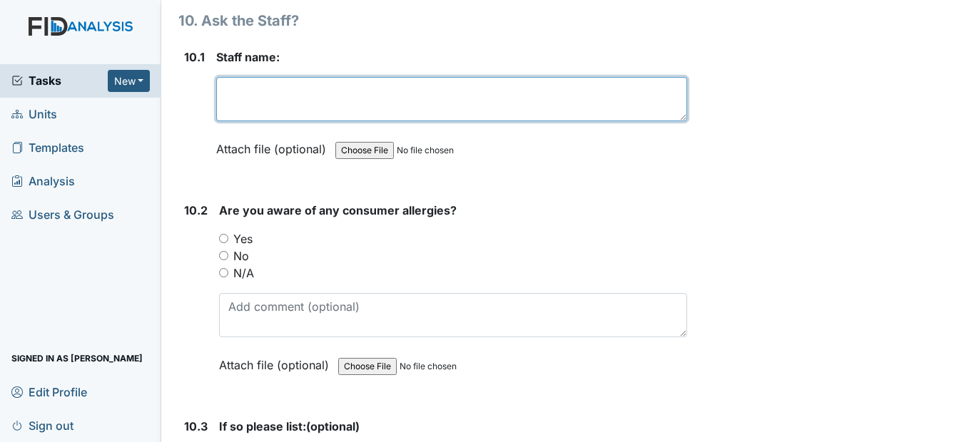
drag, startPoint x: 260, startPoint y: 150, endPoint x: 262, endPoint y: 112, distance: 37.9
click at [260, 121] on textarea at bounding box center [451, 99] width 470 height 44
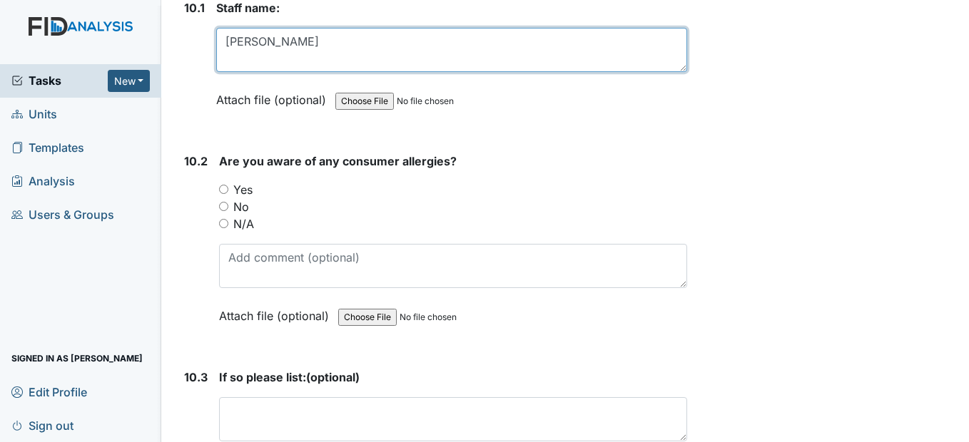
scroll to position [18484, 0]
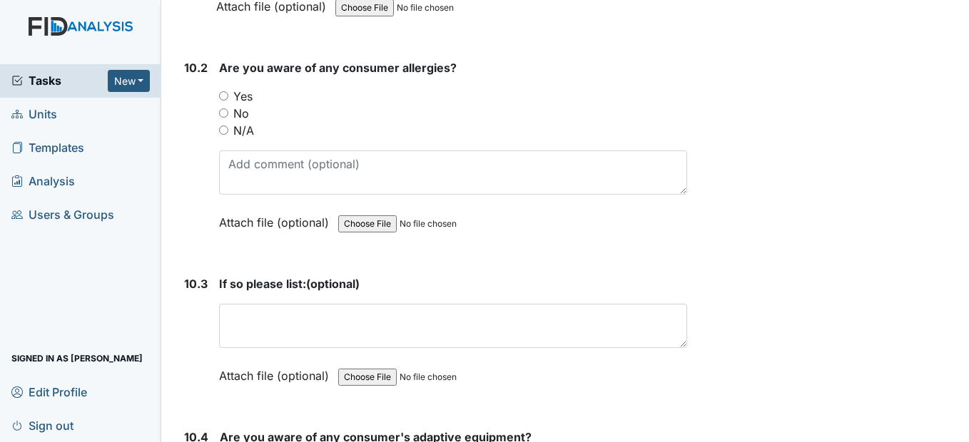
type textarea "Erika Harris"
click at [228, 135] on input "N/A" at bounding box center [223, 130] width 9 height 9
radio input "true"
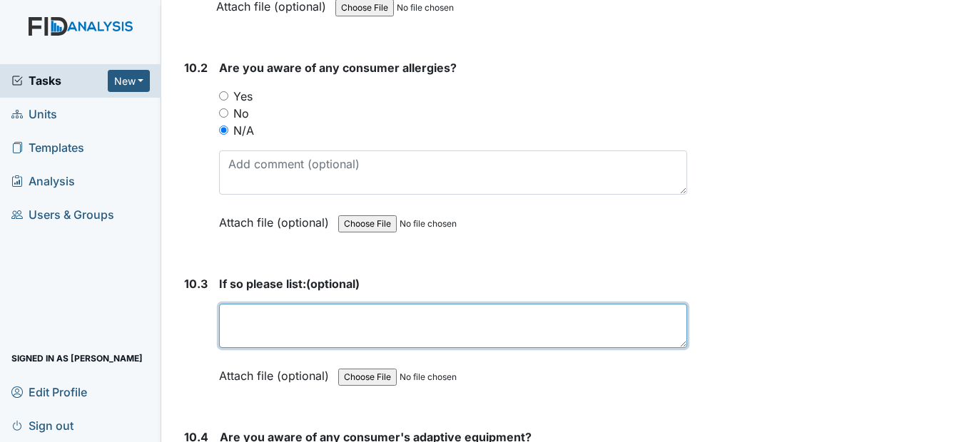
drag, startPoint x: 323, startPoint y: 380, endPoint x: 323, endPoint y: 371, distance: 9.3
click at [323, 348] on textarea at bounding box center [452, 326] width 467 height 44
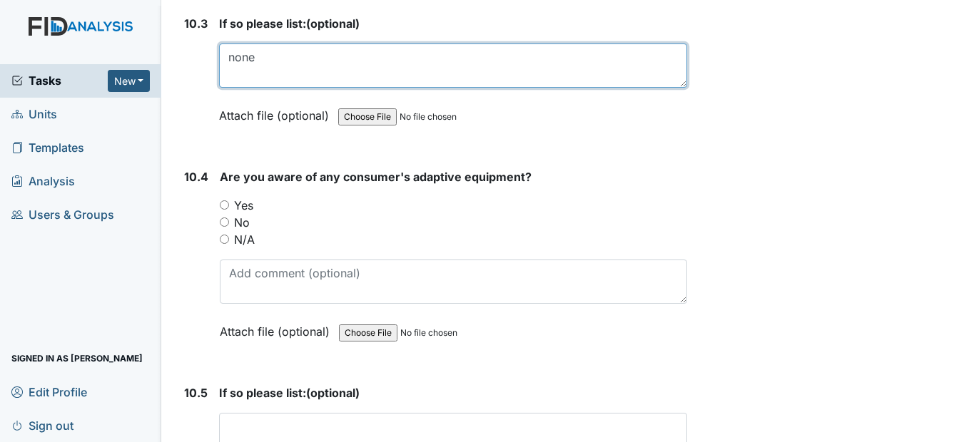
scroll to position [18770, 0]
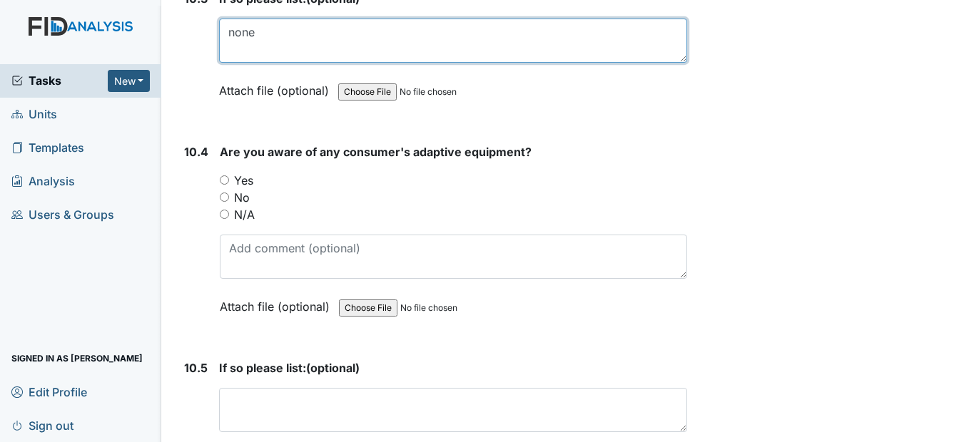
type textarea "none"
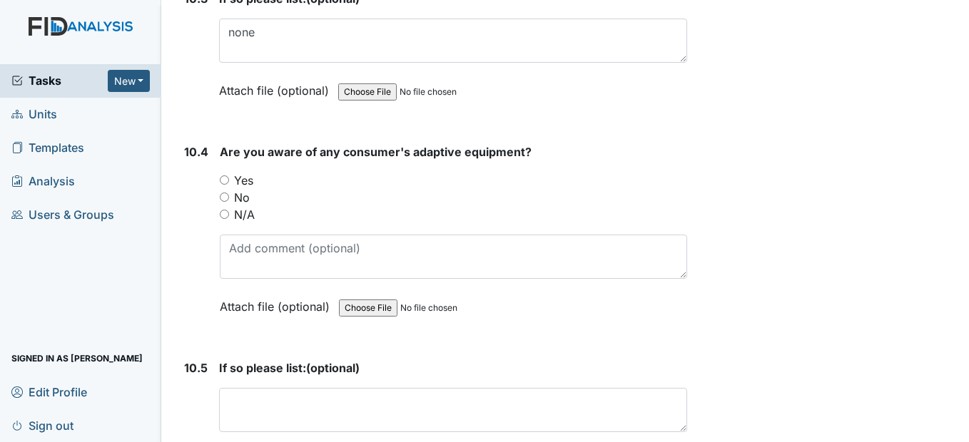
click at [227, 185] on input "Yes" at bounding box center [224, 180] width 9 height 9
radio input "true"
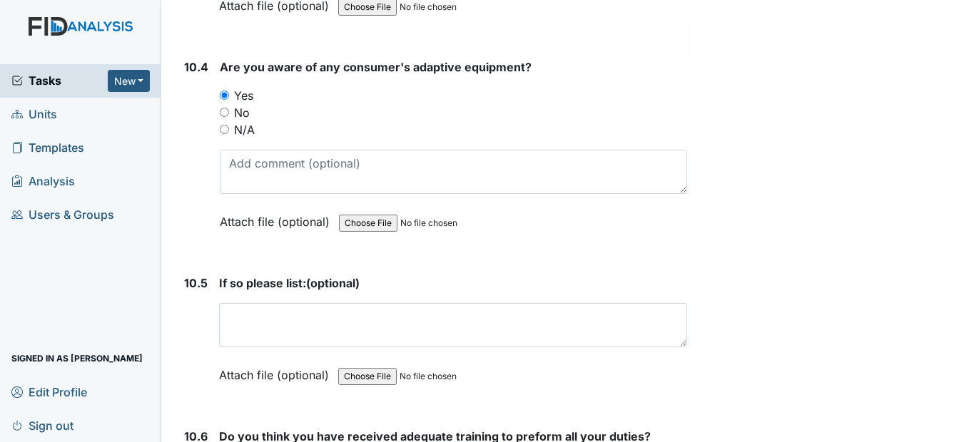
scroll to position [18984, 0]
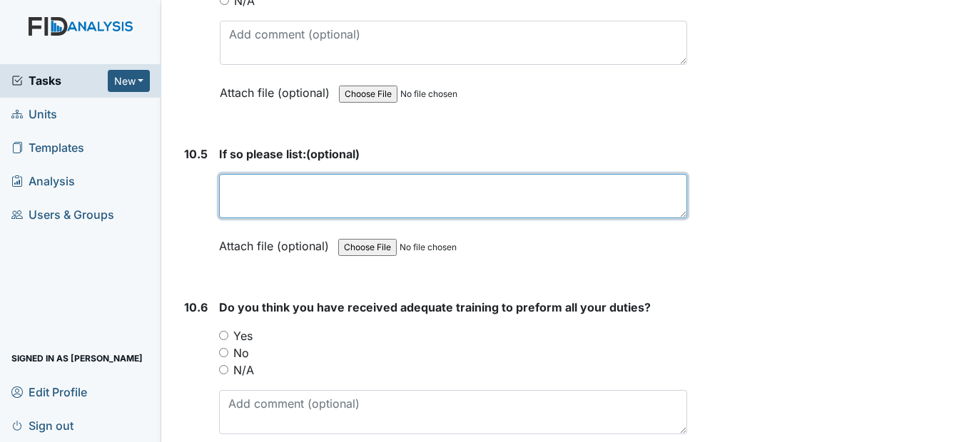
drag, startPoint x: 272, startPoint y: 225, endPoint x: 277, endPoint y: 209, distance: 16.5
click at [273, 218] on textarea at bounding box center [452, 196] width 467 height 44
click at [465, 210] on textarea "footstool, bib, plate guard, builded" at bounding box center [452, 196] width 467 height 44
click at [486, 218] on textarea "footstool, bib, plate guard, build up untilse" at bounding box center [452, 196] width 467 height 44
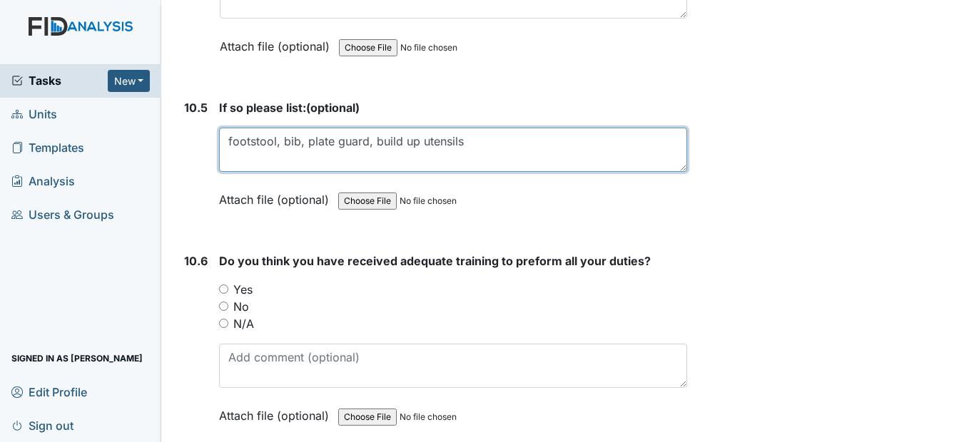
scroll to position [19126, 0]
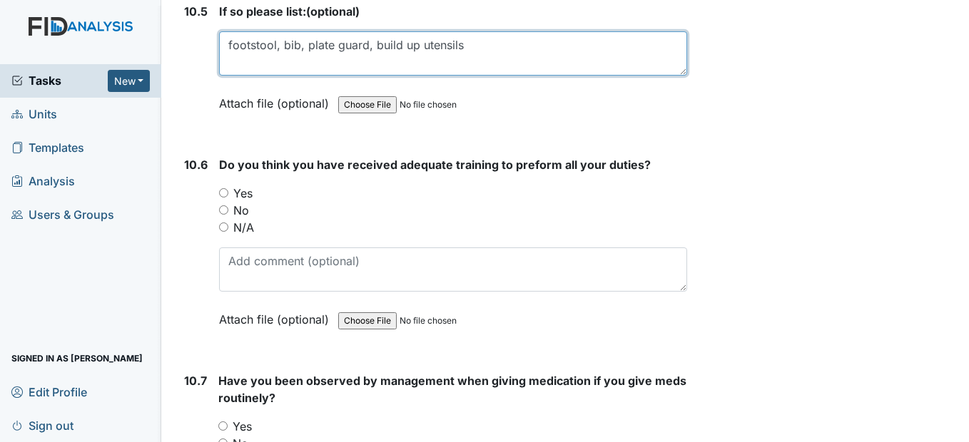
type textarea "footstool, bib, plate guard, build up utensils"
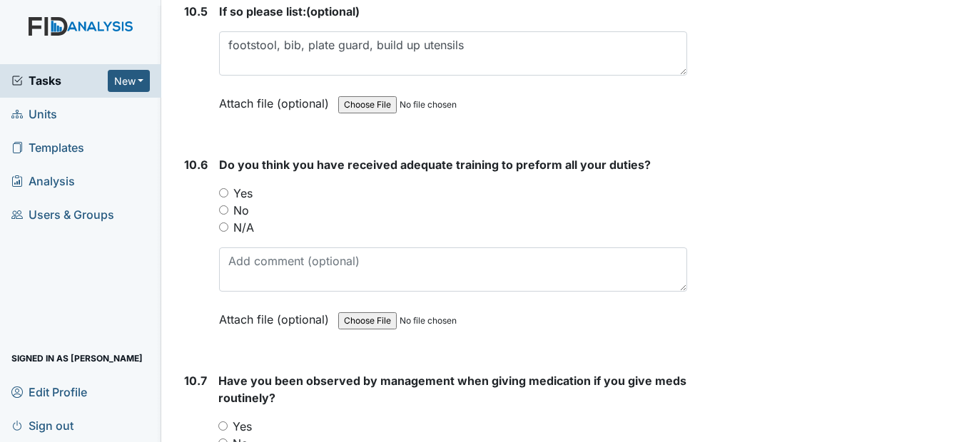
click at [227, 198] on input "Yes" at bounding box center [223, 192] width 9 height 9
radio input "true"
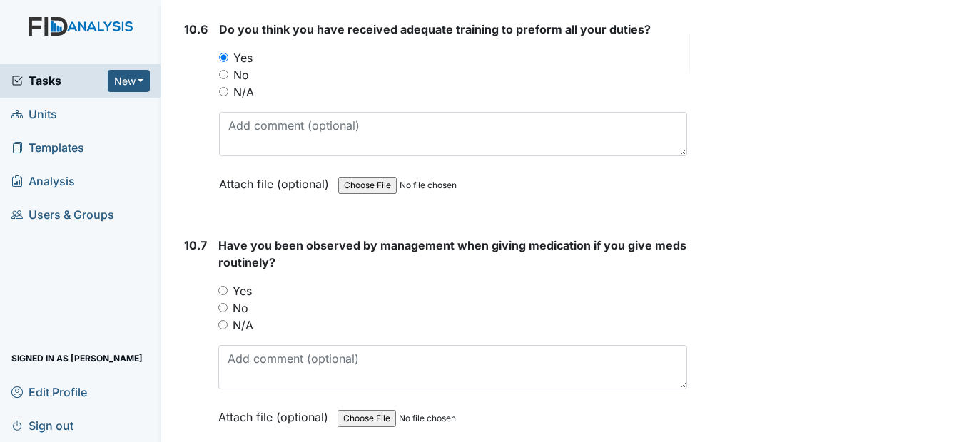
scroll to position [19341, 0]
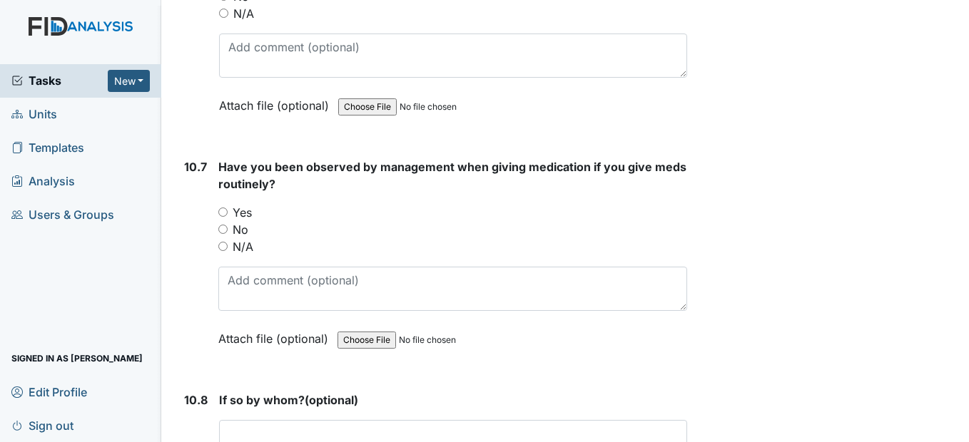
drag, startPoint x: 222, startPoint y: 244, endPoint x: 233, endPoint y: 238, distance: 12.8
click at [223, 217] on input "Yes" at bounding box center [222, 212] width 9 height 9
radio input "true"
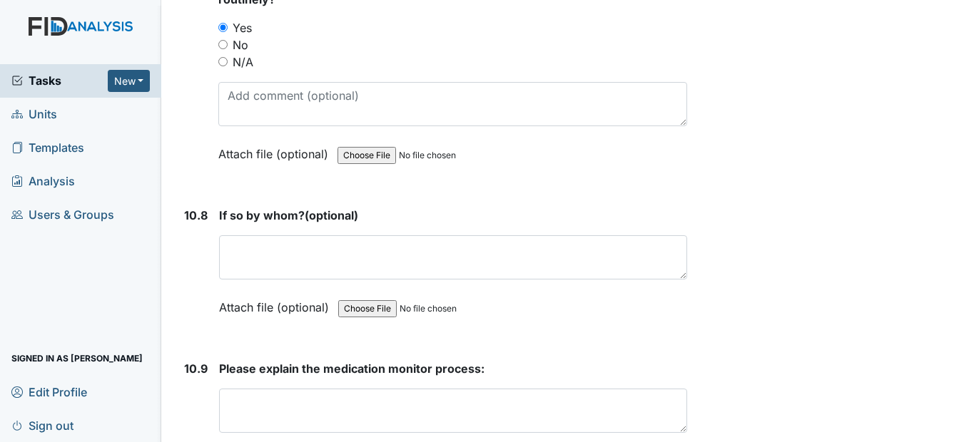
scroll to position [19555, 0]
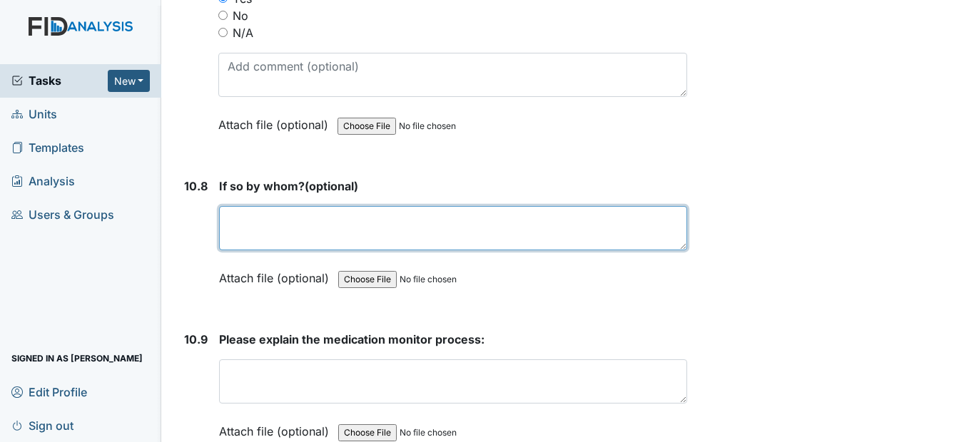
click at [283, 250] on textarea at bounding box center [452, 228] width 467 height 44
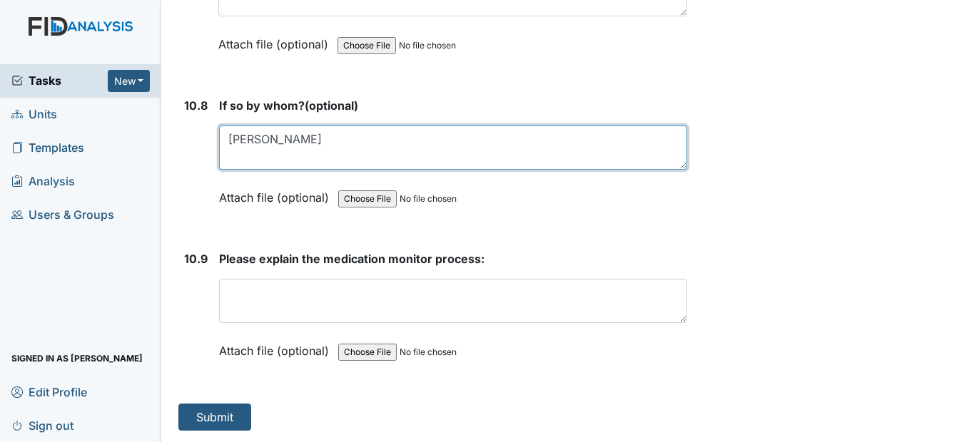
scroll to position [19670, 0]
type textarea "[PERSON_NAME]"
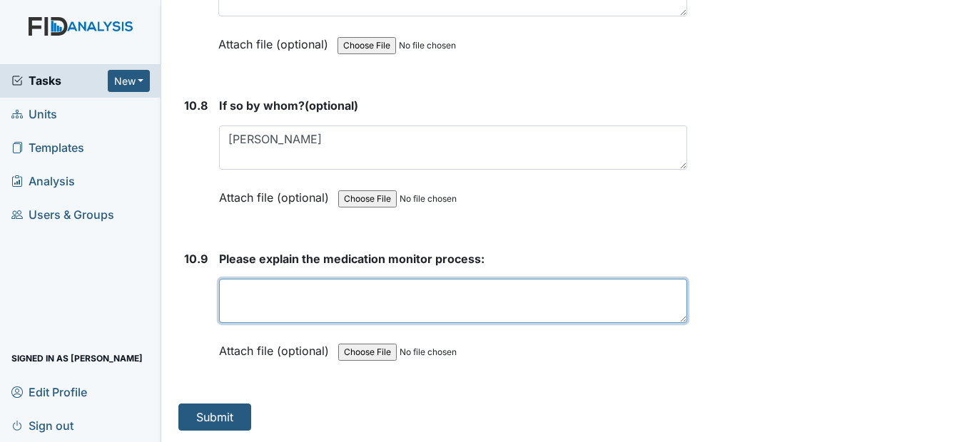
click at [364, 298] on textarea at bounding box center [452, 301] width 467 height 44
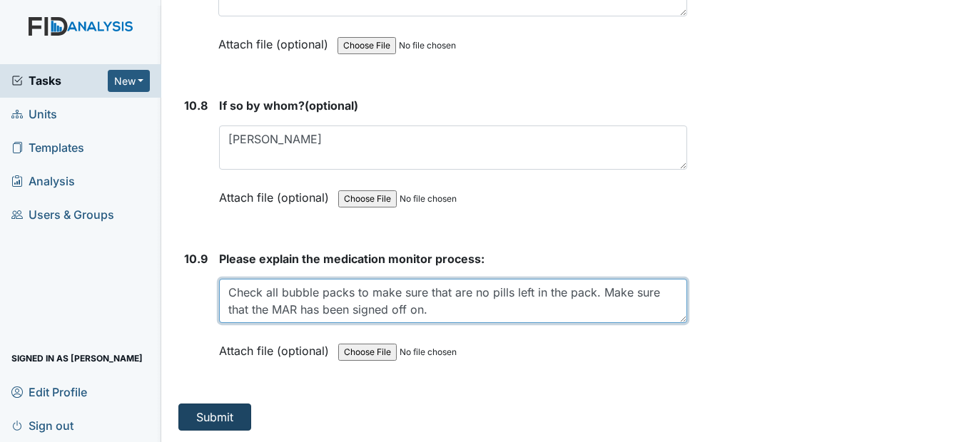
type textarea "Check all bubble packs to make sure that are no pills left in the pack. Make su…"
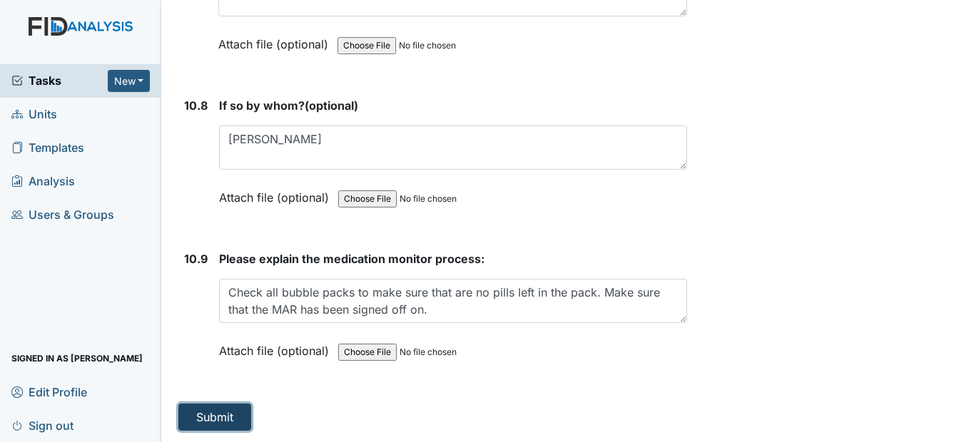
click at [216, 414] on button "Submit" at bounding box center [214, 417] width 73 height 27
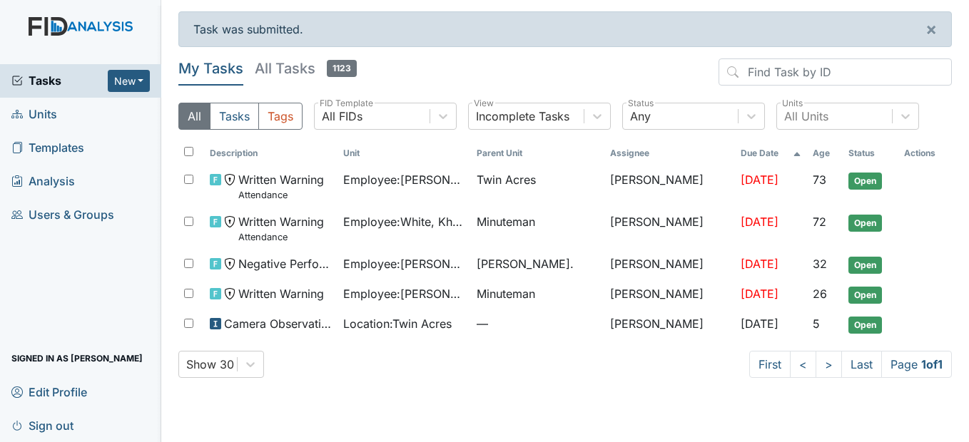
click at [662, 423] on main "Task was submitted. × My Tasks All Tasks 1123 All Tasks Tags All FIDs FID Templ…" at bounding box center [565, 221] width 808 height 442
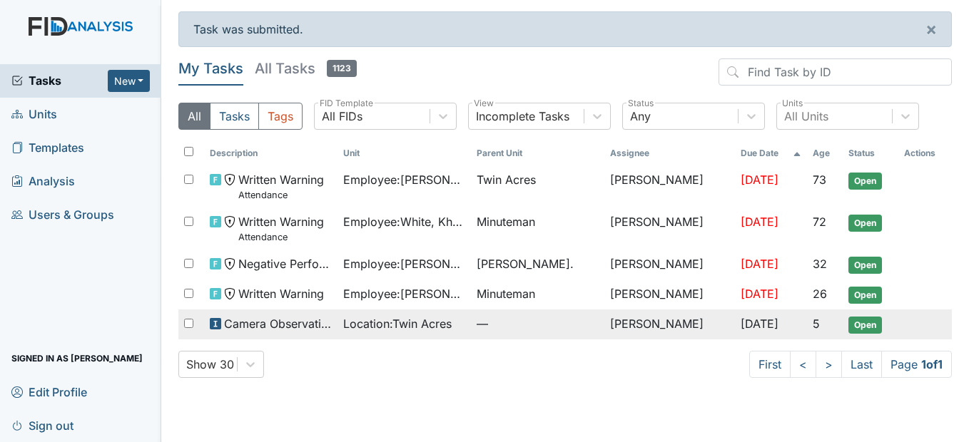
click at [508, 319] on span "—" at bounding box center [538, 323] width 122 height 17
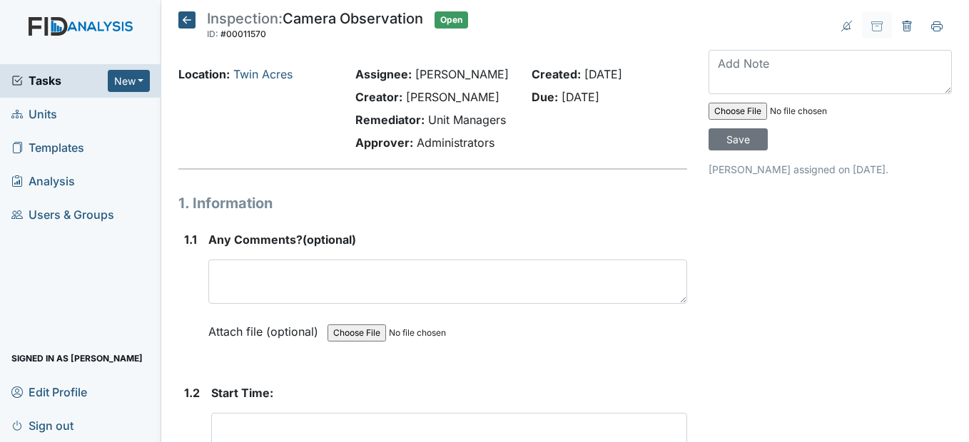
scroll to position [71, 0]
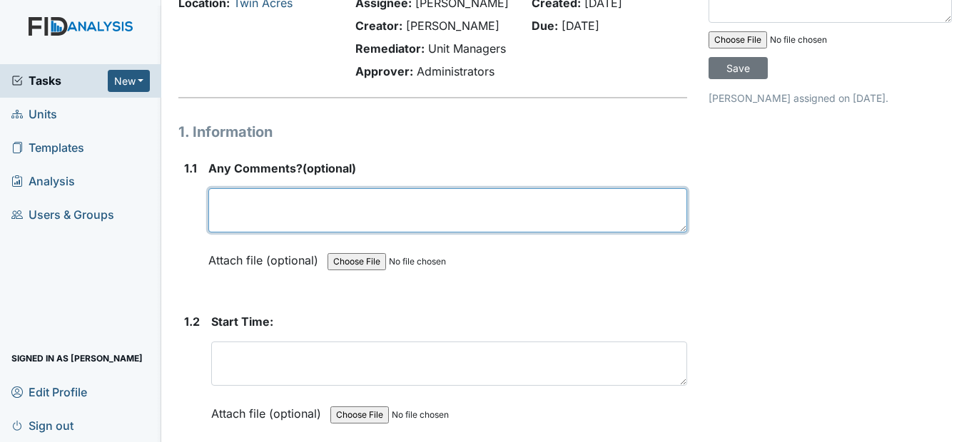
click at [300, 233] on textarea at bounding box center [447, 210] width 478 height 44
click at [355, 233] on textarea "Camers was down" at bounding box center [447, 210] width 478 height 44
click at [379, 233] on textarea "Cameras was down" at bounding box center [447, 210] width 478 height 44
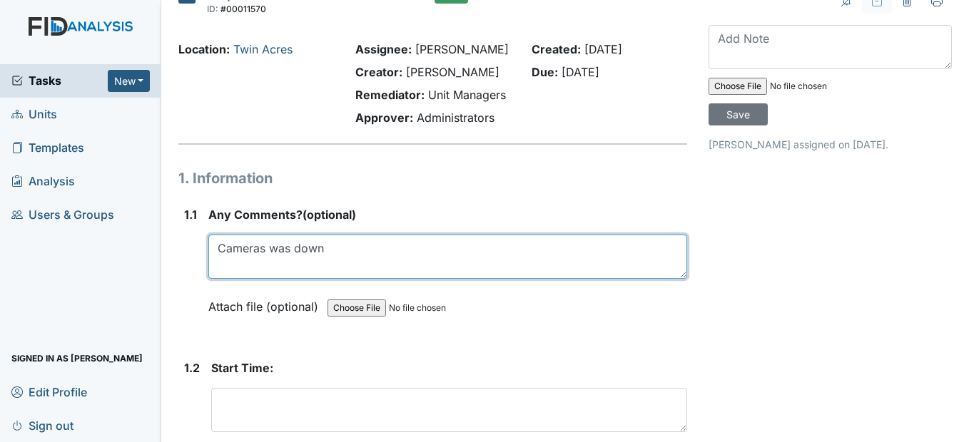
scroll to position [0, 0]
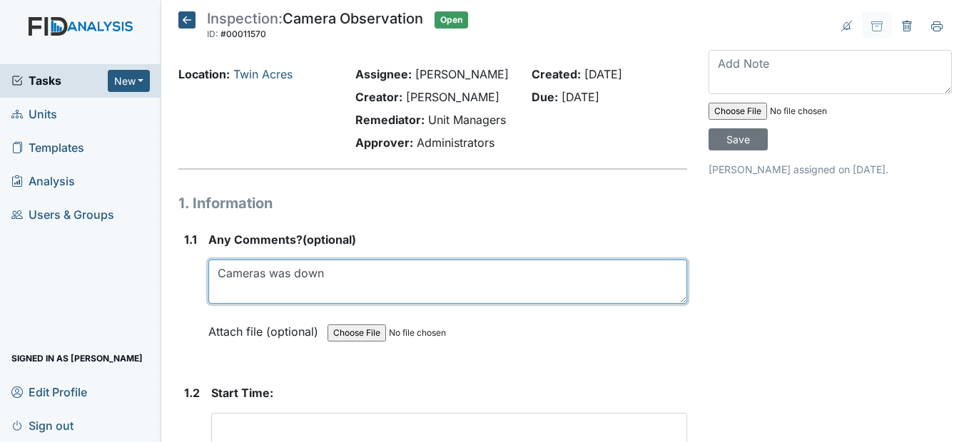
drag, startPoint x: 333, startPoint y: 305, endPoint x: 191, endPoint y: 272, distance: 145.2
click at [191, 272] on div "1.1 Any Comments? (optional) Cameras was down This field is required. Attach fi…" at bounding box center [432, 296] width 508 height 131
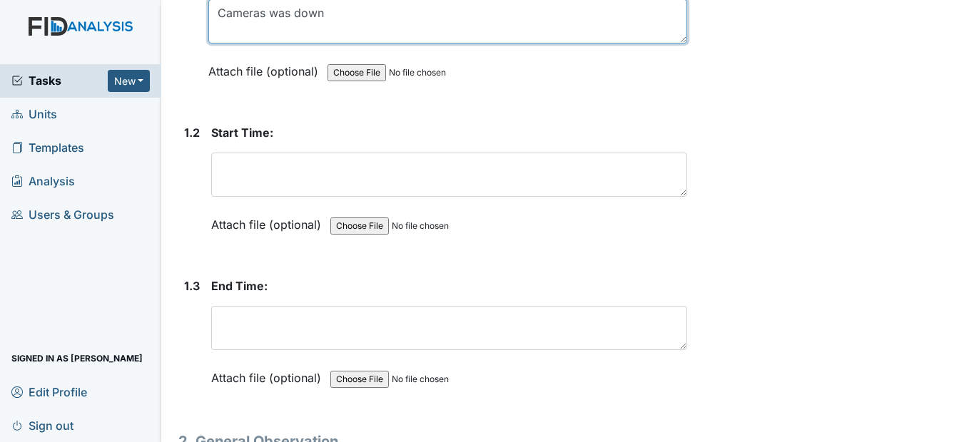
scroll to position [285, 0]
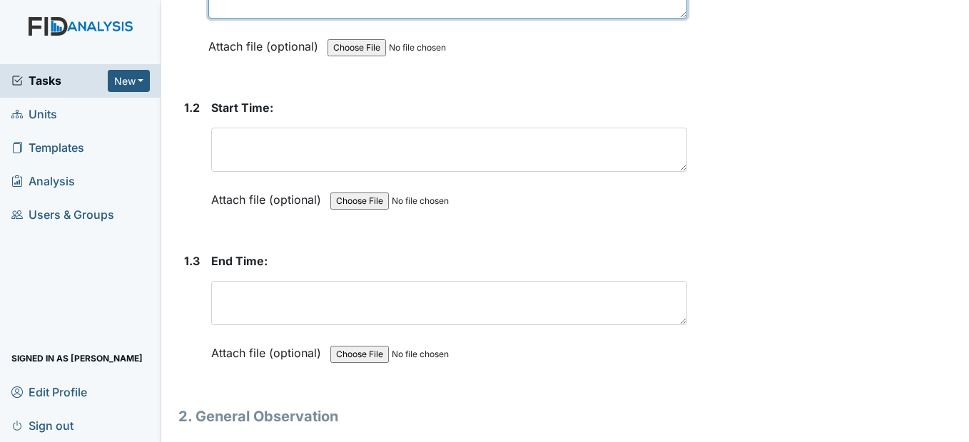
type textarea "Cameras was down"
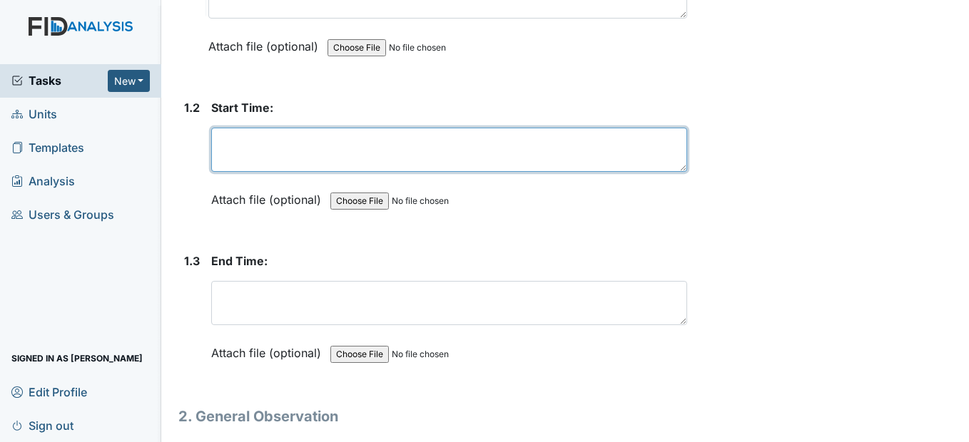
click at [269, 172] on textarea at bounding box center [448, 150] width 475 height 44
paste textarea "Cameras was down"
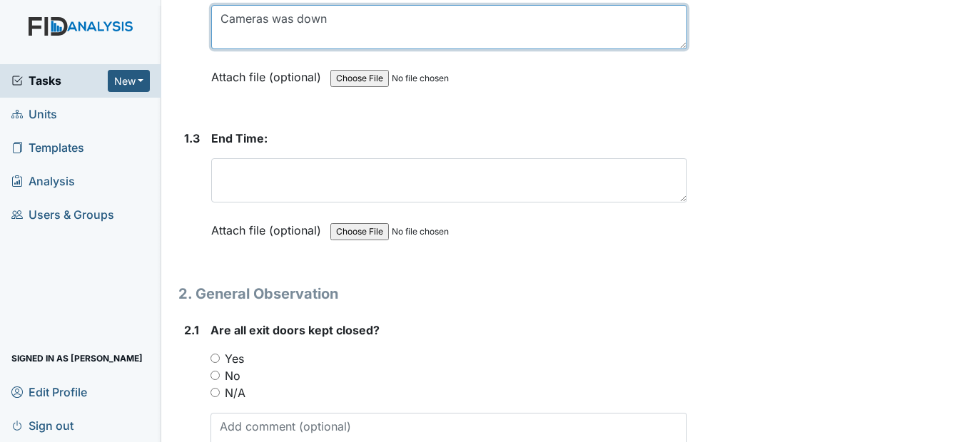
scroll to position [428, 0]
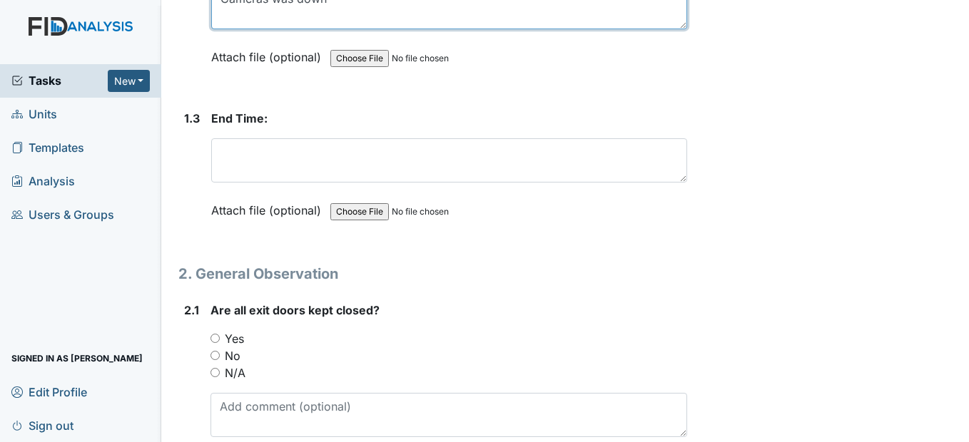
type textarea "Cameras was down"
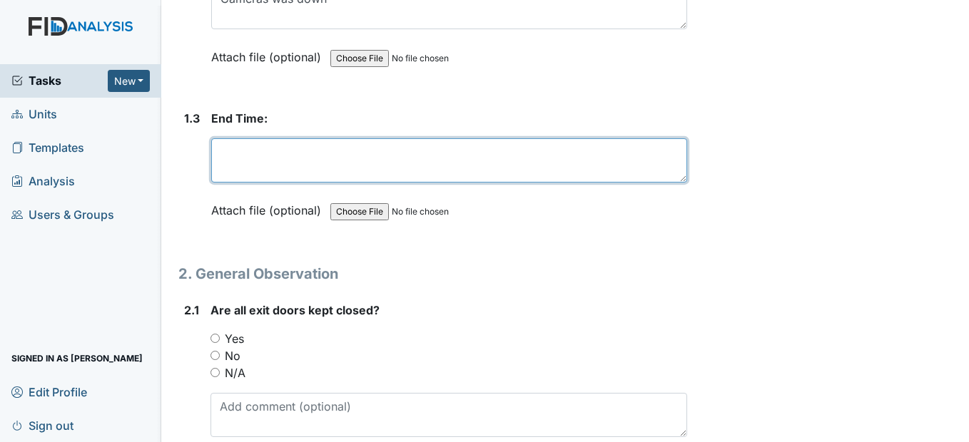
click at [241, 183] on textarea at bounding box center [448, 160] width 475 height 44
paste textarea "Cameras was down"
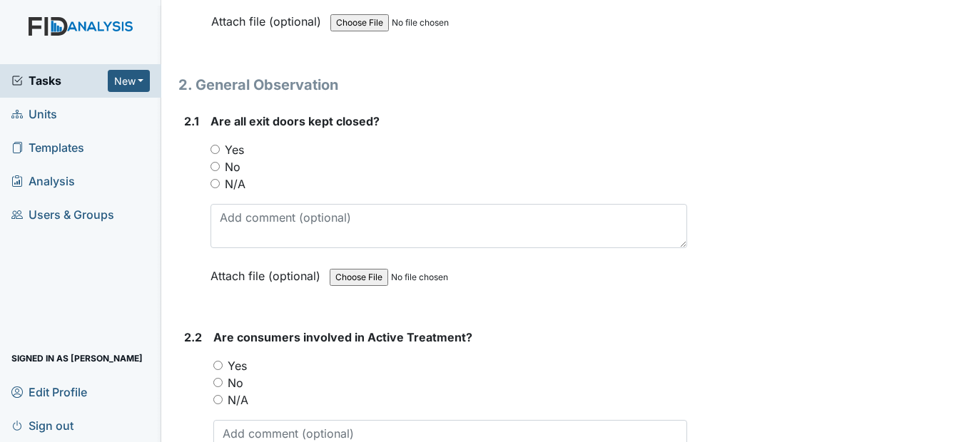
scroll to position [642, 0]
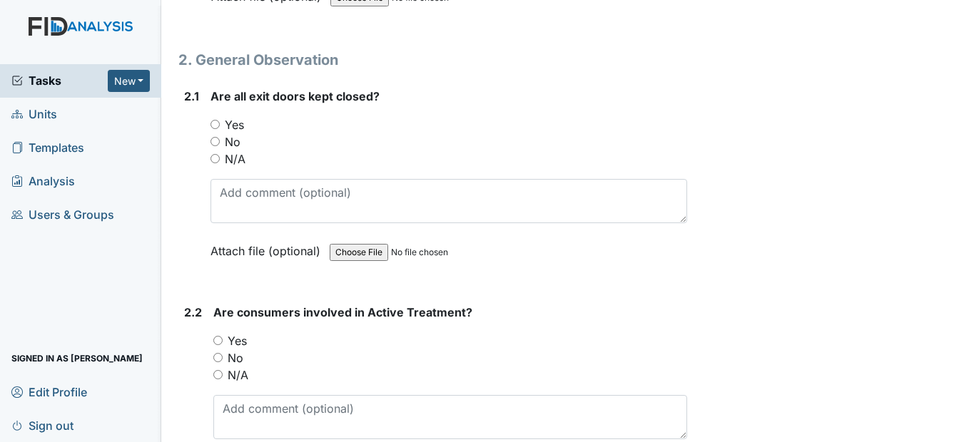
type textarea "Cameras was down"
click at [216, 163] on input "N/A" at bounding box center [215, 158] width 9 height 9
radio input "true"
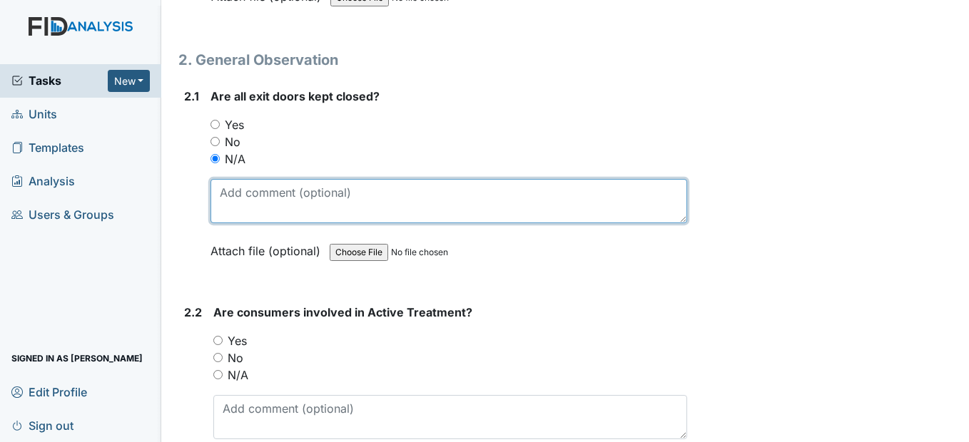
paste textarea "Cameras was down"
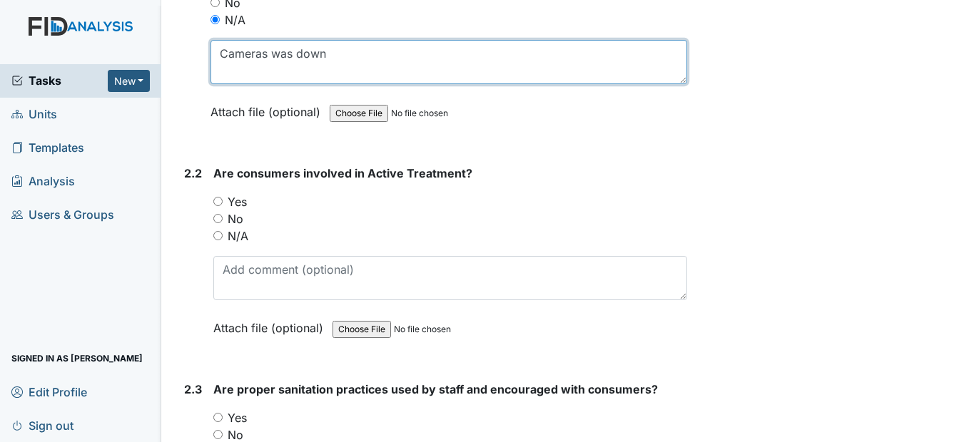
scroll to position [785, 0]
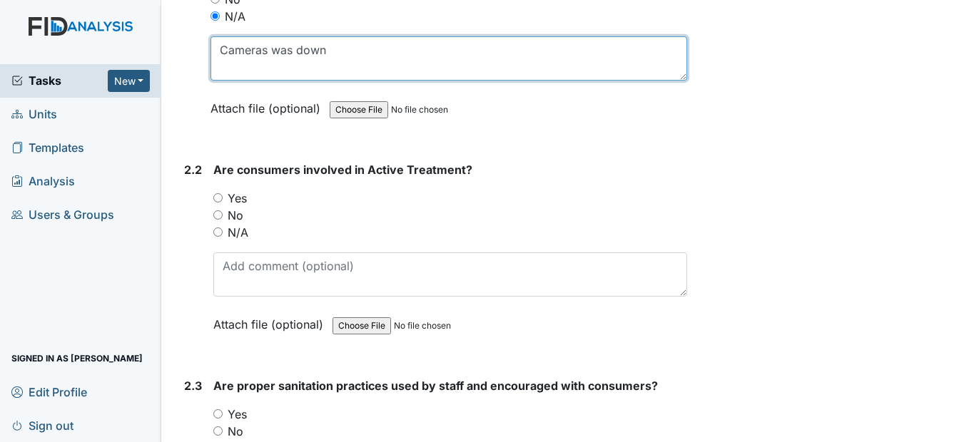
type textarea "Cameras was down"
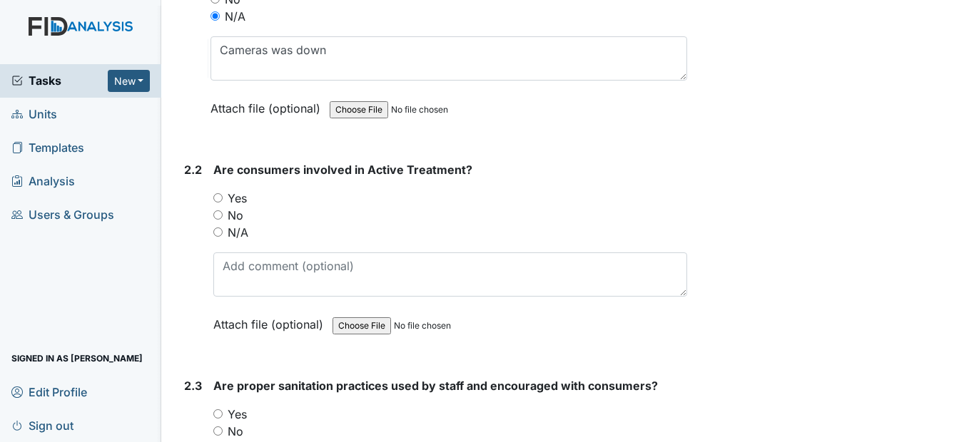
click at [218, 237] on input "N/A" at bounding box center [217, 232] width 9 height 9
radio input "true"
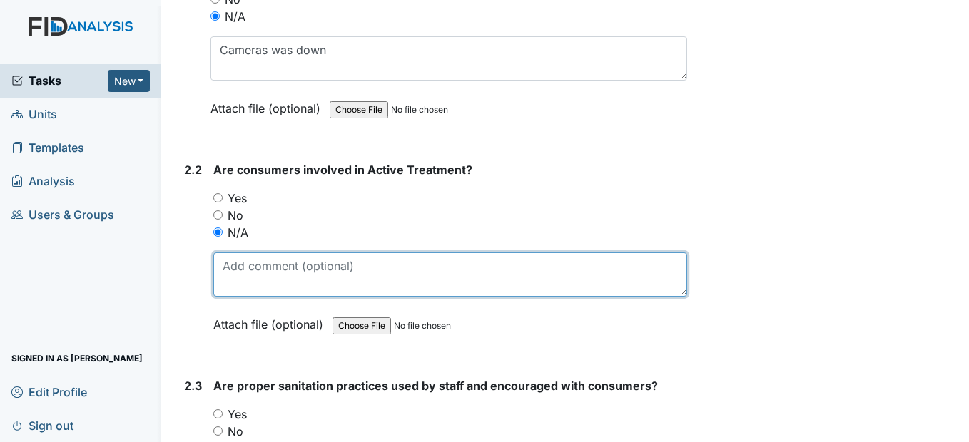
paste textarea "Cameras was down"
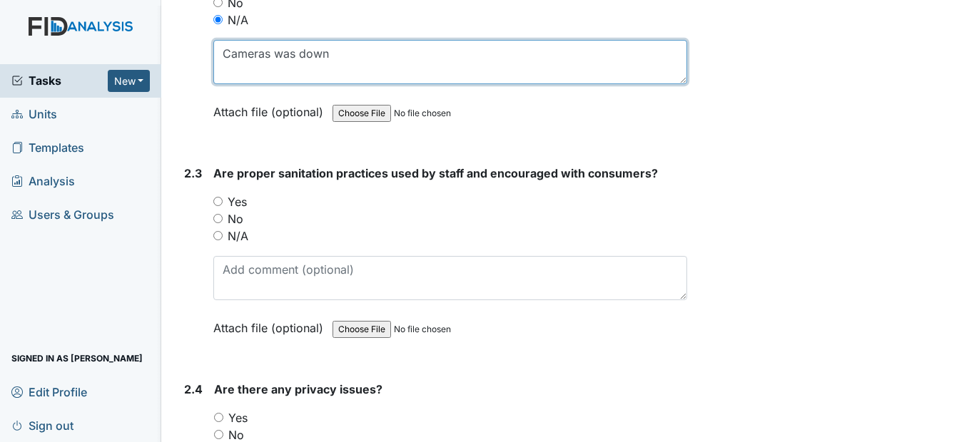
scroll to position [999, 0]
type textarea "Cameras was down"
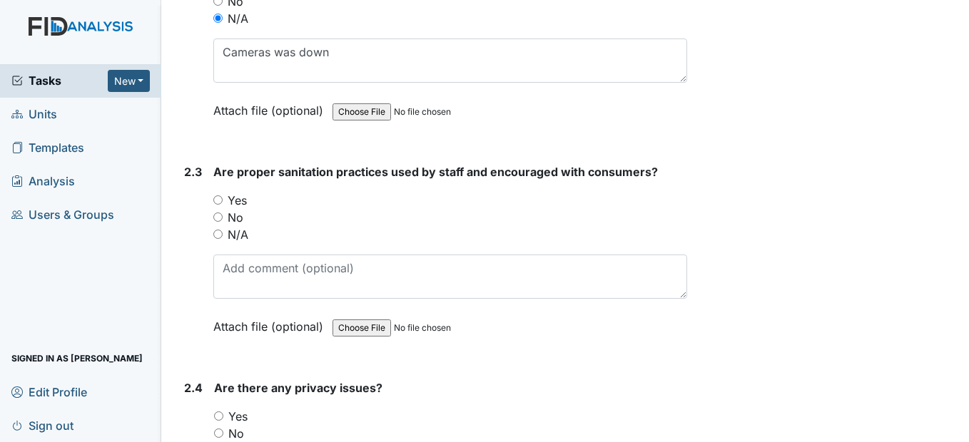
click at [222, 239] on input "N/A" at bounding box center [217, 234] width 9 height 9
radio input "true"
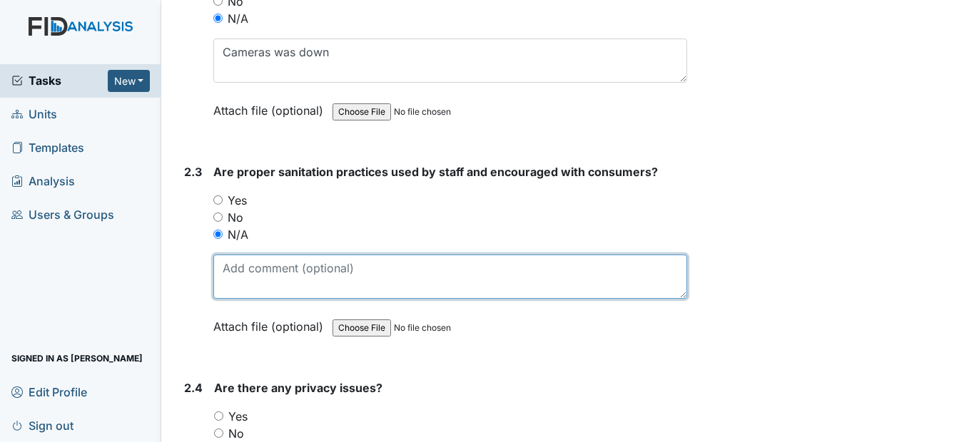
paste textarea "Cameras was down"
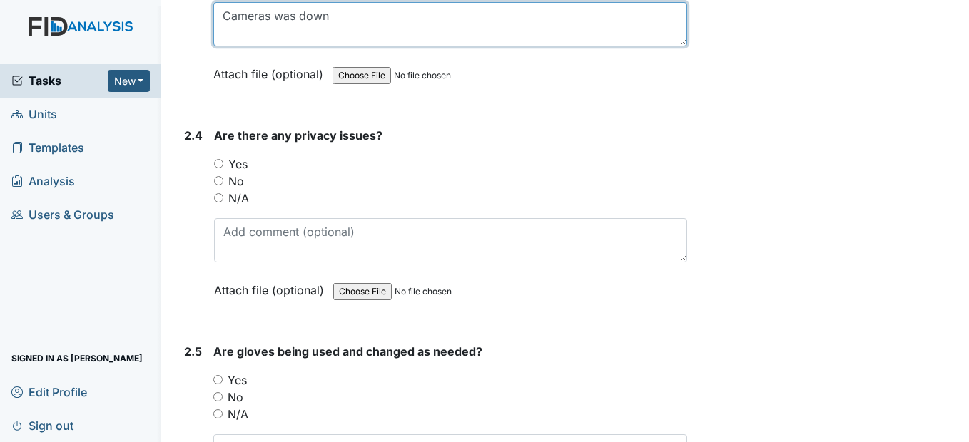
scroll to position [1285, 0]
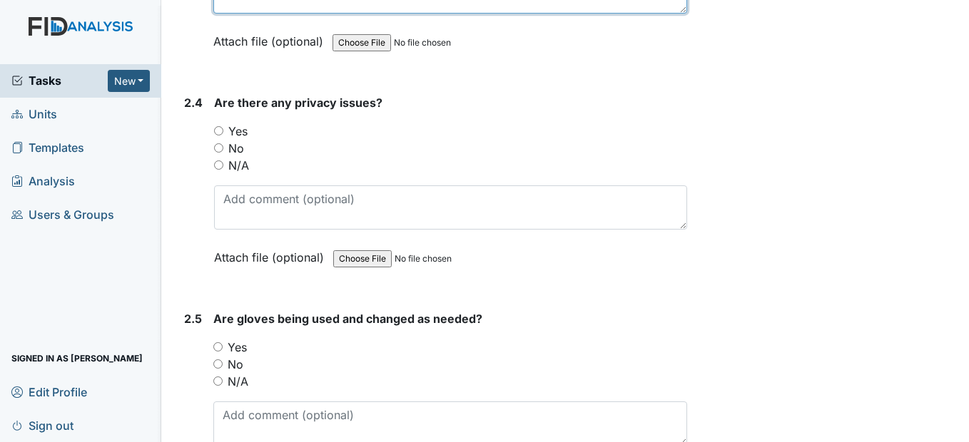
type textarea "Cameras was down"
click at [219, 170] on input "N/A" at bounding box center [218, 165] width 9 height 9
radio input "true"
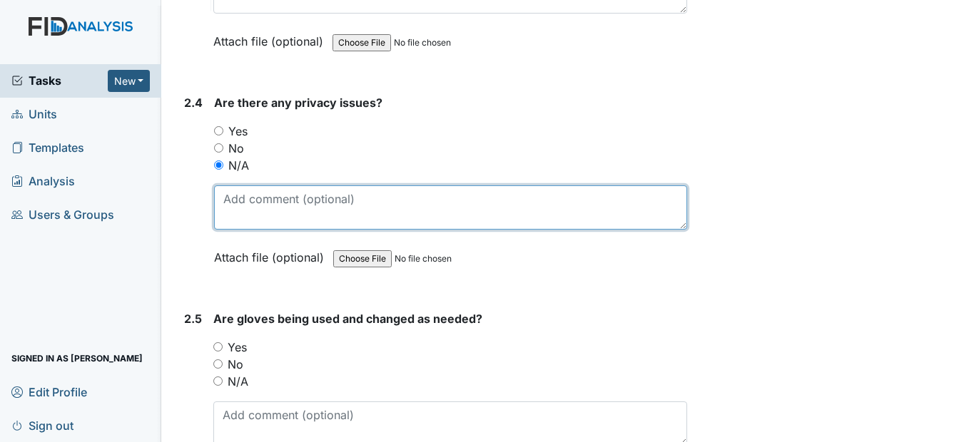
click at [243, 230] on textarea at bounding box center [450, 208] width 472 height 44
paste textarea "Cameras was down"
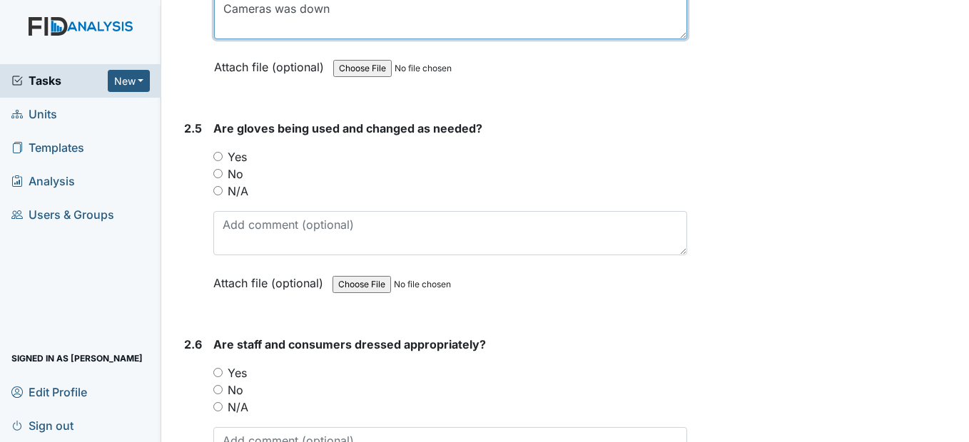
scroll to position [1499, 0]
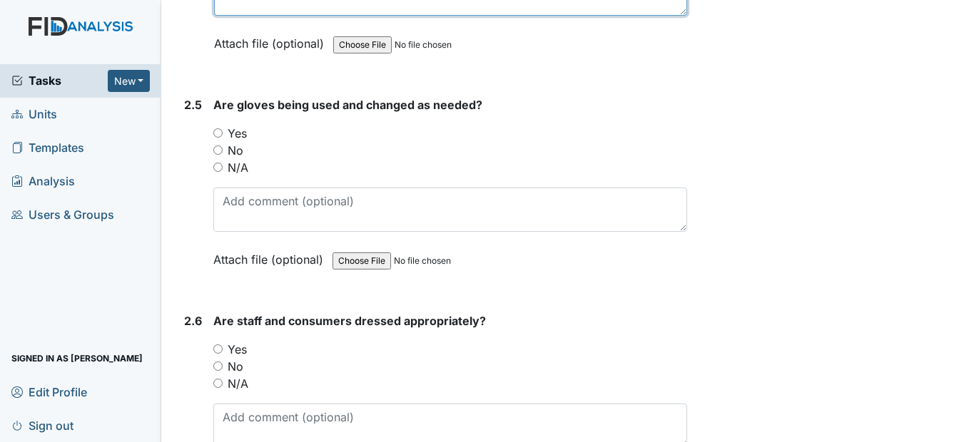
type textarea "Cameras was down"
click at [221, 172] on input "N/A" at bounding box center [217, 167] width 9 height 9
radio input "true"
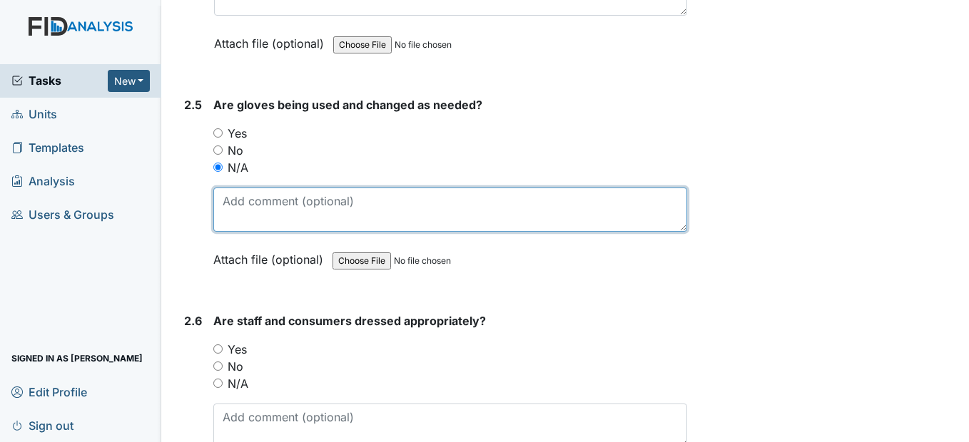
paste textarea "Cameras was down"
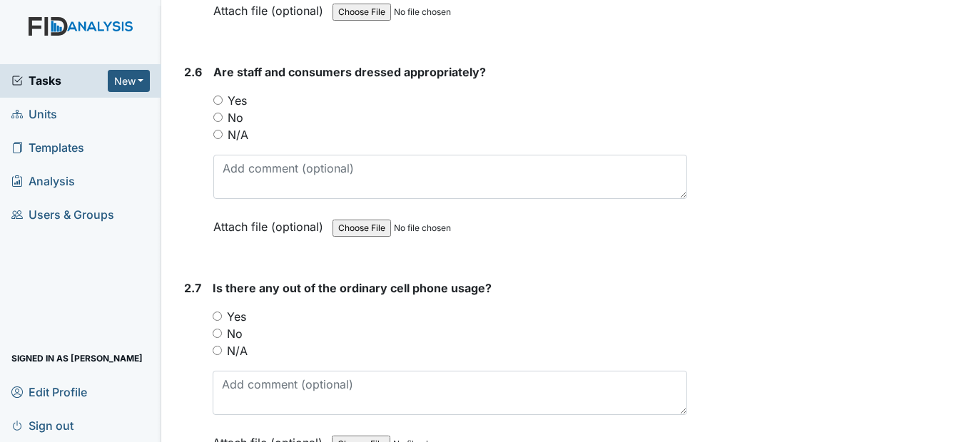
scroll to position [1784, 0]
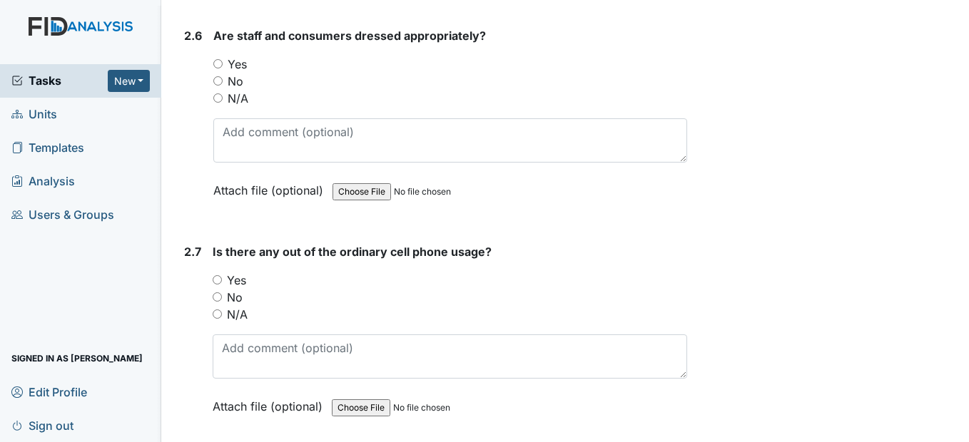
type textarea "Cameras was down"
click at [221, 103] on input "N/A" at bounding box center [217, 97] width 9 height 9
radio input "true"
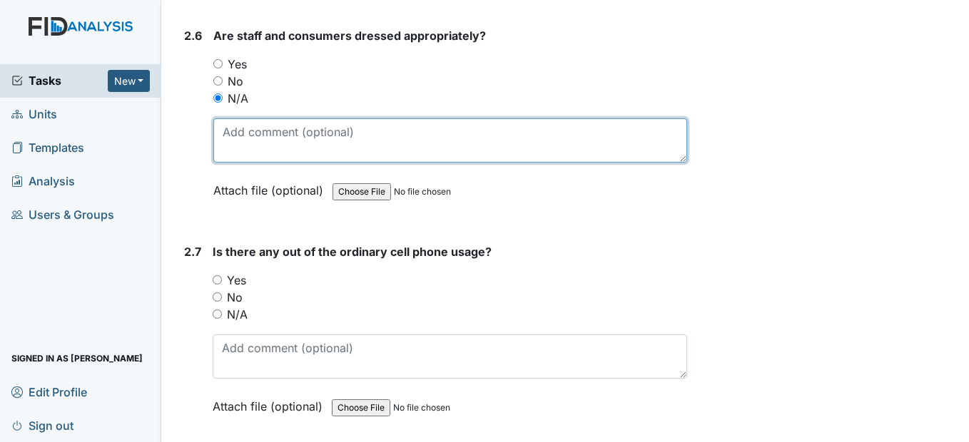
drag, startPoint x: 231, startPoint y: 157, endPoint x: 235, endPoint y: 163, distance: 7.7
click at [233, 162] on textarea at bounding box center [449, 140] width 473 height 44
paste textarea "Cameras was down"
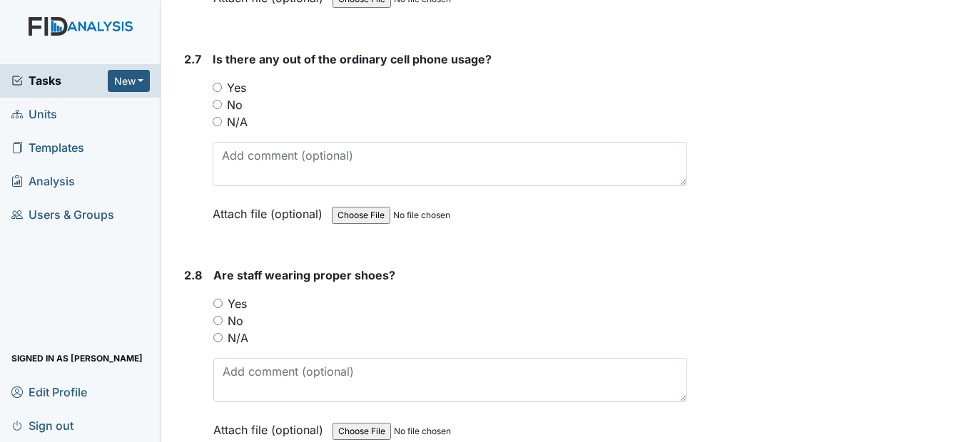
scroll to position [1998, 0]
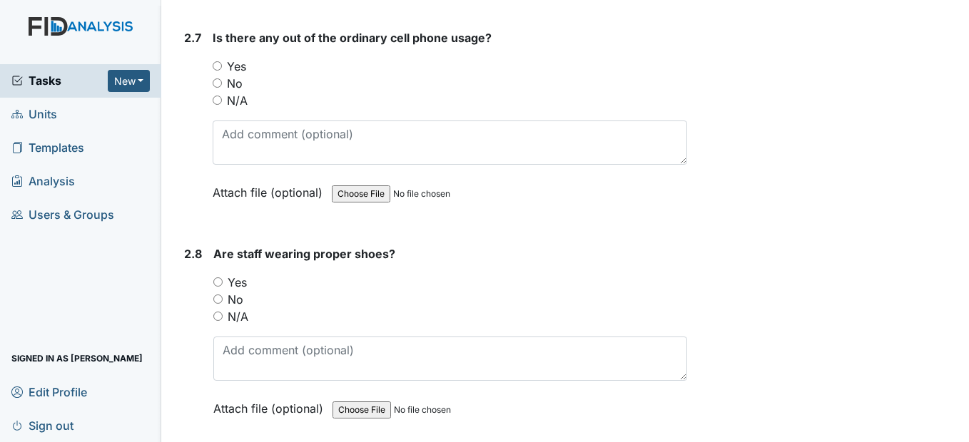
type textarea "Cameras was down"
click at [216, 105] on input "N/A" at bounding box center [217, 100] width 9 height 9
radio input "true"
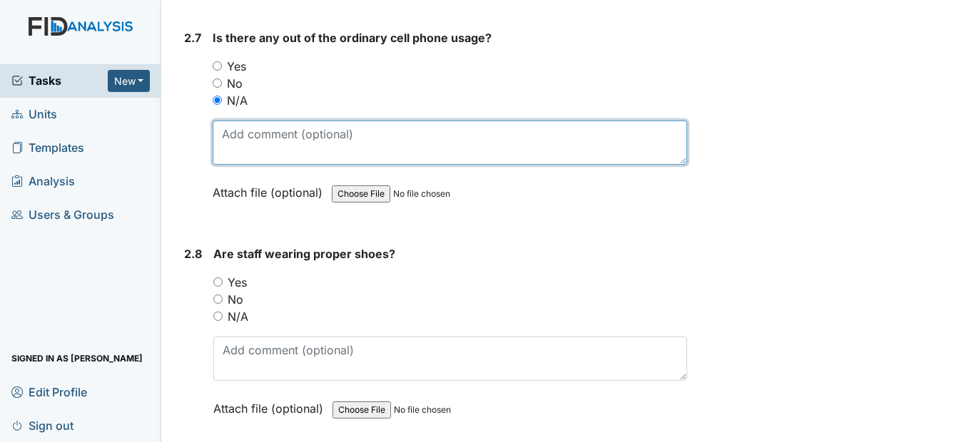
click at [244, 165] on textarea at bounding box center [450, 143] width 474 height 44
paste textarea "Cameras was down"
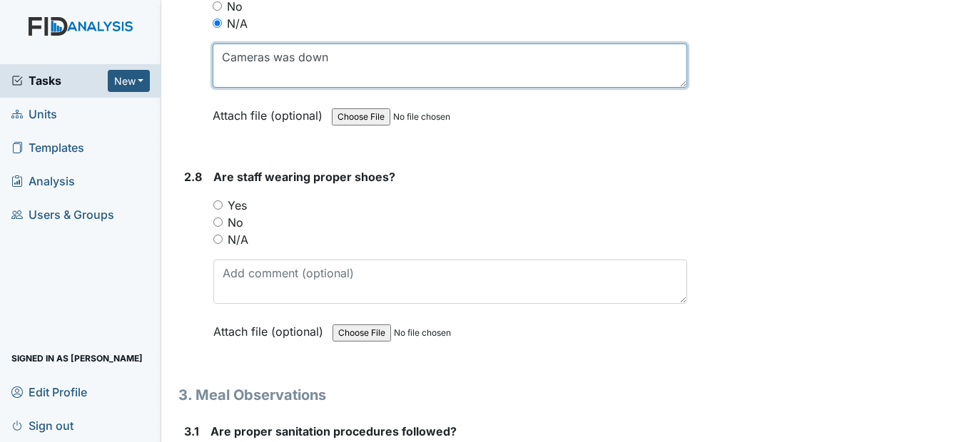
scroll to position [2284, 0]
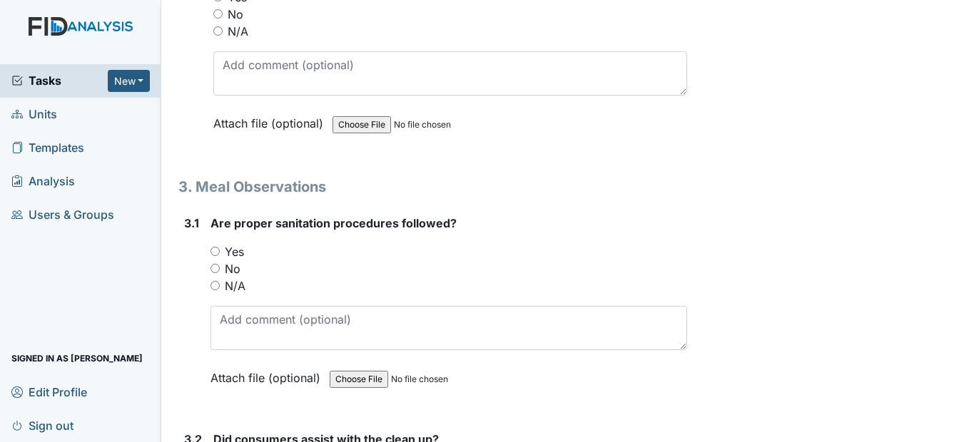
type textarea "Cameras was down"
click at [221, 36] on input "N/A" at bounding box center [217, 30] width 9 height 9
radio input "true"
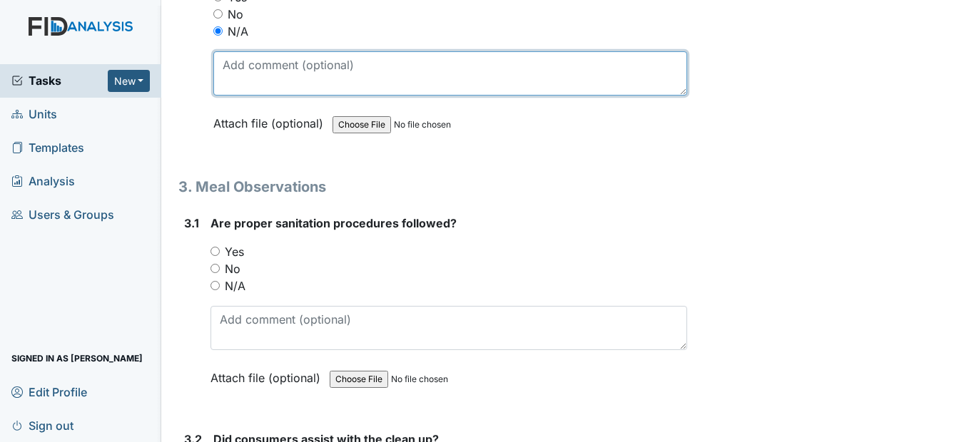
click at [240, 96] on textarea at bounding box center [449, 73] width 473 height 44
paste textarea "Cameras was down"
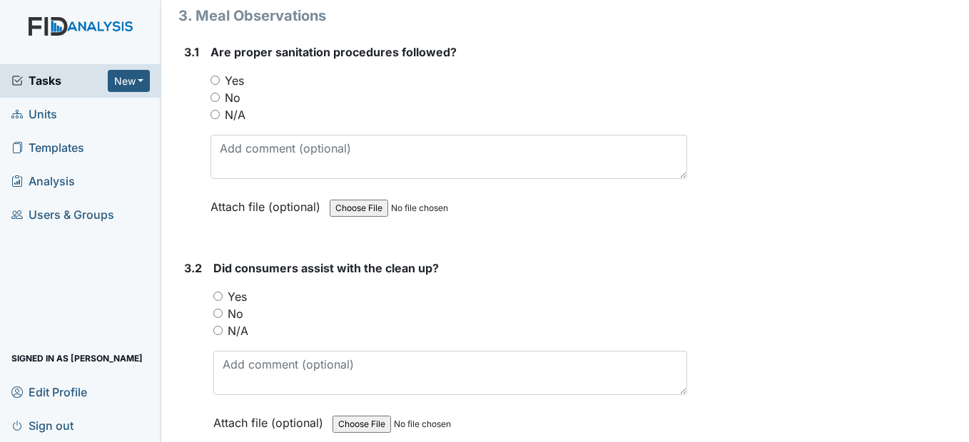
scroll to position [2498, 0]
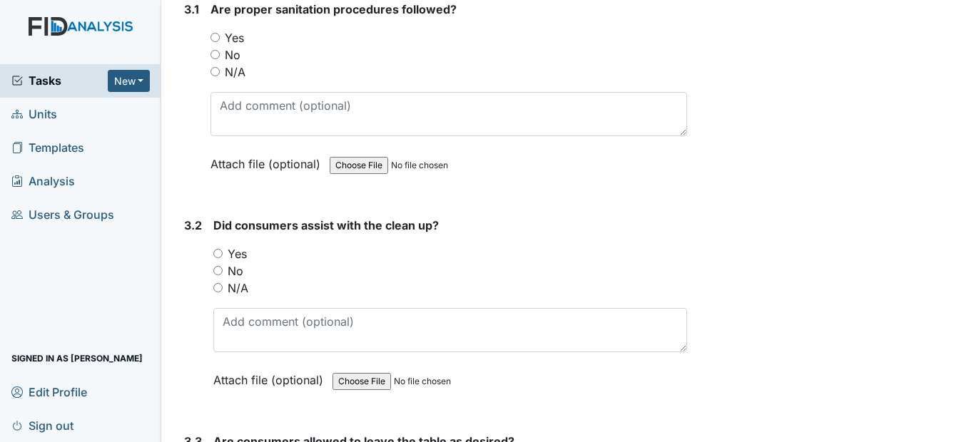
type textarea "Cameras was down"
click at [221, 81] on div "N/A" at bounding box center [449, 72] width 476 height 17
drag, startPoint x: 217, startPoint y: 104, endPoint x: 218, endPoint y: 111, distance: 7.3
click at [217, 76] on input "N/A" at bounding box center [215, 71] width 9 height 9
radio input "true"
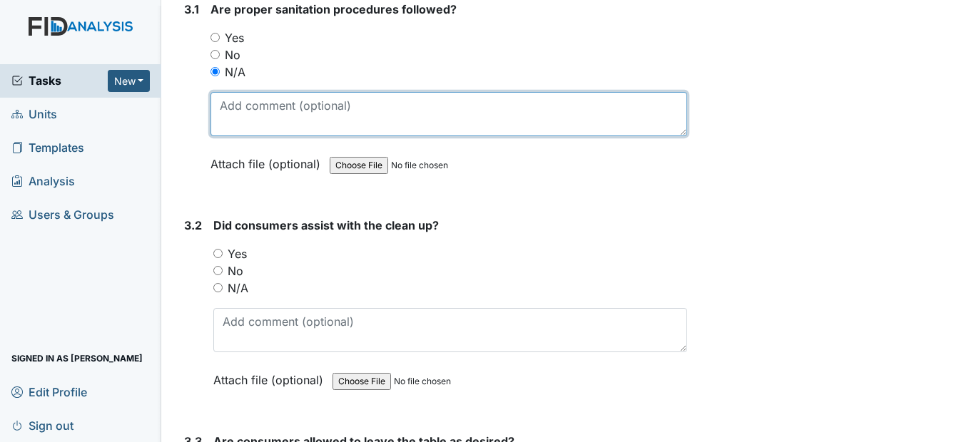
paste textarea "Cameras was down"
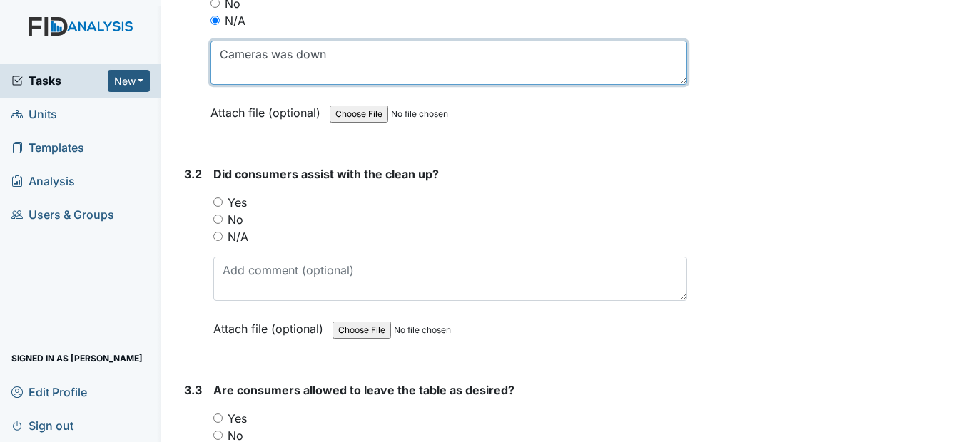
scroll to position [2641, 0]
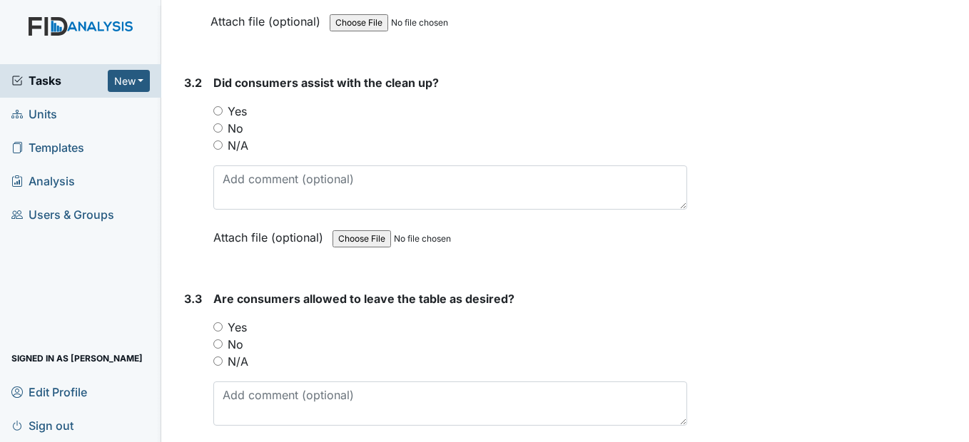
type textarea "Cameras was down"
drag, startPoint x: 221, startPoint y: 178, endPoint x: 223, endPoint y: 186, distance: 7.5
click at [221, 150] on input "N/A" at bounding box center [217, 145] width 9 height 9
radio input "true"
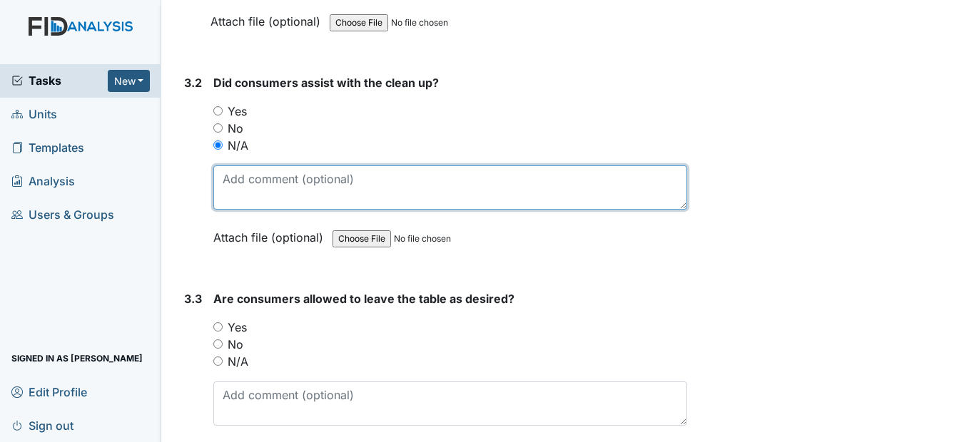
paste textarea "Cameras was down"
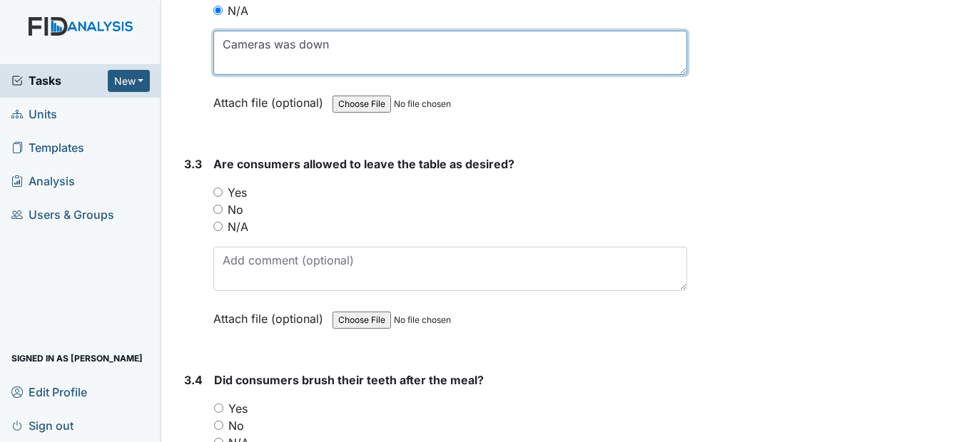
scroll to position [2855, 0]
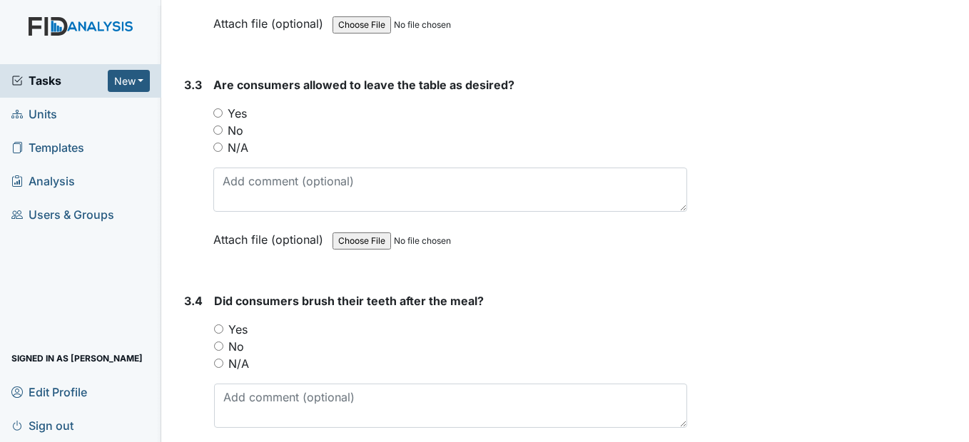
type textarea "Cameras was down"
click at [219, 152] on input "N/A" at bounding box center [217, 147] width 9 height 9
radio input "true"
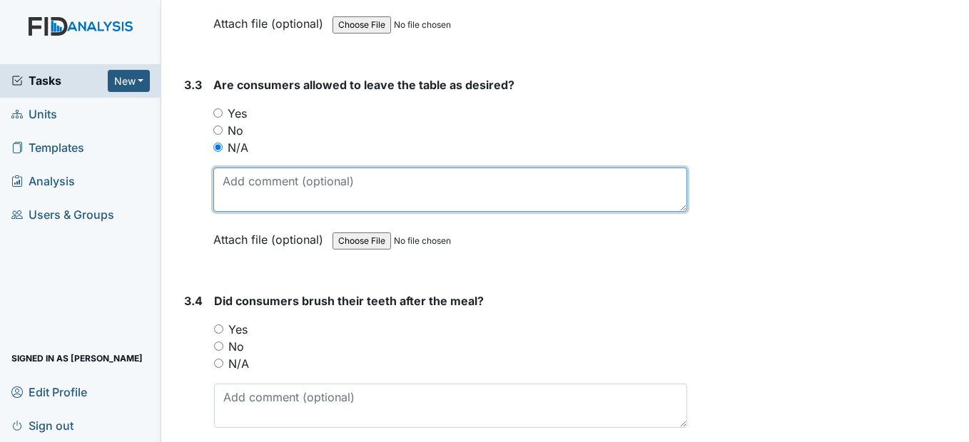
paste textarea "Cameras was down"
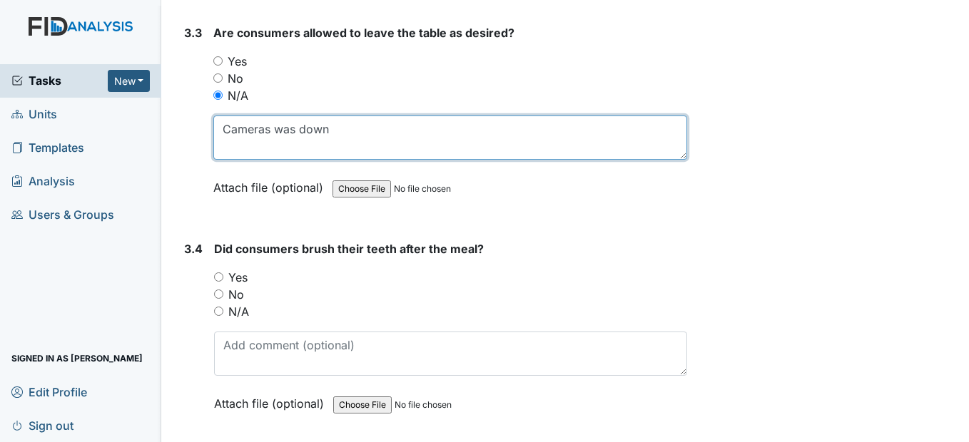
scroll to position [2997, 0]
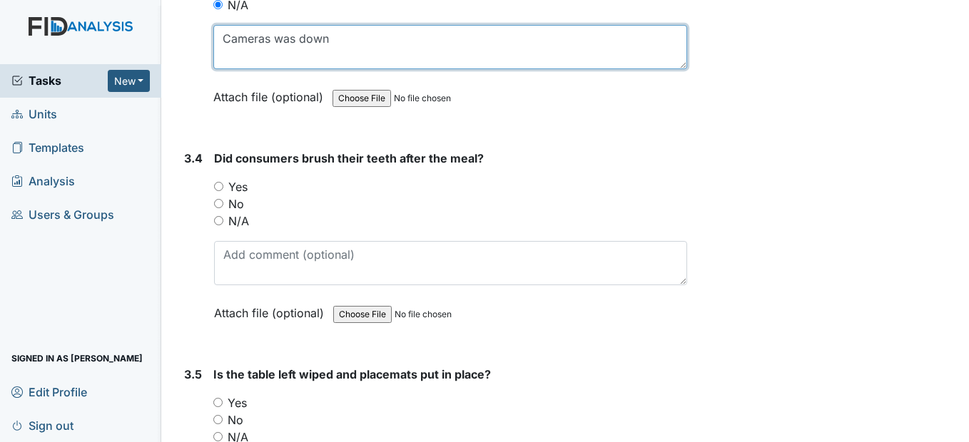
type textarea "Cameras was down"
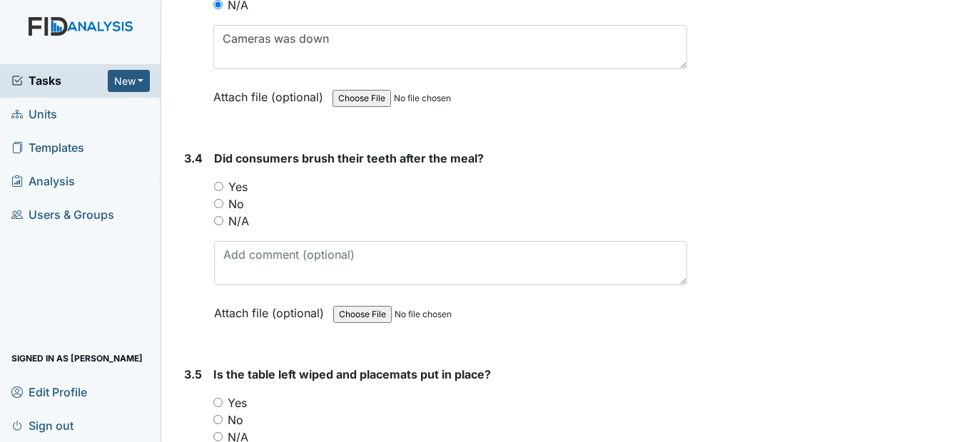
click at [223, 226] on input "N/A" at bounding box center [218, 220] width 9 height 9
radio input "true"
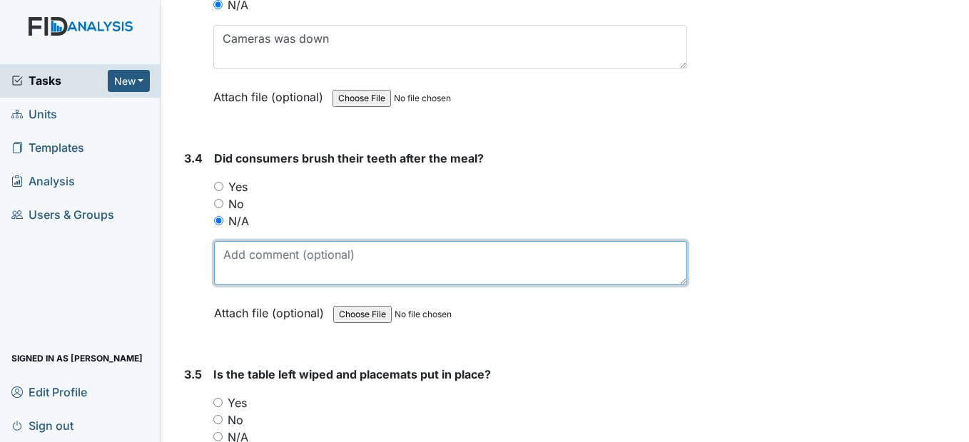
drag, startPoint x: 250, startPoint y: 307, endPoint x: 248, endPoint y: 295, distance: 11.5
click at [250, 285] on textarea at bounding box center [450, 263] width 472 height 44
paste textarea "Cameras was down"
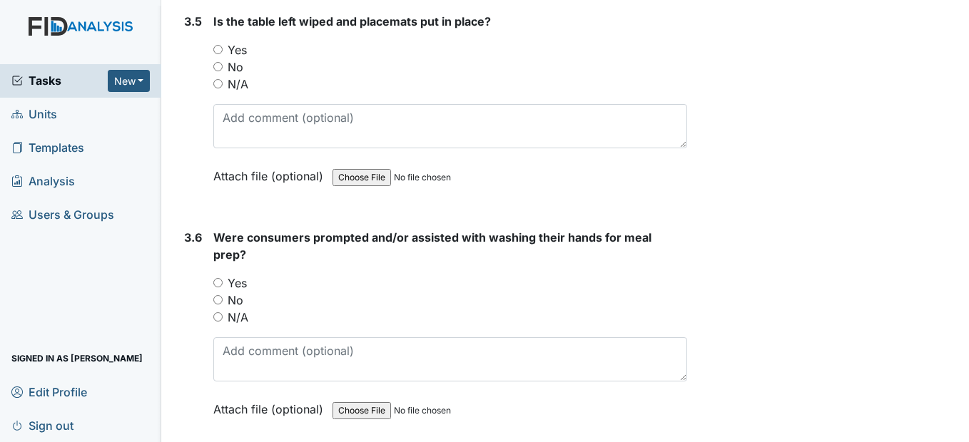
scroll to position [3354, 0]
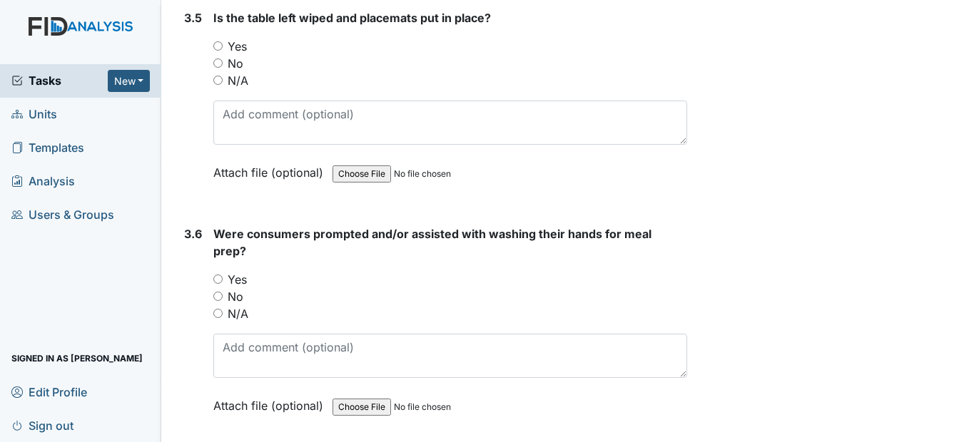
type textarea "Cameras was down"
drag, startPoint x: 215, startPoint y: 111, endPoint x: 226, endPoint y: 123, distance: 17.2
click at [216, 85] on input "N/A" at bounding box center [217, 80] width 9 height 9
radio input "true"
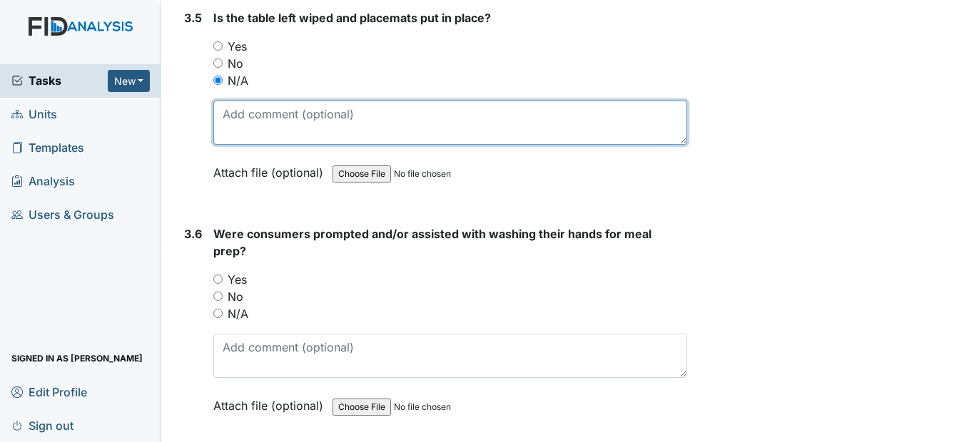
paste textarea "Cameras was down"
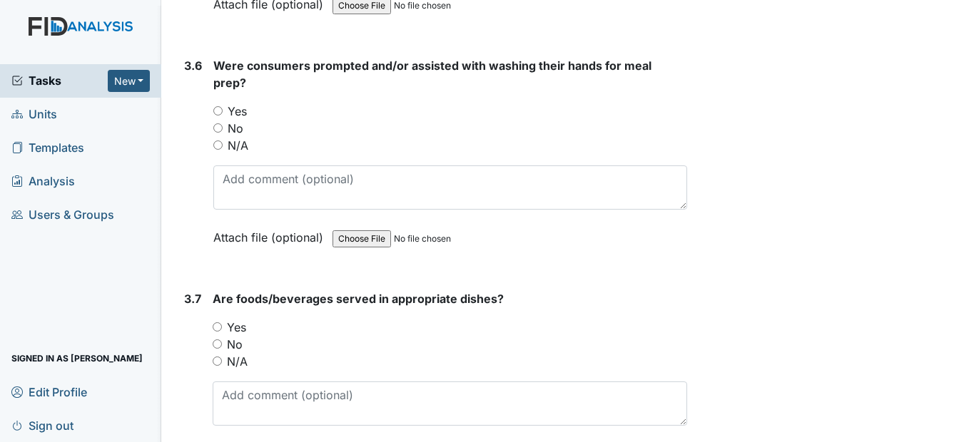
scroll to position [3568, 0]
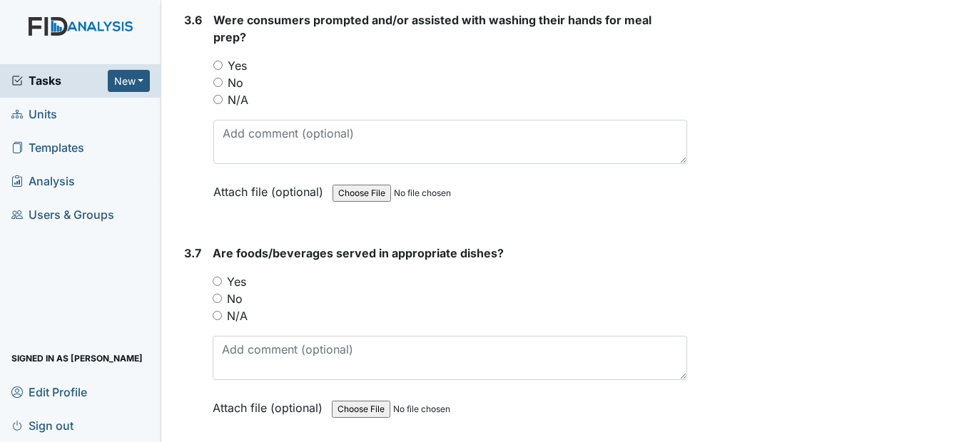
type textarea "Cameras was down"
drag, startPoint x: 215, startPoint y: 133, endPoint x: 224, endPoint y: 141, distance: 12.2
click at [216, 104] on input "N/A" at bounding box center [217, 99] width 9 height 9
radio input "true"
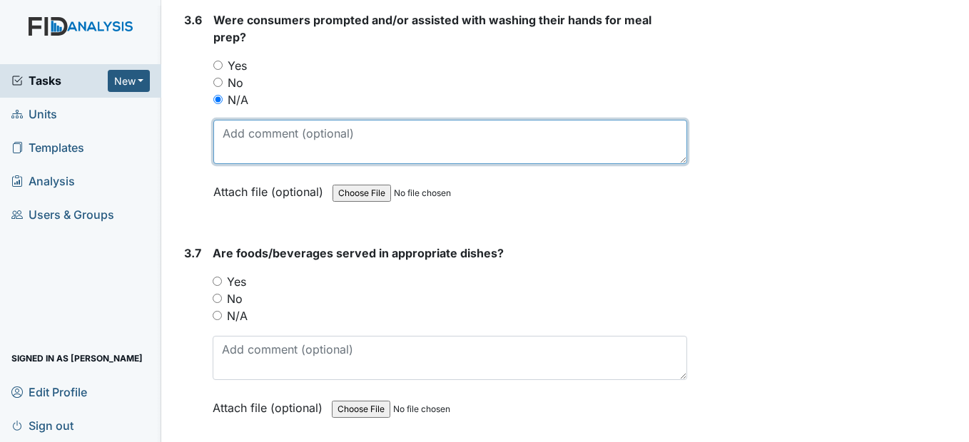
paste textarea "Cameras was down"
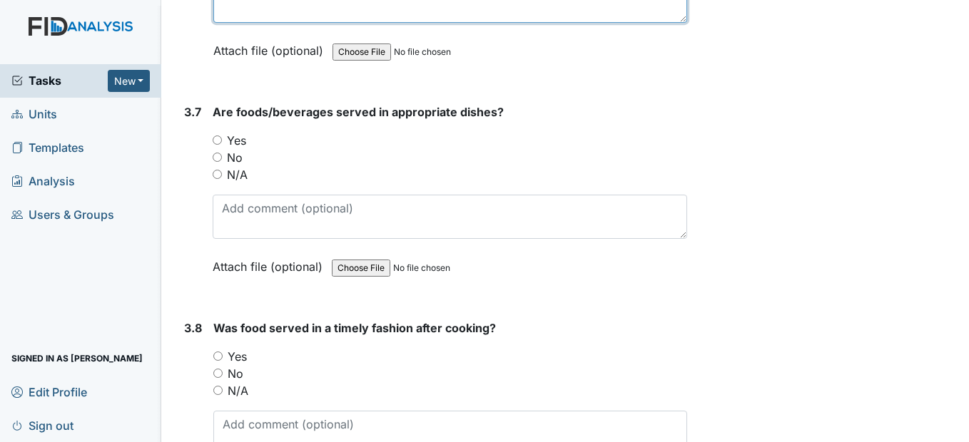
scroll to position [3711, 0]
type textarea "Cameras was down"
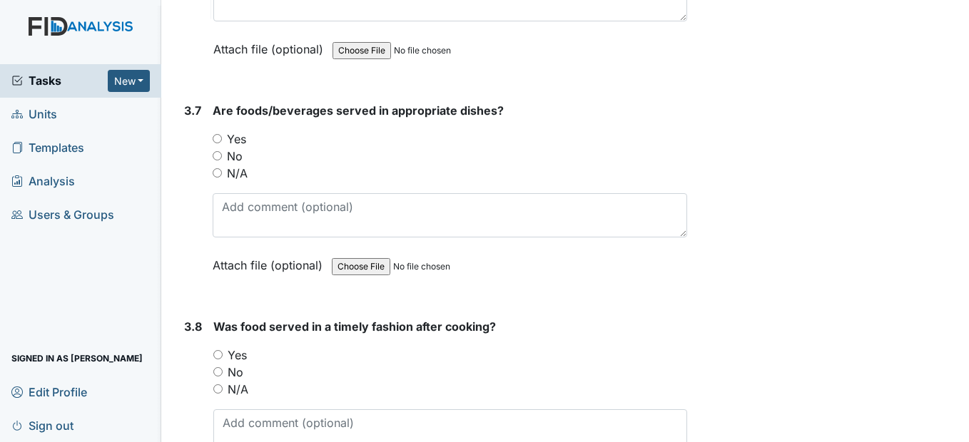
click at [221, 178] on input "N/A" at bounding box center [217, 172] width 9 height 9
radio input "true"
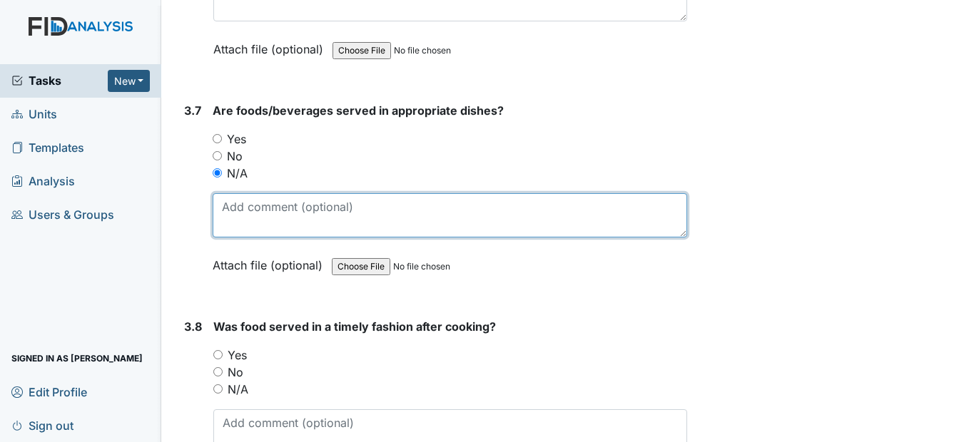
paste textarea "Cameras was down"
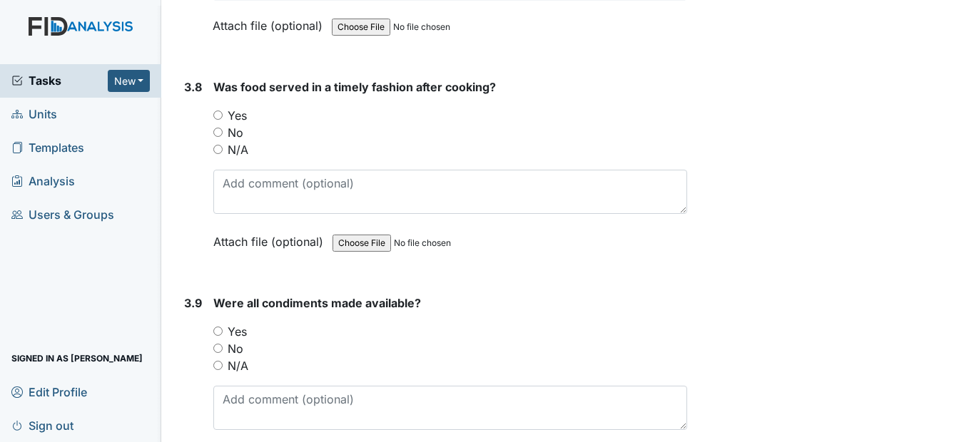
scroll to position [3997, 0]
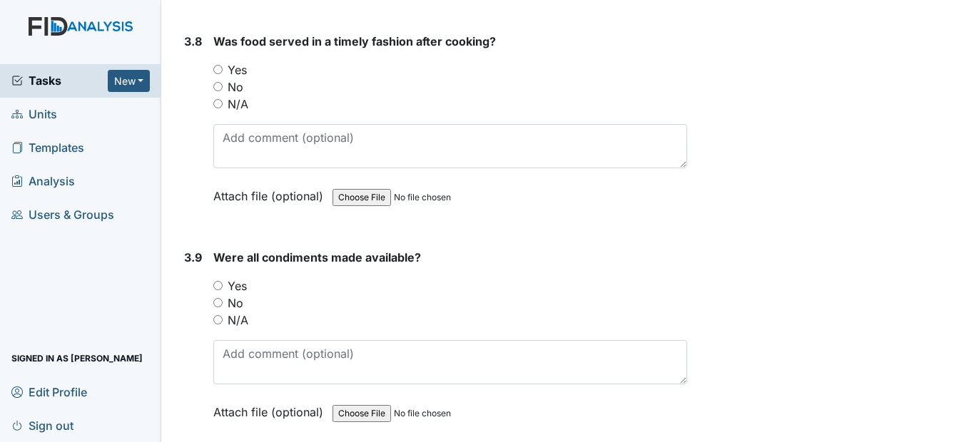
type textarea "Cameras was down"
click at [218, 108] on input "N/A" at bounding box center [217, 103] width 9 height 9
radio input "true"
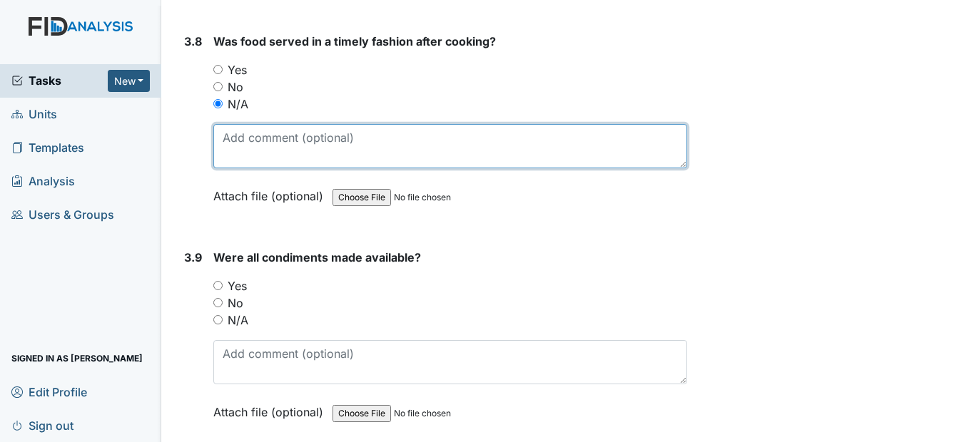
click at [249, 168] on textarea at bounding box center [449, 146] width 473 height 44
paste textarea "Cameras was down"
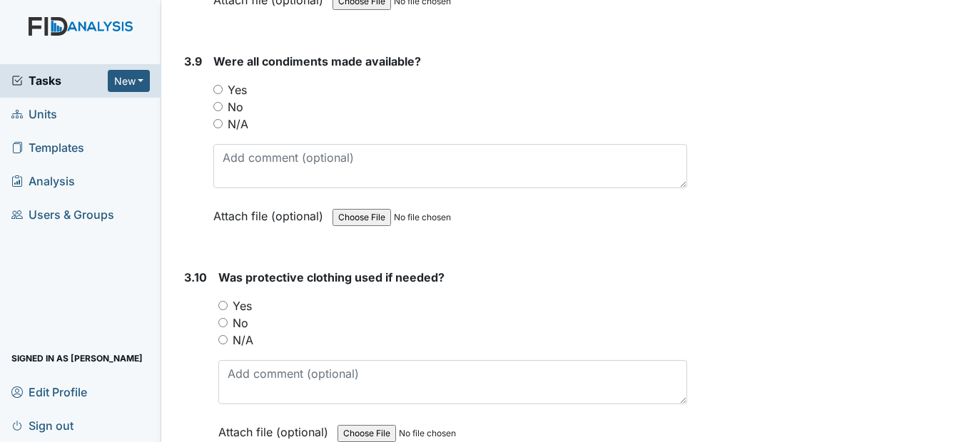
scroll to position [4211, 0]
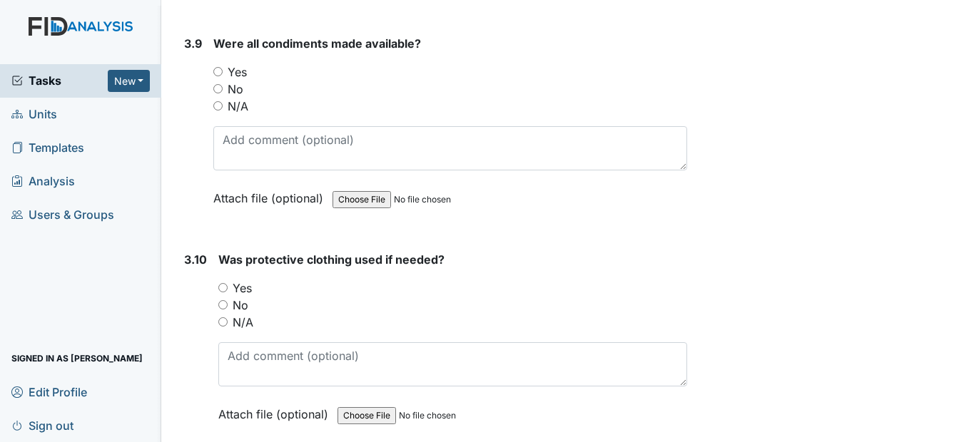
type textarea "Cameras was down"
drag, startPoint x: 218, startPoint y: 134, endPoint x: 225, endPoint y: 141, distance: 9.6
click at [220, 115] on div "N/A" at bounding box center [449, 106] width 473 height 17
click at [227, 115] on div "N/A" at bounding box center [449, 106] width 473 height 17
click at [221, 111] on input "N/A" at bounding box center [217, 105] width 9 height 9
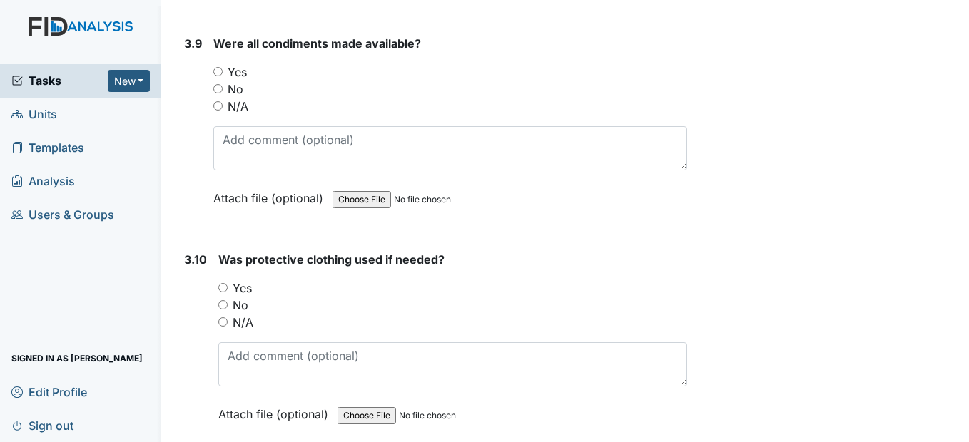
radio input "true"
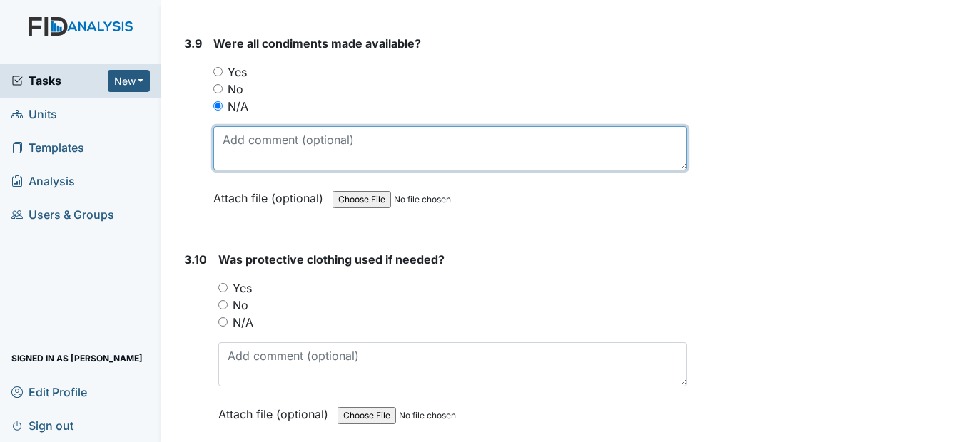
click at [239, 171] on textarea at bounding box center [449, 148] width 473 height 44
drag, startPoint x: 241, startPoint y: 173, endPoint x: 233, endPoint y: 188, distance: 16.0
paste textarea "Cameras was down"
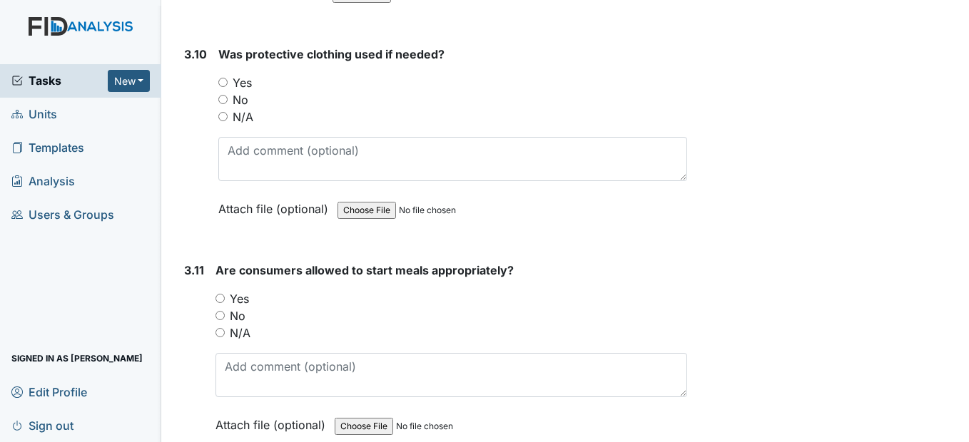
scroll to position [4425, 0]
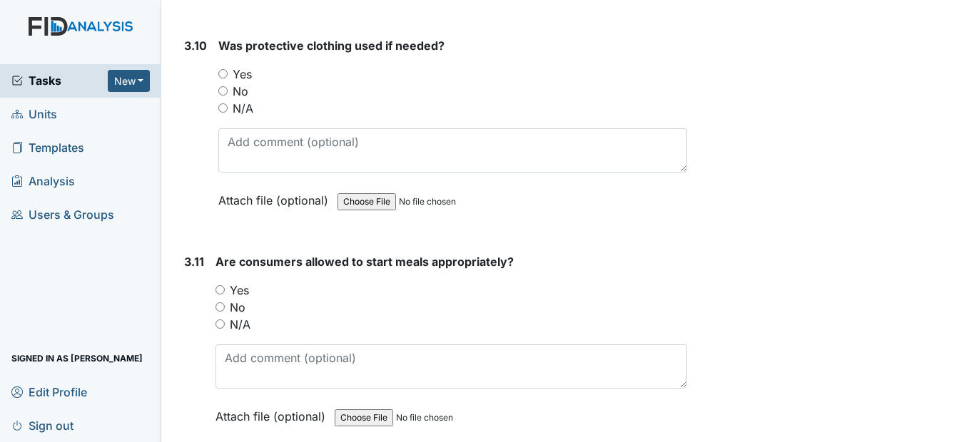
type textarea "Cameras was down"
click at [222, 113] on input "N/A" at bounding box center [222, 107] width 9 height 9
radio input "true"
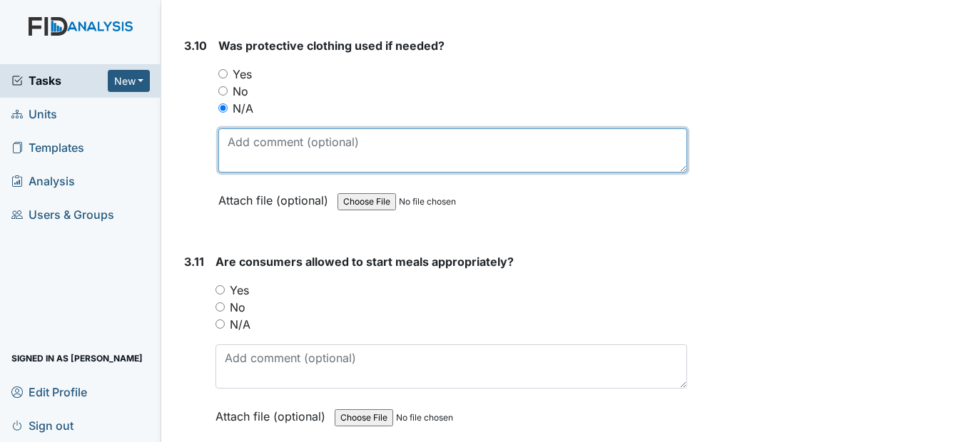
paste textarea "Cameras was down"
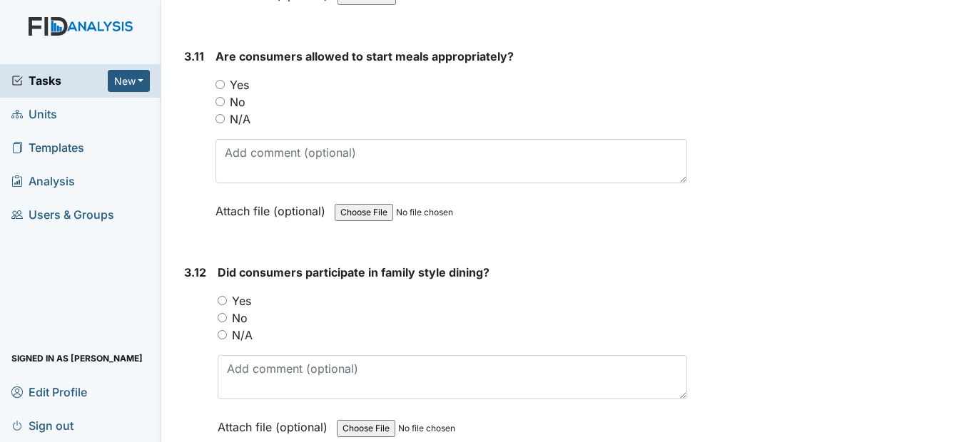
scroll to position [4639, 0]
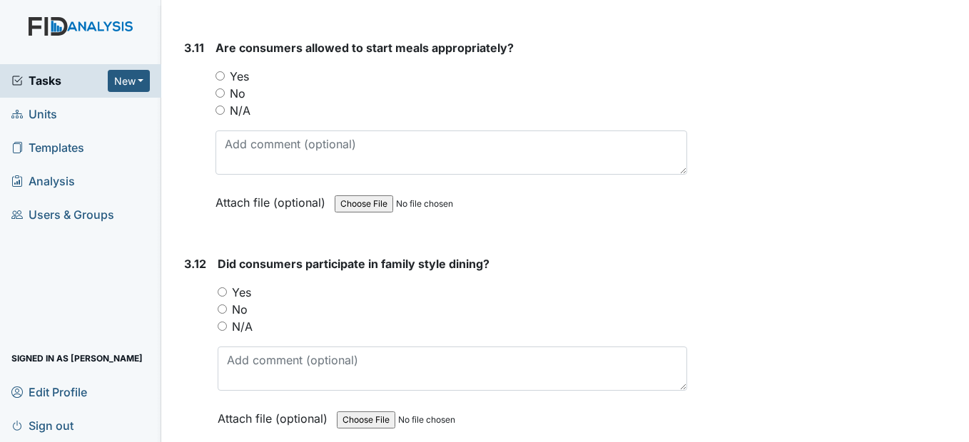
type textarea "Cameras was down"
click at [219, 115] on input "N/A" at bounding box center [220, 110] width 9 height 9
radio input "true"
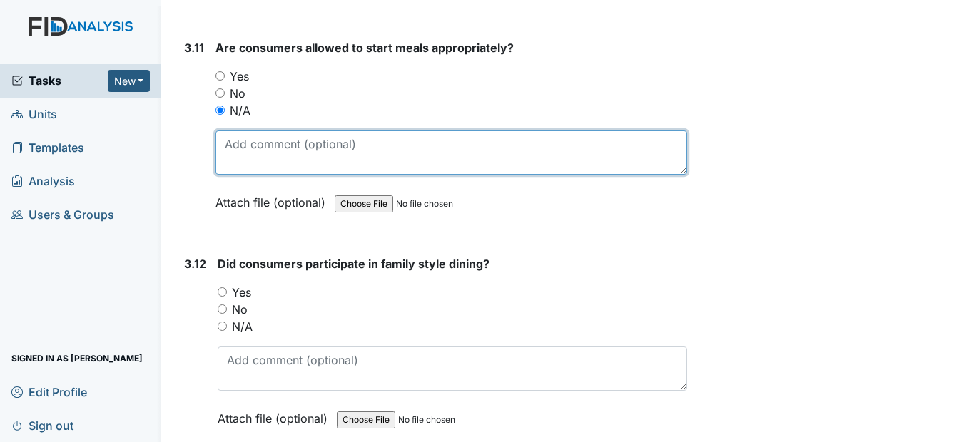
paste textarea "Cameras was down"
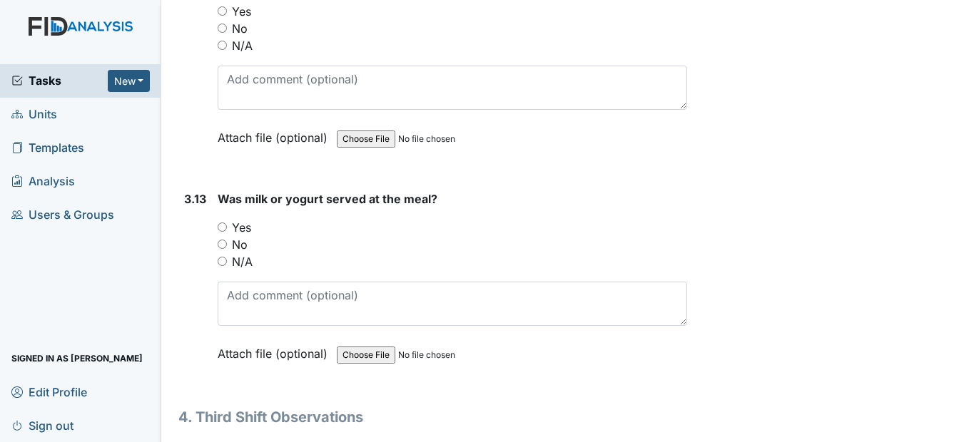
scroll to position [4924, 0]
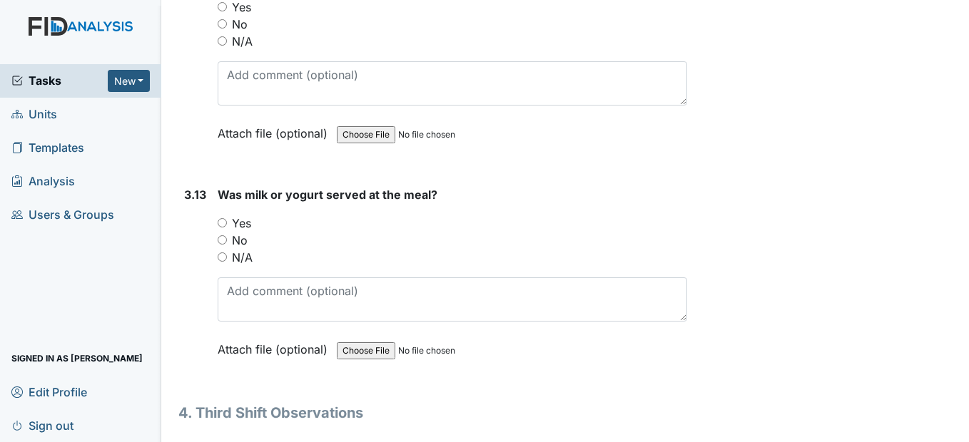
type textarea "Cameras was down"
click at [224, 46] on input "N/A" at bounding box center [222, 40] width 9 height 9
radio input "true"
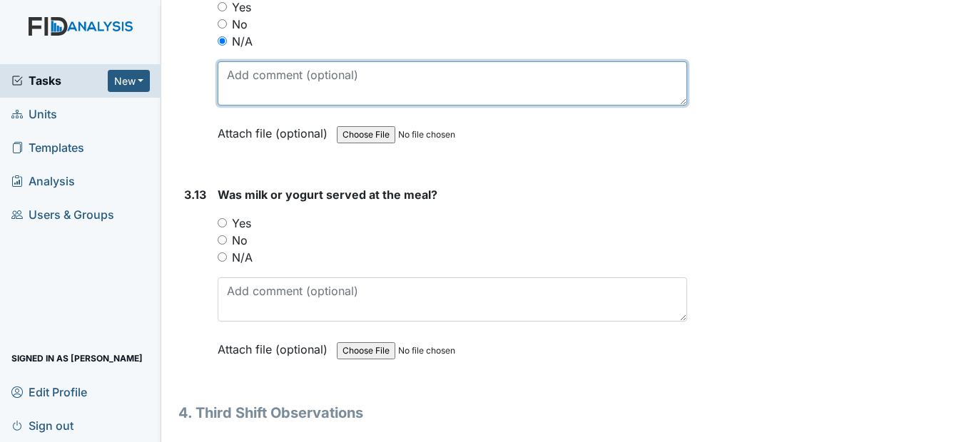
paste textarea "Cameras was down"
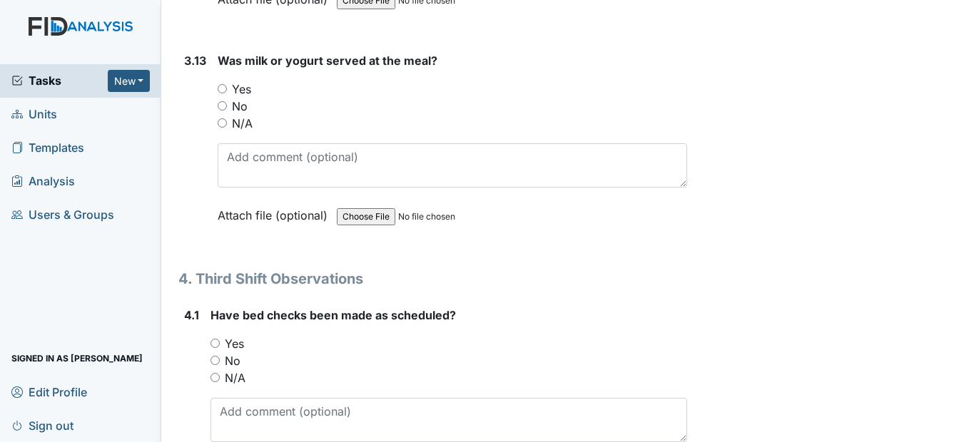
scroll to position [5067, 0]
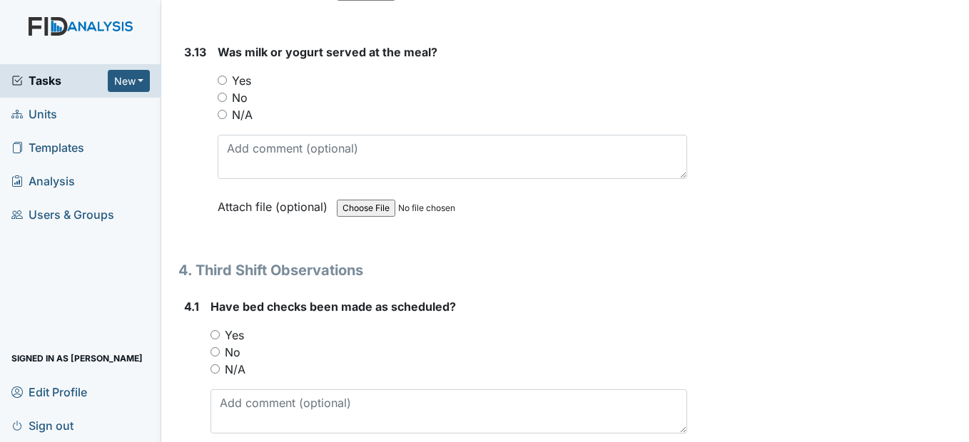
type textarea "Cameras was down"
click at [223, 119] on input "N/A" at bounding box center [222, 114] width 9 height 9
radio input "true"
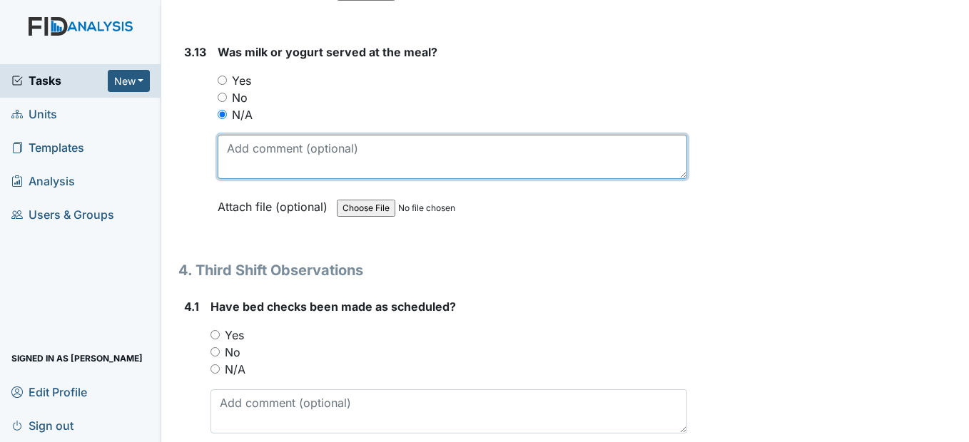
click at [253, 179] on textarea at bounding box center [452, 157] width 469 height 44
paste textarea "Cameras was down"
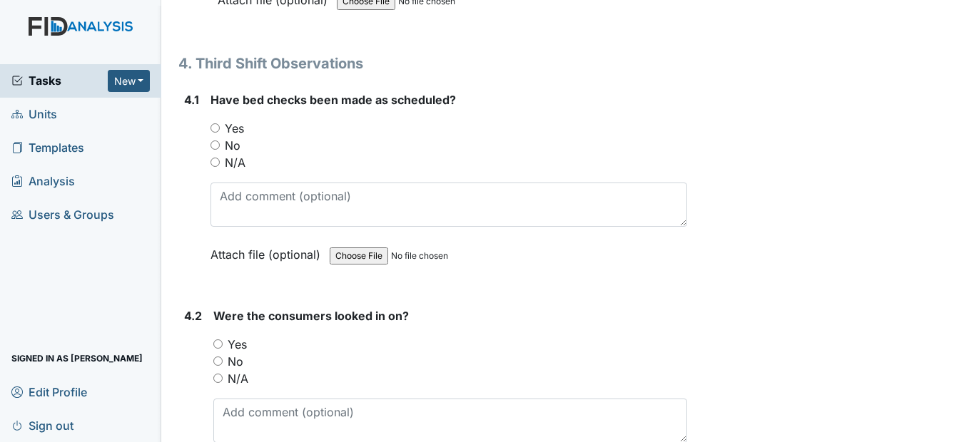
scroll to position [5281, 0]
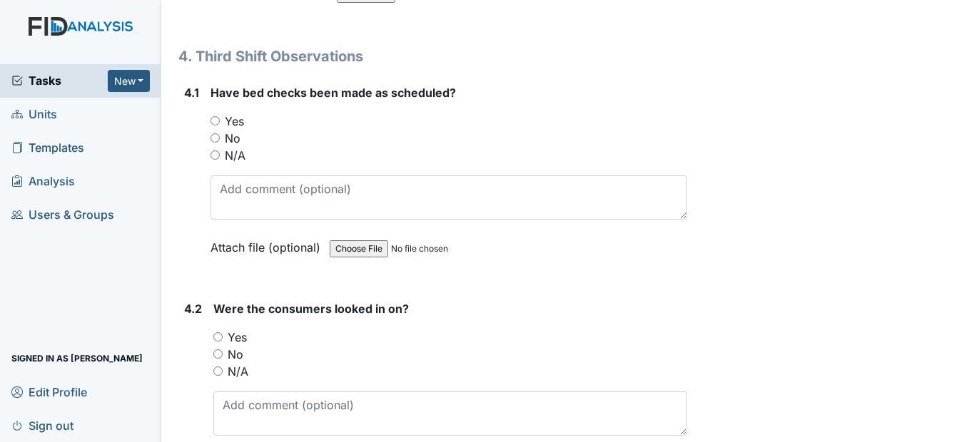
type textarea "Cameras was down"
click at [217, 160] on input "N/A" at bounding box center [215, 155] width 9 height 9
radio input "true"
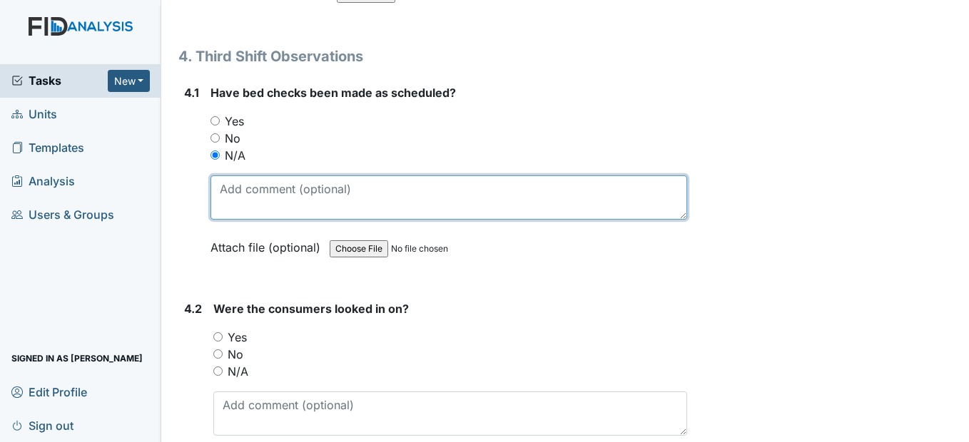
click at [242, 220] on textarea at bounding box center [449, 198] width 476 height 44
paste textarea "Cameras was down"
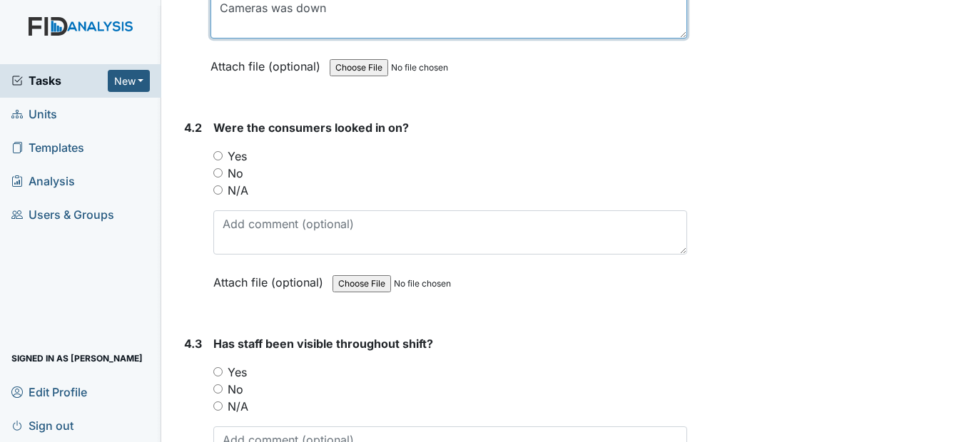
scroll to position [5495, 0]
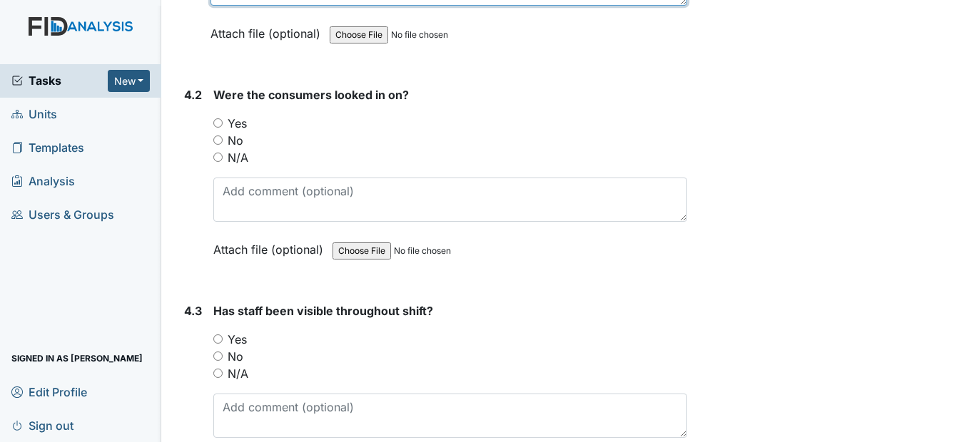
type textarea "Cameras was down"
click at [222, 162] on input "N/A" at bounding box center [217, 157] width 9 height 9
radio input "true"
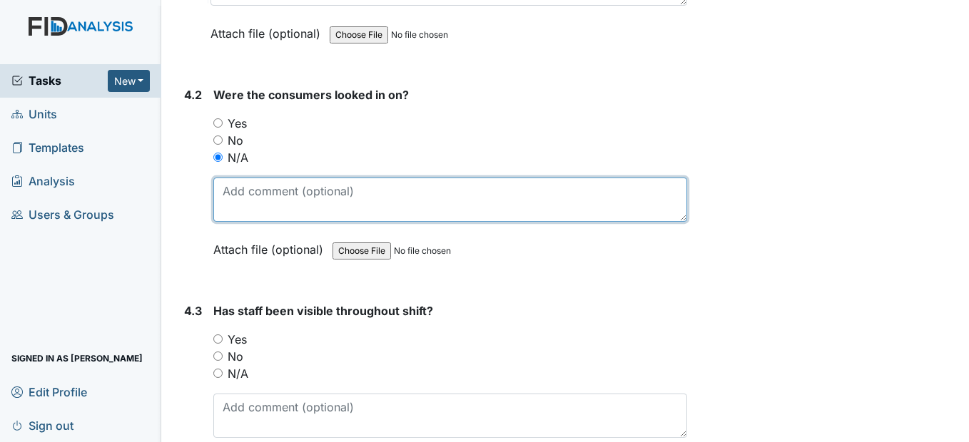
click at [240, 218] on textarea at bounding box center [449, 200] width 473 height 44
paste textarea "Cameras was down"
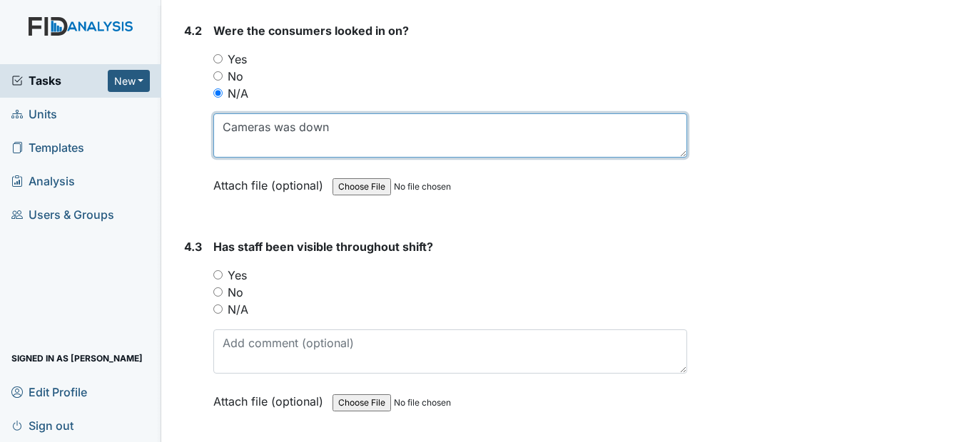
scroll to position [5781, 0]
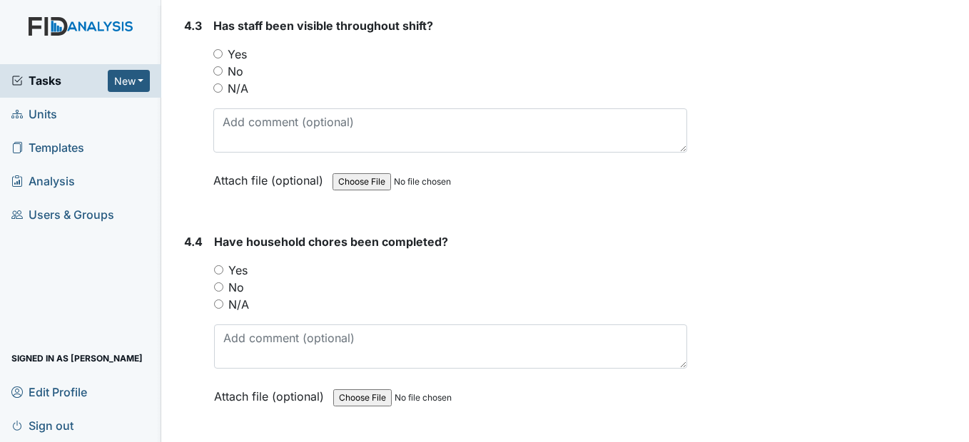
type textarea "Cameras was down"
click at [218, 93] on input "N/A" at bounding box center [217, 87] width 9 height 9
radio input "true"
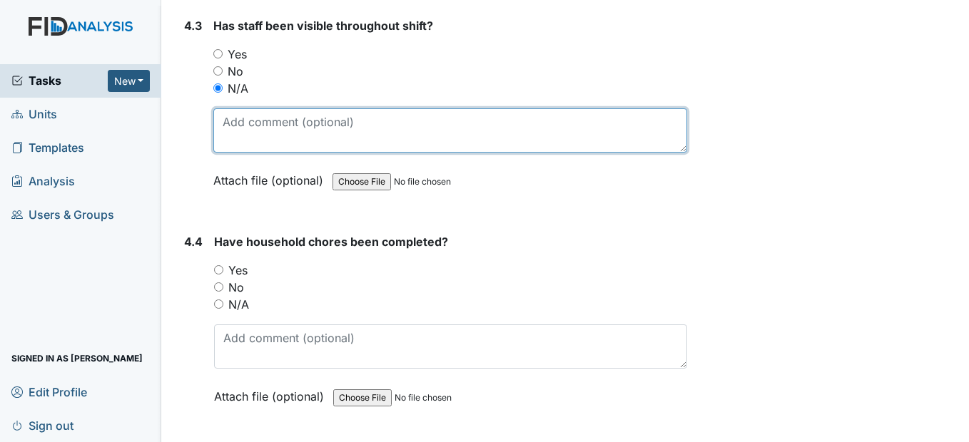
click at [246, 153] on textarea at bounding box center [449, 130] width 473 height 44
paste textarea "Cameras was down"
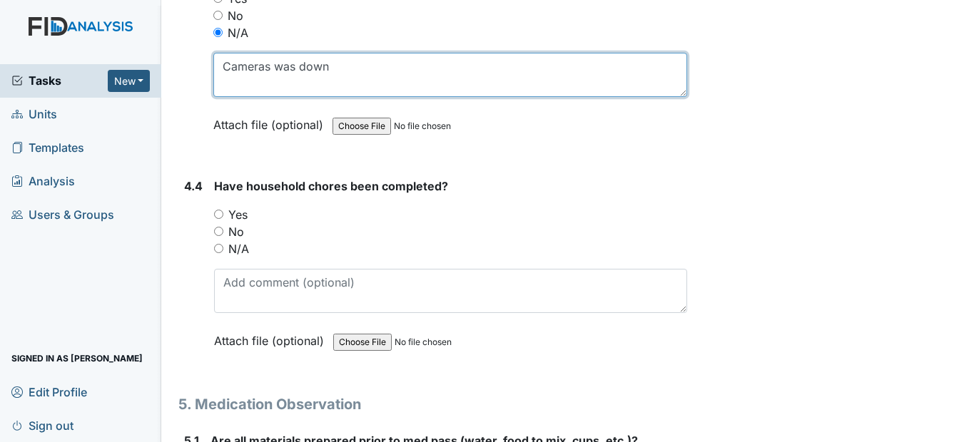
scroll to position [5923, 0]
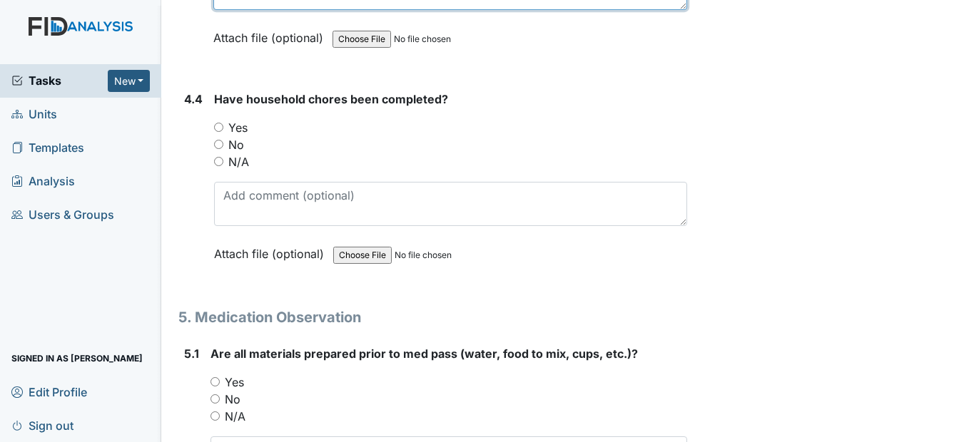
type textarea "Cameras was down"
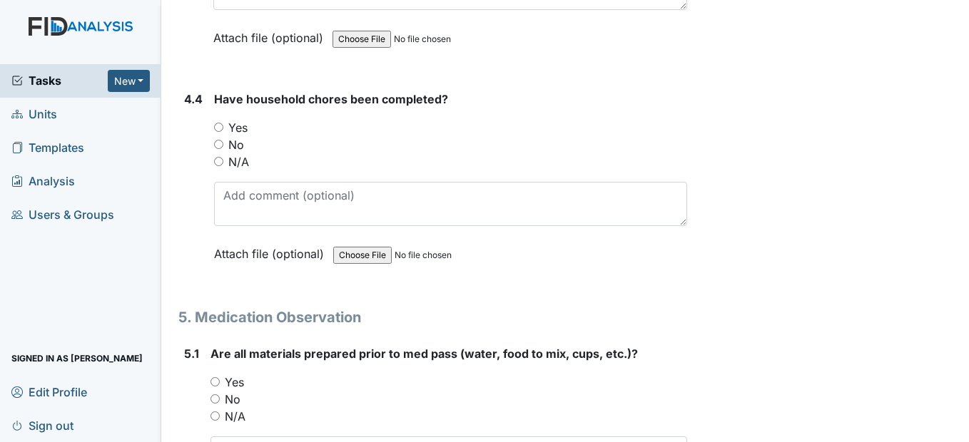
click at [238, 171] on label "N/A" at bounding box center [238, 161] width 21 height 17
click at [223, 166] on input "N/A" at bounding box center [218, 161] width 9 height 9
radio input "true"
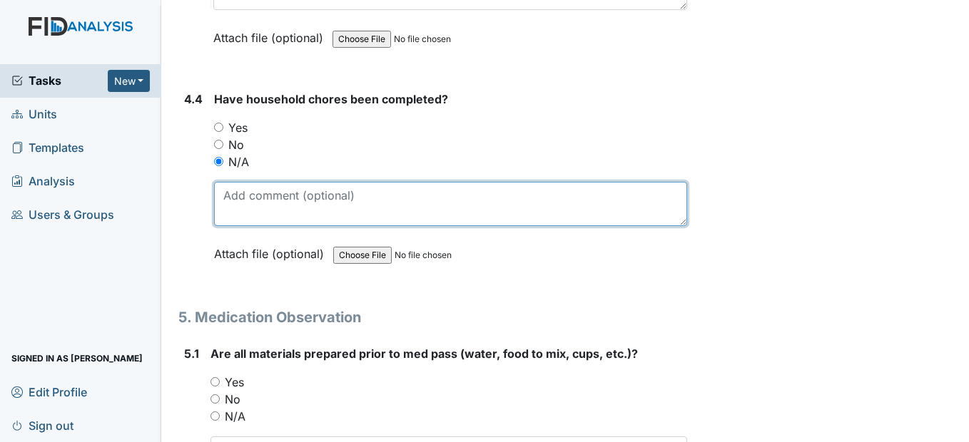
click at [258, 226] on textarea at bounding box center [450, 204] width 472 height 44
paste textarea "Cameras was down"
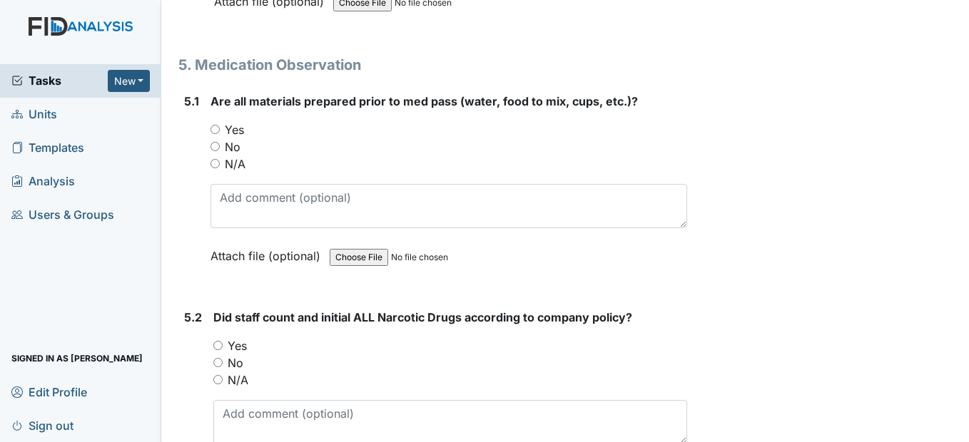
scroll to position [6209, 0]
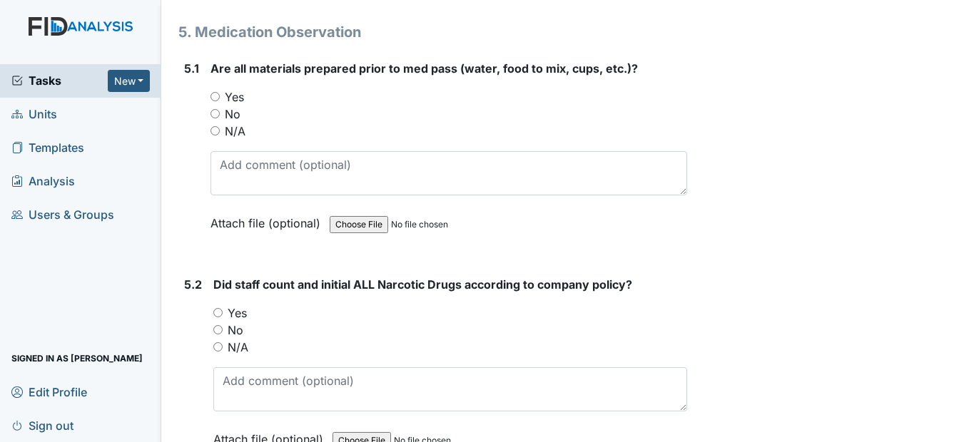
type textarea "Cameras was down"
click at [241, 140] on label "N/A" at bounding box center [235, 131] width 21 height 17
drag, startPoint x: 241, startPoint y: 171, endPoint x: 216, endPoint y: 168, distance: 25.1
click at [216, 136] on input "N/A" at bounding box center [215, 130] width 9 height 9
radio input "true"
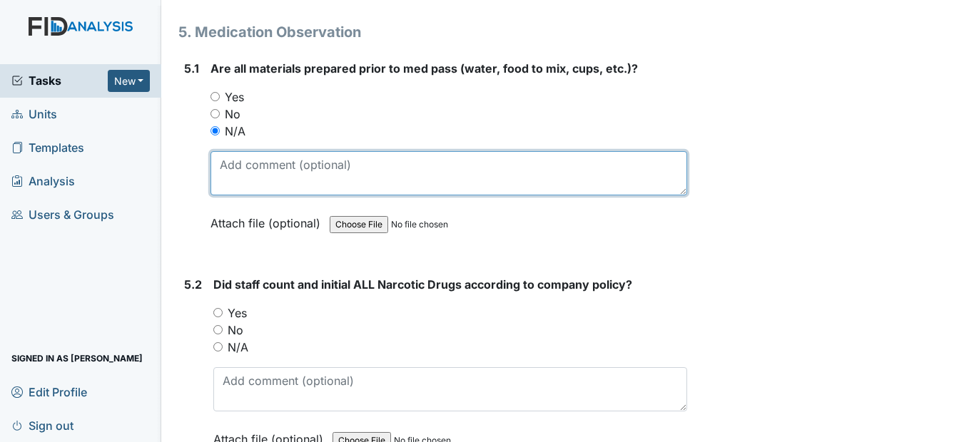
click at [230, 193] on textarea at bounding box center [449, 173] width 476 height 44
paste textarea "Cameras was down"
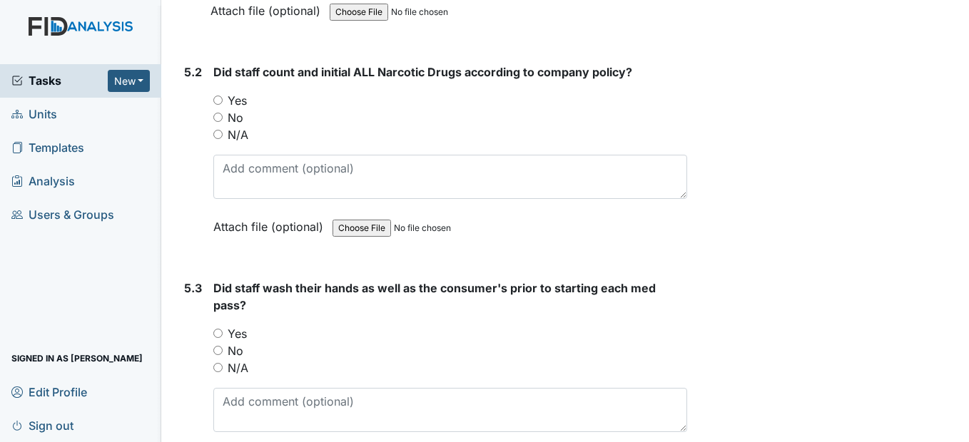
scroll to position [6423, 0]
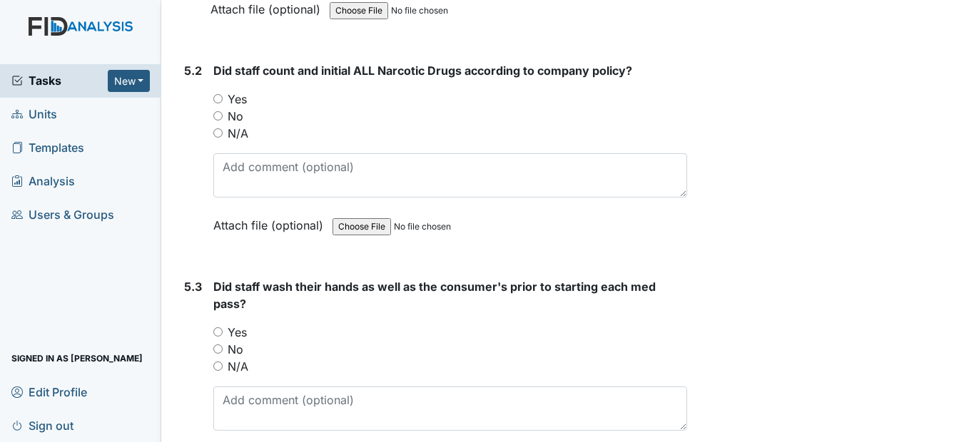
type textarea "Cameras was down"
click at [222, 138] on input "N/A" at bounding box center [217, 132] width 9 height 9
radio input "true"
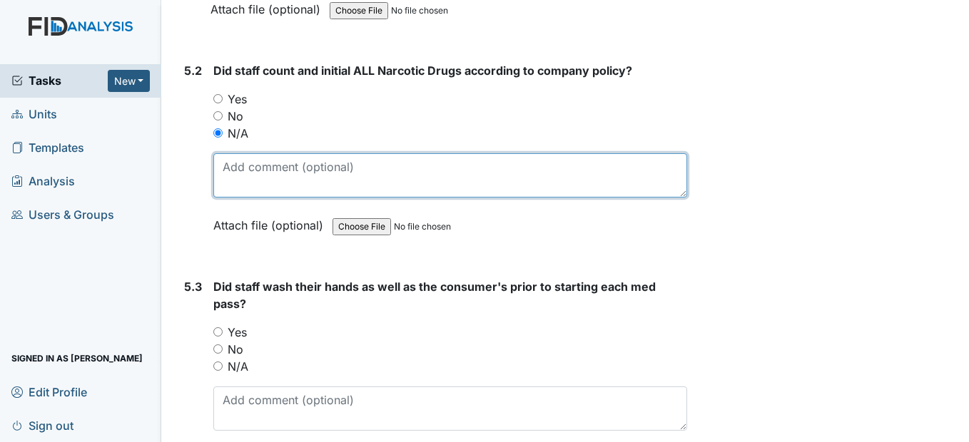
click at [234, 198] on textarea at bounding box center [449, 175] width 473 height 44
paste textarea "Cameras was down"
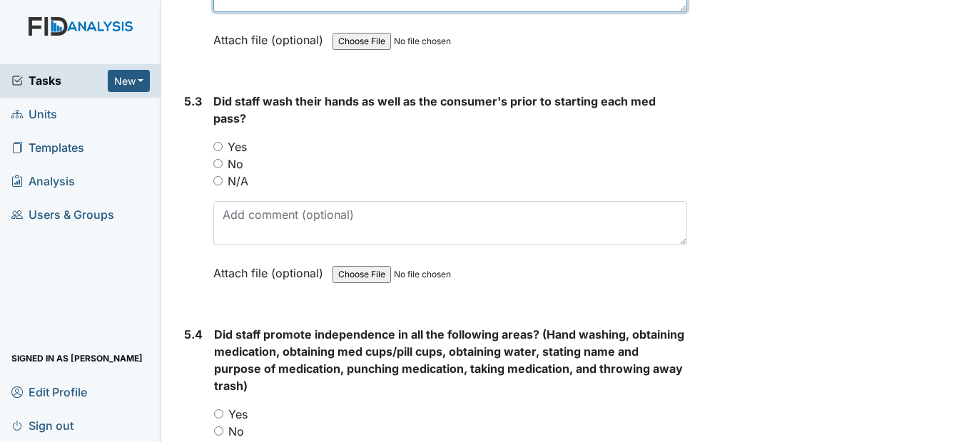
scroll to position [6637, 0]
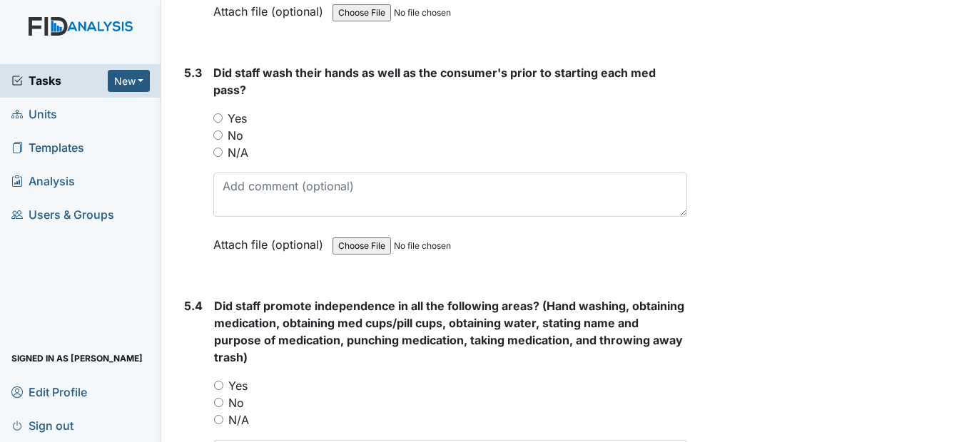
type textarea "Cameras was down"
click at [219, 157] on input "N/A" at bounding box center [217, 152] width 9 height 9
radio input "true"
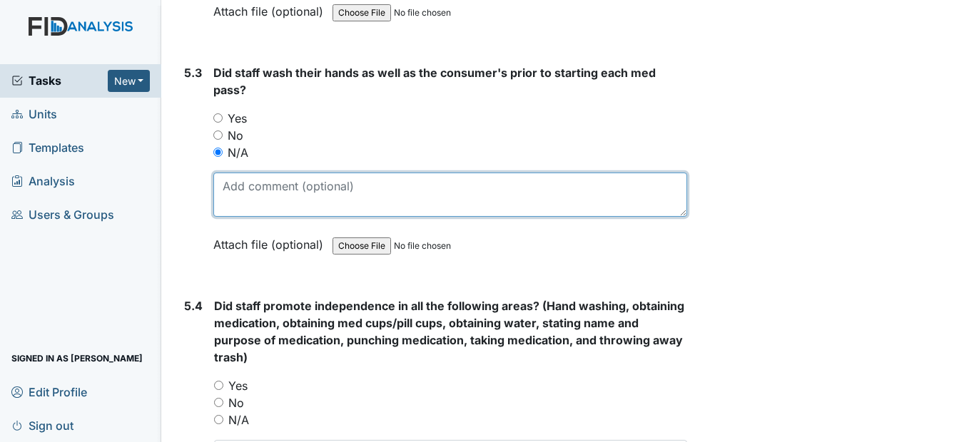
click at [255, 217] on textarea at bounding box center [449, 195] width 473 height 44
paste textarea "Cameras was down"
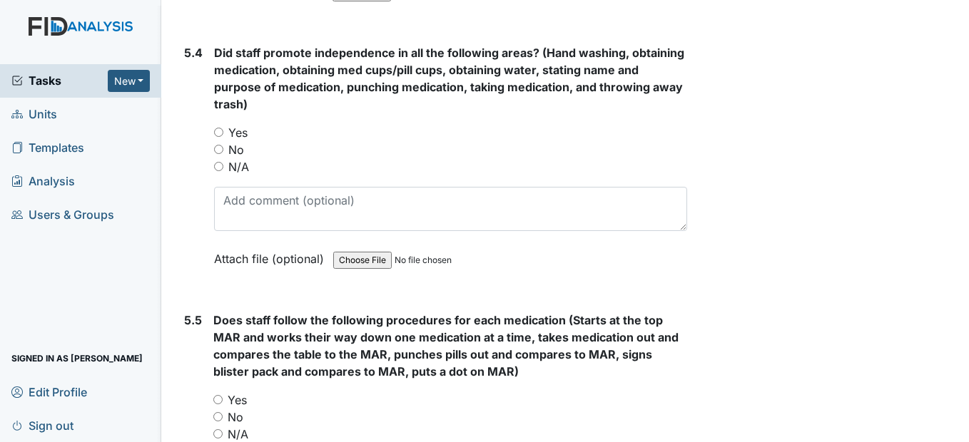
scroll to position [6923, 0]
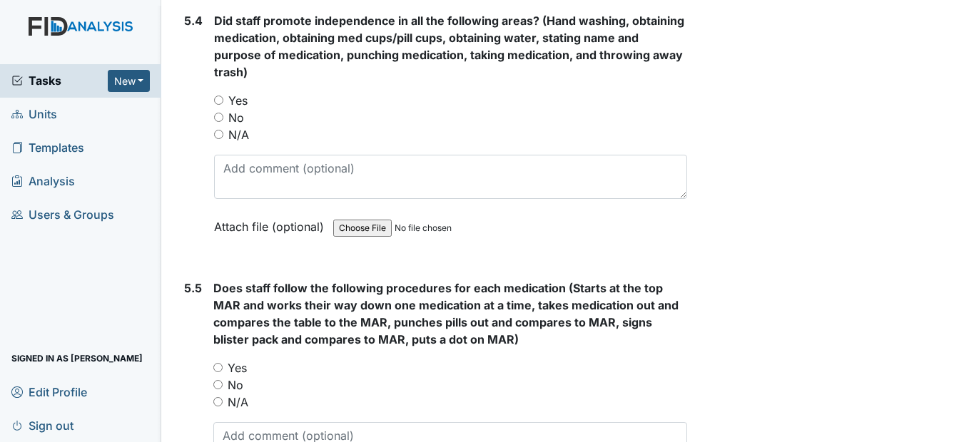
type textarea "Cameras was down"
drag, startPoint x: 216, startPoint y: 168, endPoint x: 223, endPoint y: 180, distance: 13.5
click at [216, 139] on input "N/A" at bounding box center [218, 134] width 9 height 9
radio input "true"
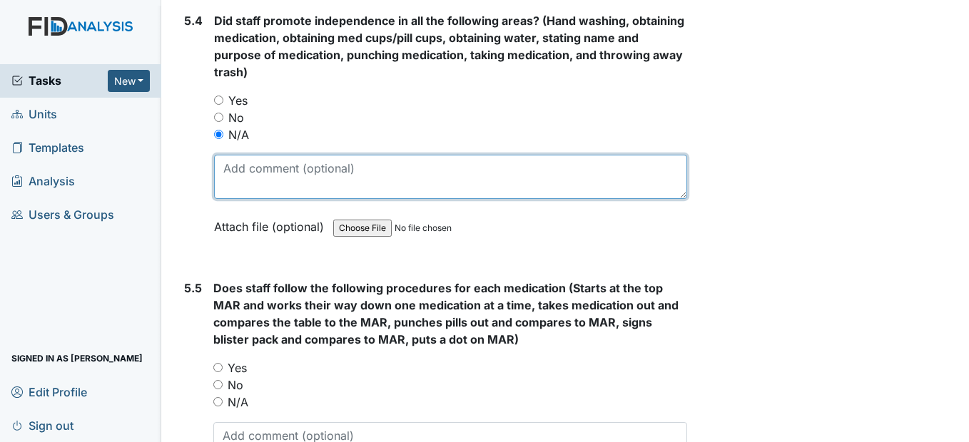
click at [243, 199] on textarea at bounding box center [450, 177] width 472 height 44
paste textarea "Cameras was down"
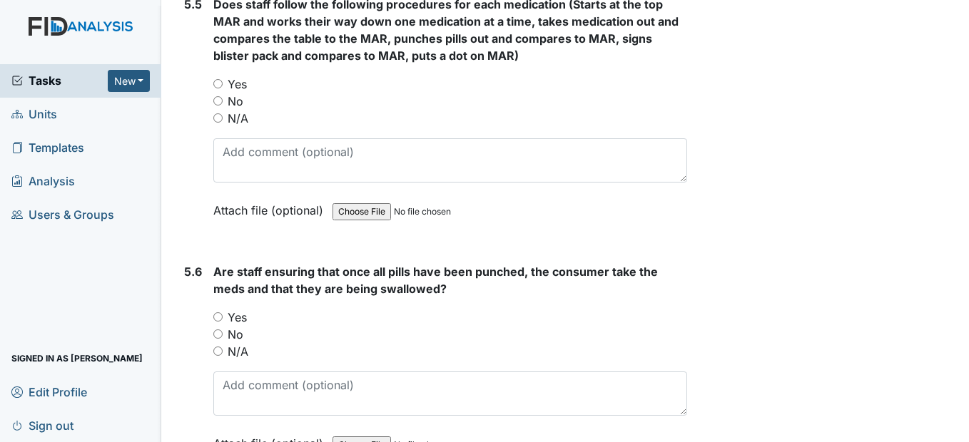
scroll to position [7208, 0]
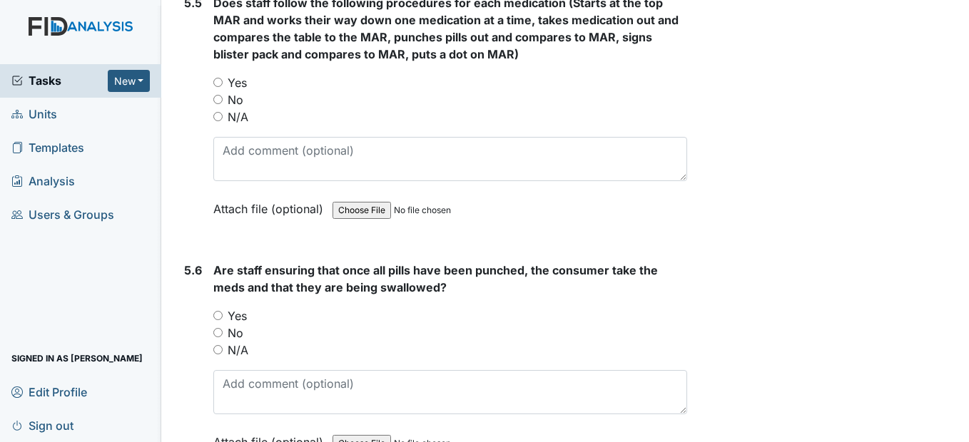
type textarea "Cameras was down"
click at [219, 121] on input "N/A" at bounding box center [217, 116] width 9 height 9
radio input "true"
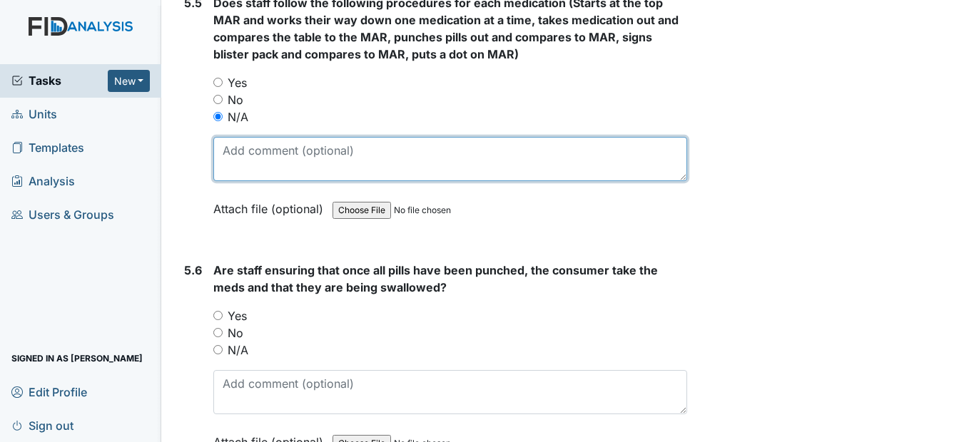
paste textarea "Cameras was down"
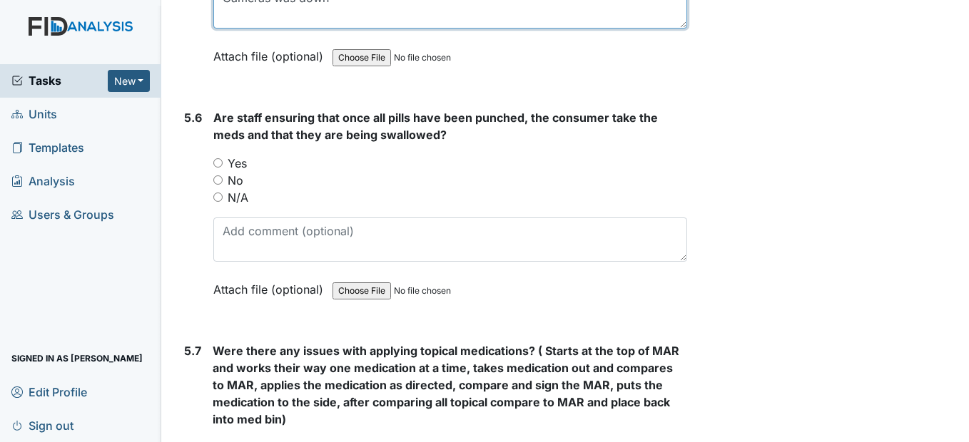
scroll to position [7422, 0]
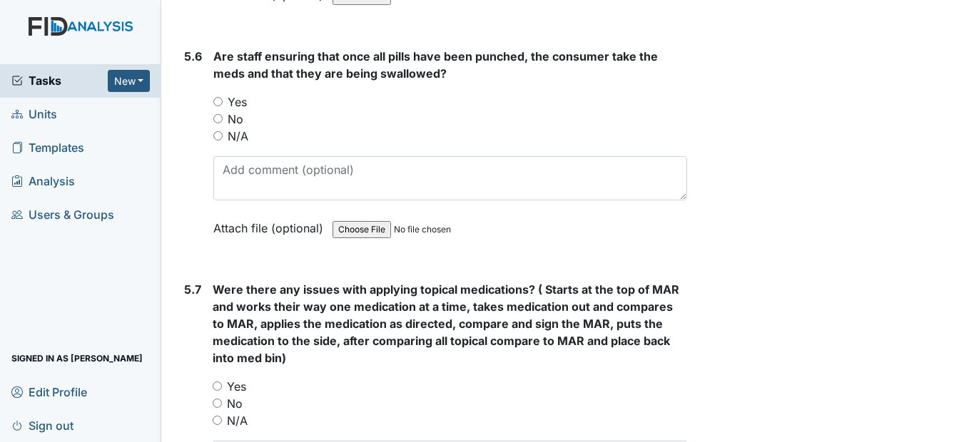
type textarea "Cameras was down"
click at [219, 141] on input "N/A" at bounding box center [217, 135] width 9 height 9
radio input "true"
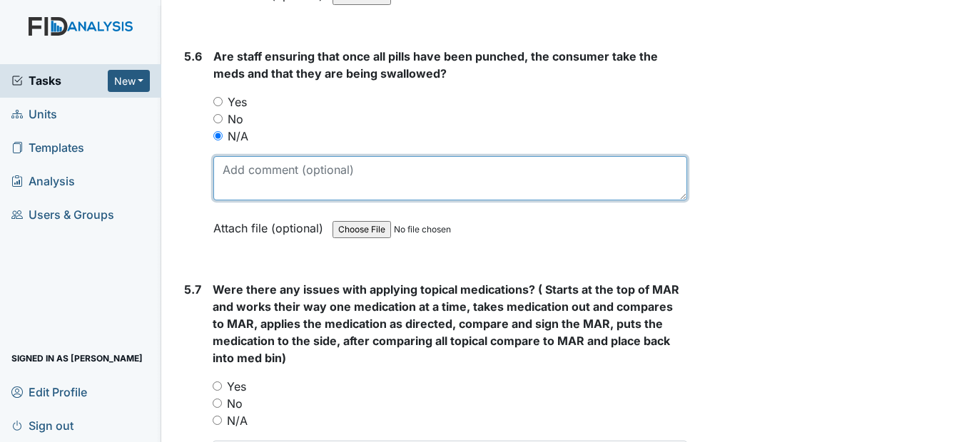
click at [234, 201] on textarea at bounding box center [449, 178] width 473 height 44
paste textarea "Cameras was down"
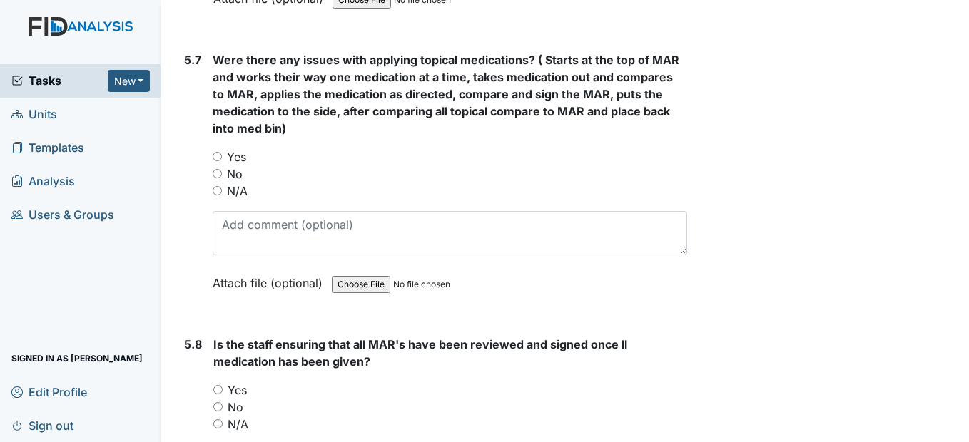
scroll to position [7708, 0]
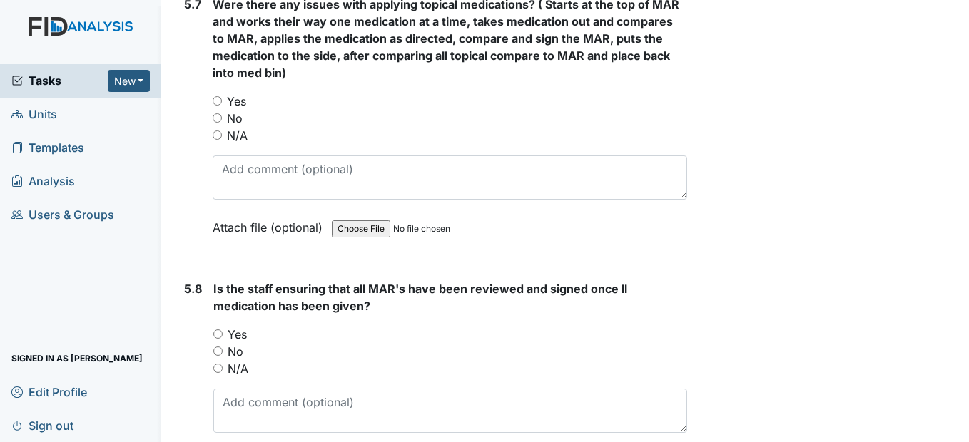
type textarea "Cameras was down"
click at [214, 140] on input "N/A" at bounding box center [217, 135] width 9 height 9
radio input "true"
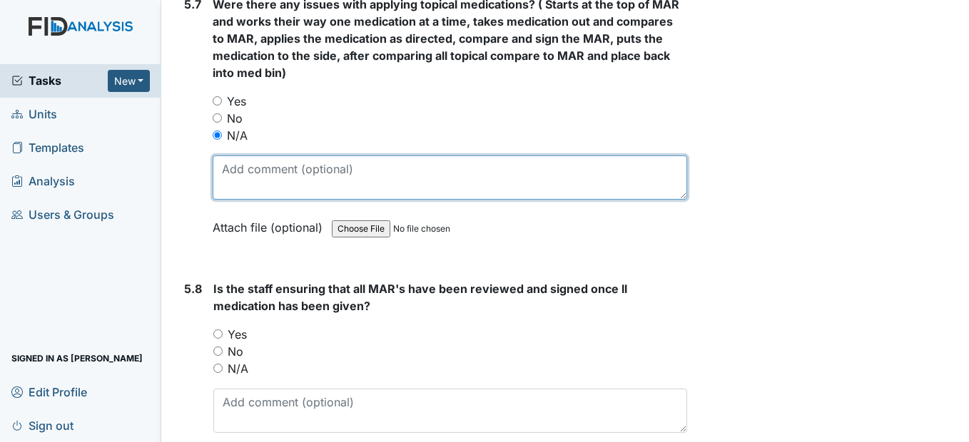
click at [245, 200] on textarea at bounding box center [450, 178] width 474 height 44
paste textarea "Cameras was down"
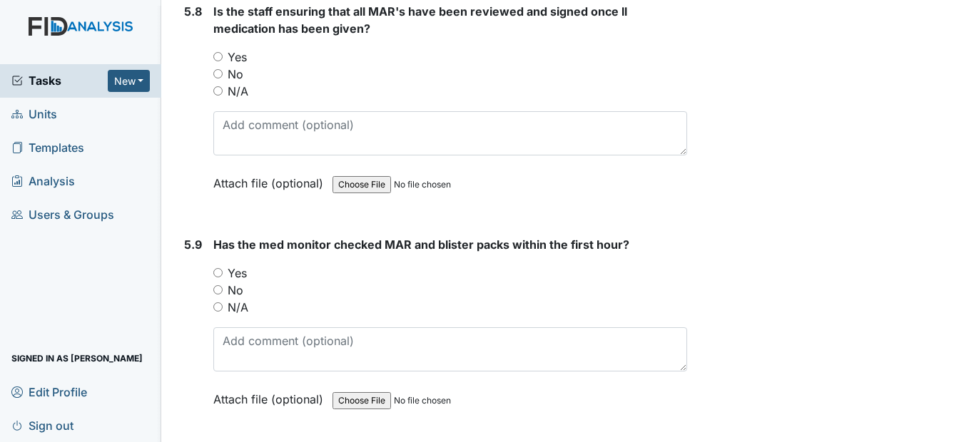
scroll to position [7993, 0]
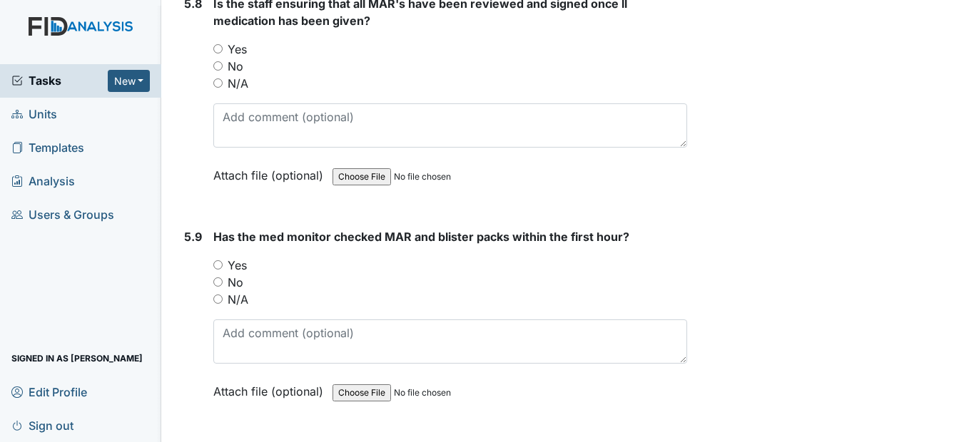
type textarea "Cameras was down"
click at [214, 88] on input "N/A" at bounding box center [217, 83] width 9 height 9
radio input "true"
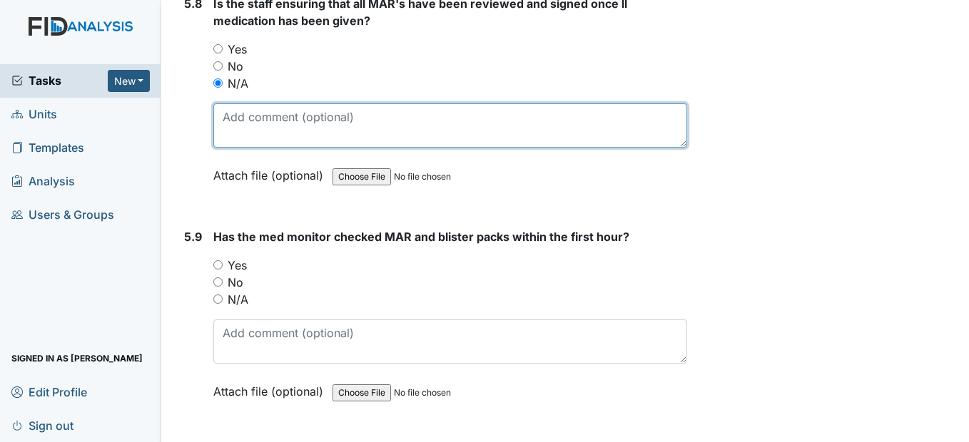
click at [243, 148] on textarea at bounding box center [449, 125] width 473 height 44
paste textarea "Cameras was down"
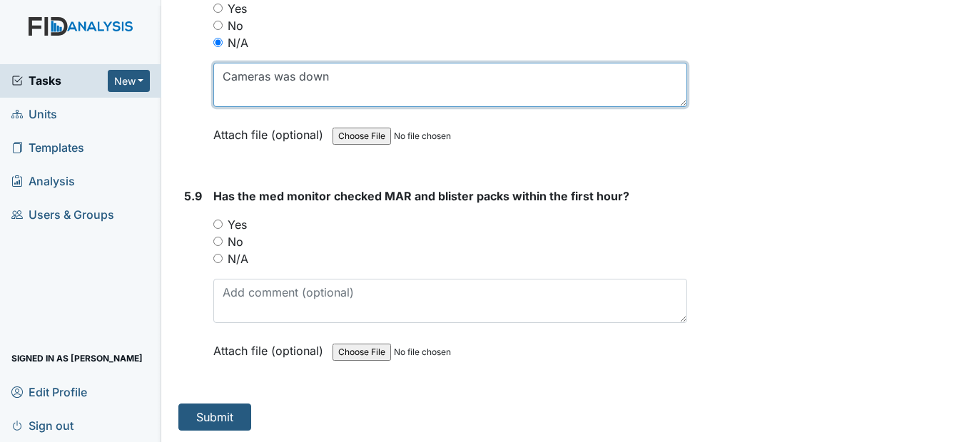
scroll to position [8068, 0]
type textarea "Cameras was down"
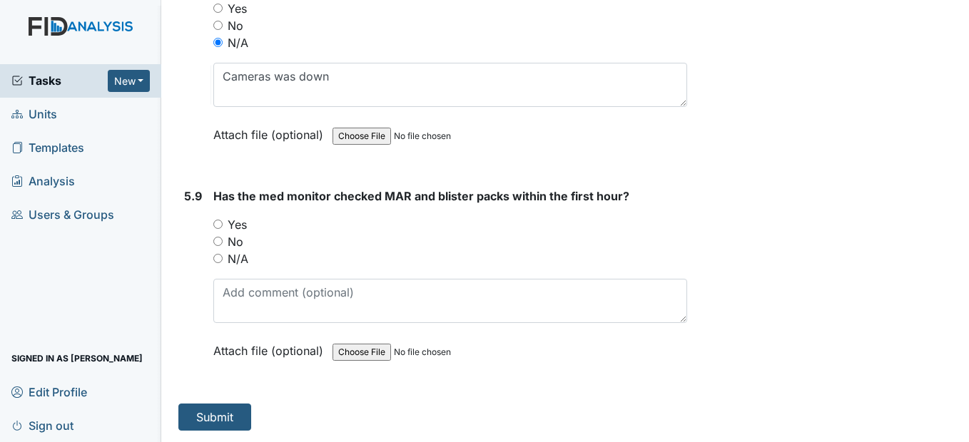
drag, startPoint x: 220, startPoint y: 259, endPoint x: 226, endPoint y: 269, distance: 11.5
click at [221, 260] on input "N/A" at bounding box center [217, 258] width 9 height 9
radio input "true"
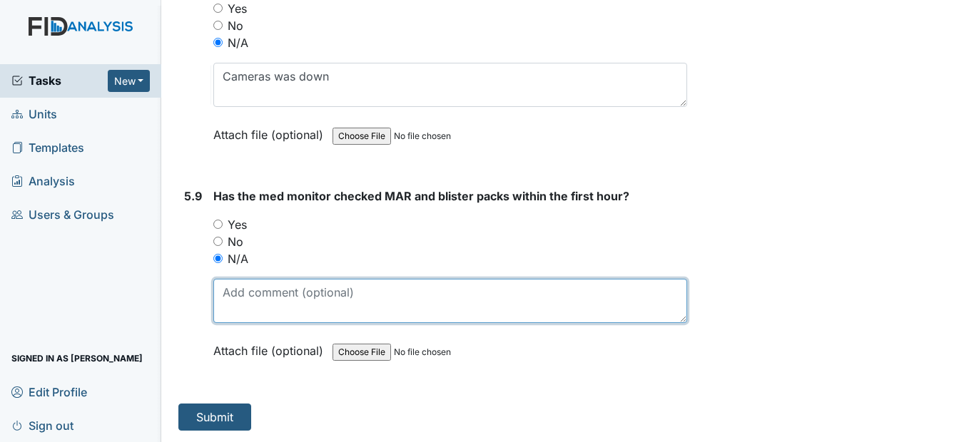
click at [251, 305] on textarea at bounding box center [449, 301] width 473 height 44
paste textarea "Cameras was down"
type textarea "Cameras was down"
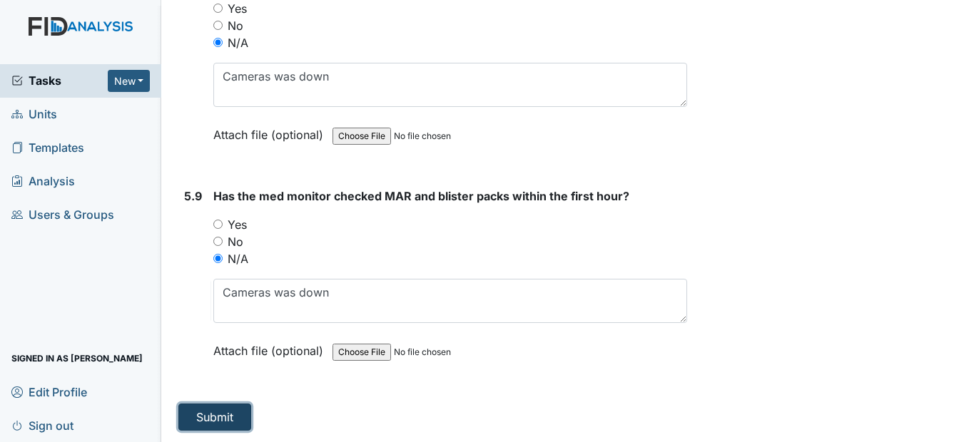
click at [230, 417] on button "Submit" at bounding box center [214, 417] width 73 height 27
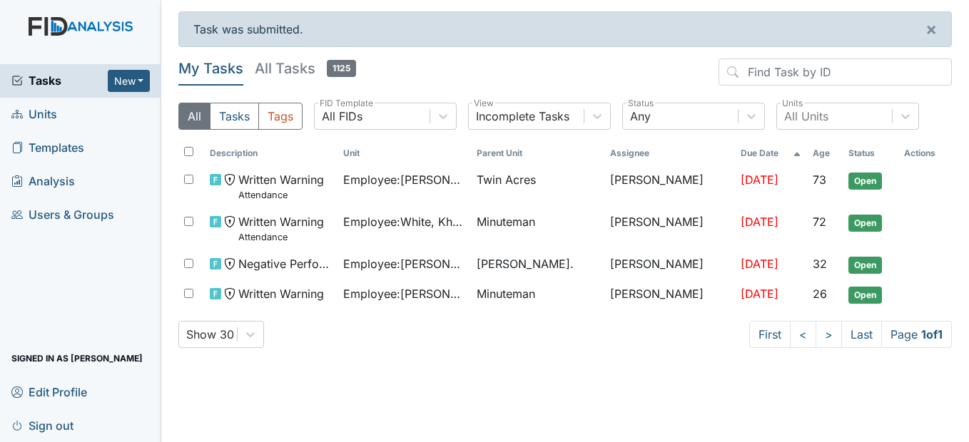
click at [52, 111] on span "Units" at bounding box center [34, 114] width 46 height 22
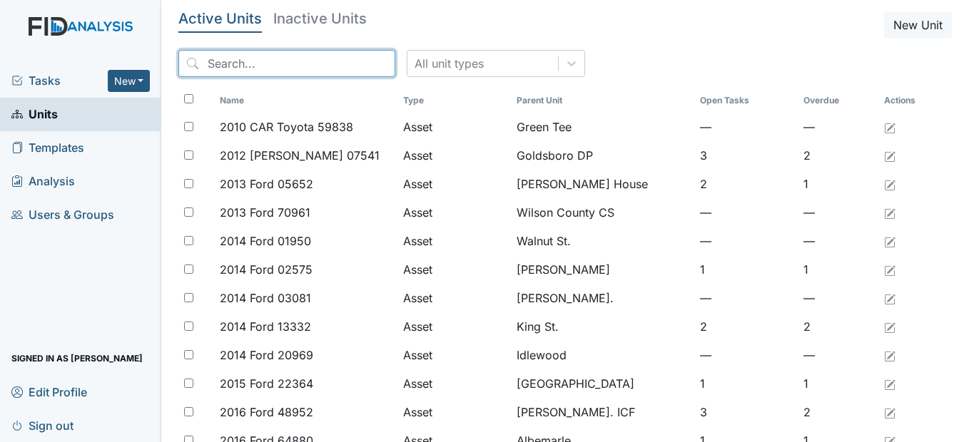
click at [248, 59] on input "search" at bounding box center [286, 63] width 217 height 27
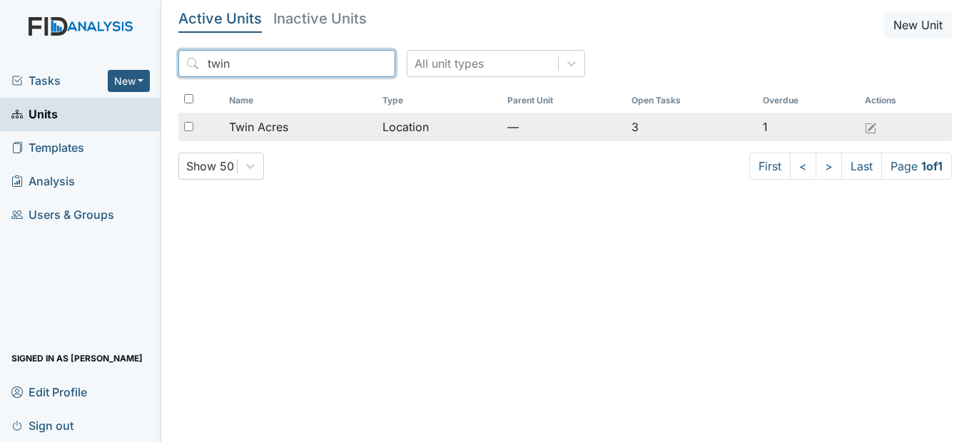
type input "twin"
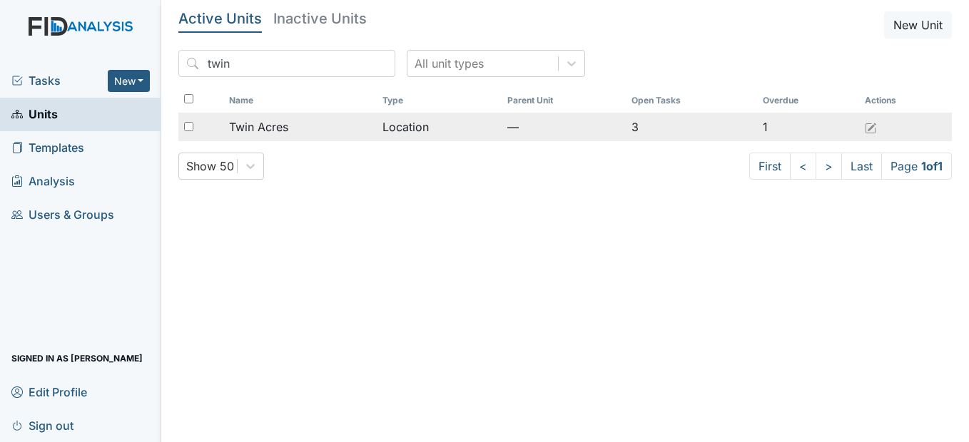
click at [278, 118] on td "Twin Acres" at bounding box center [299, 127] width 153 height 29
